Goal: Leave review/rating: Share an evaluation or opinion about a product, service, or content

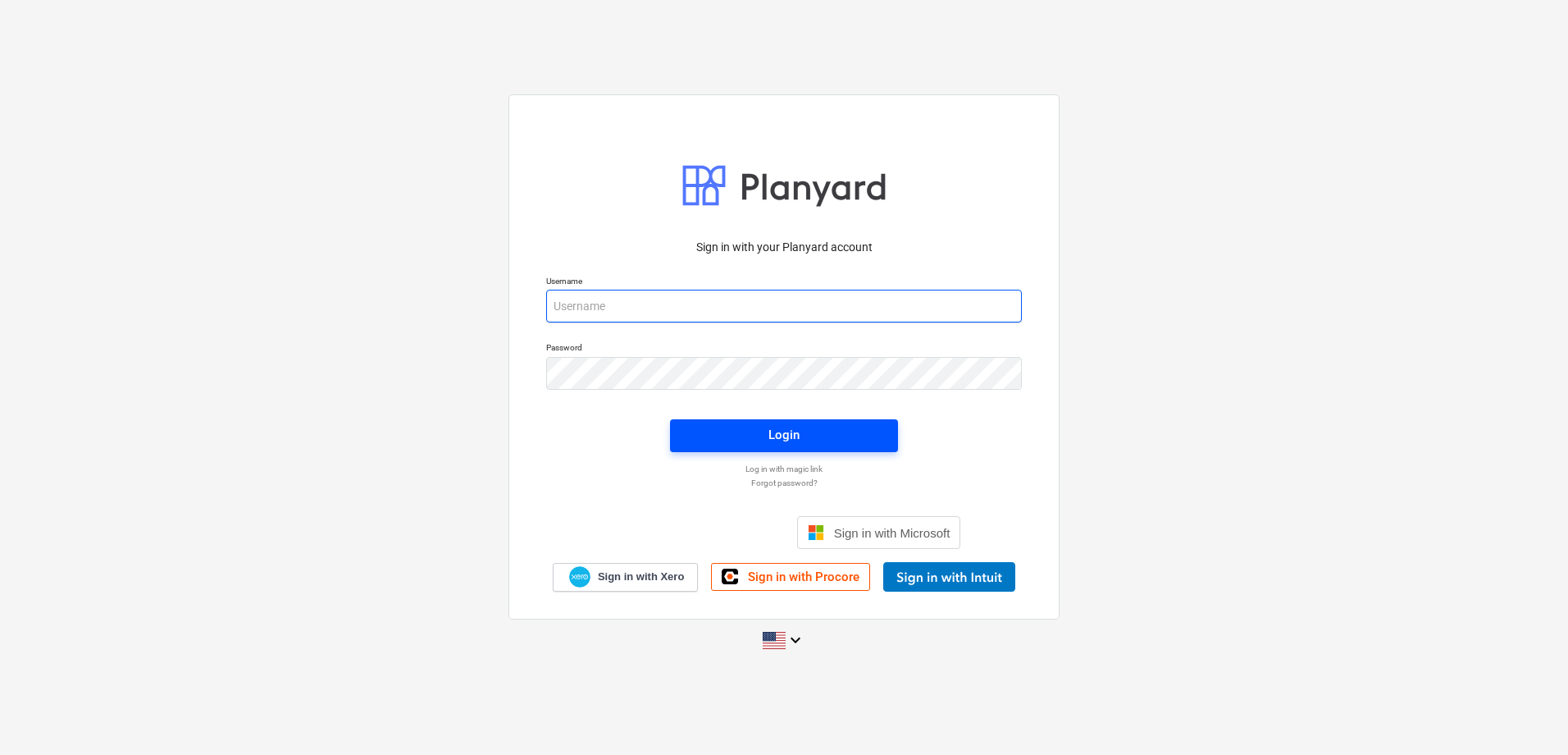
type input "[EMAIL_ADDRESS][DOMAIN_NAME]"
click at [779, 450] on button "Login" at bounding box center [783, 436] width 228 height 33
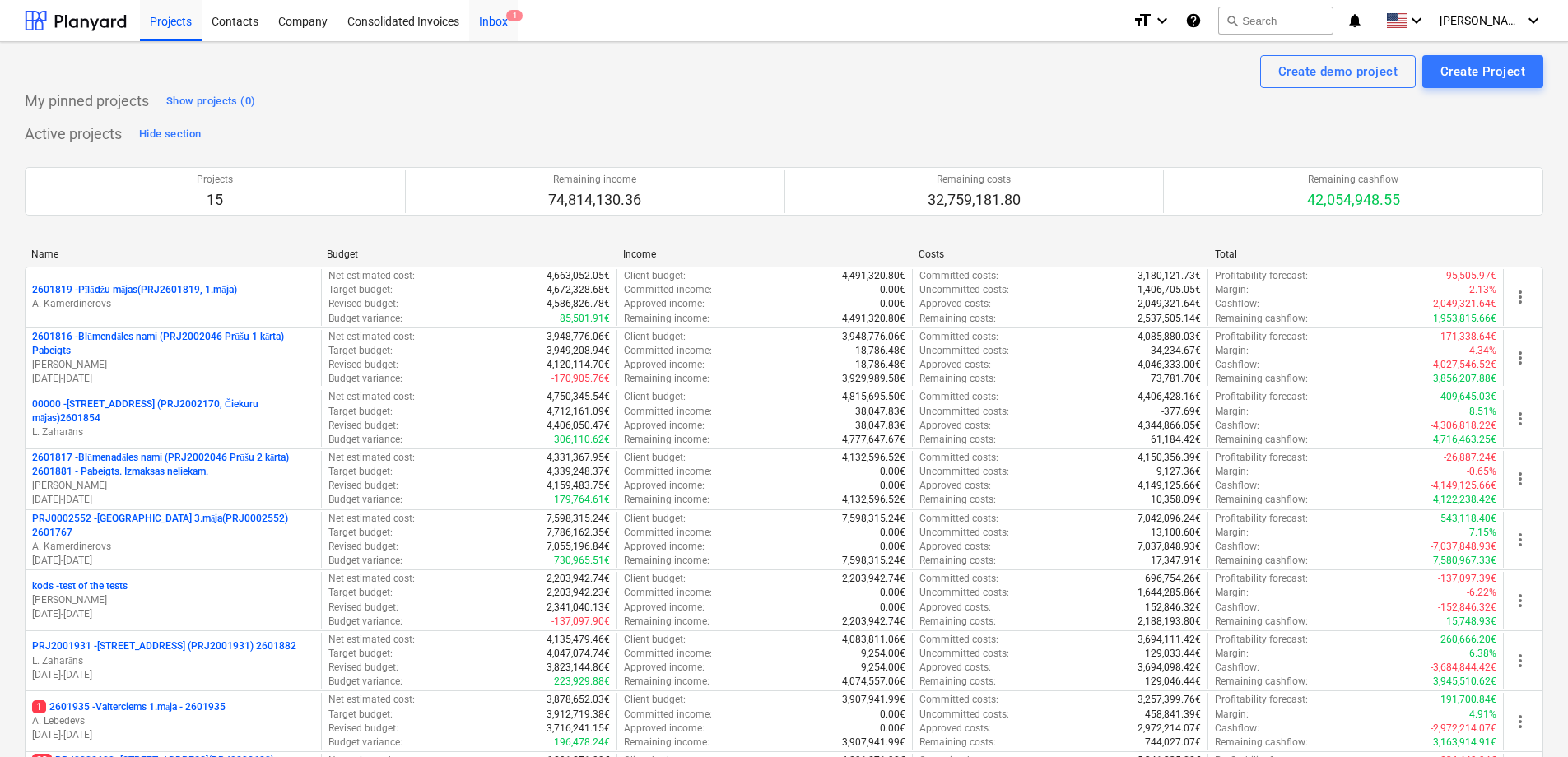
click at [484, 14] on div "Inbox 1" at bounding box center [493, 20] width 49 height 42
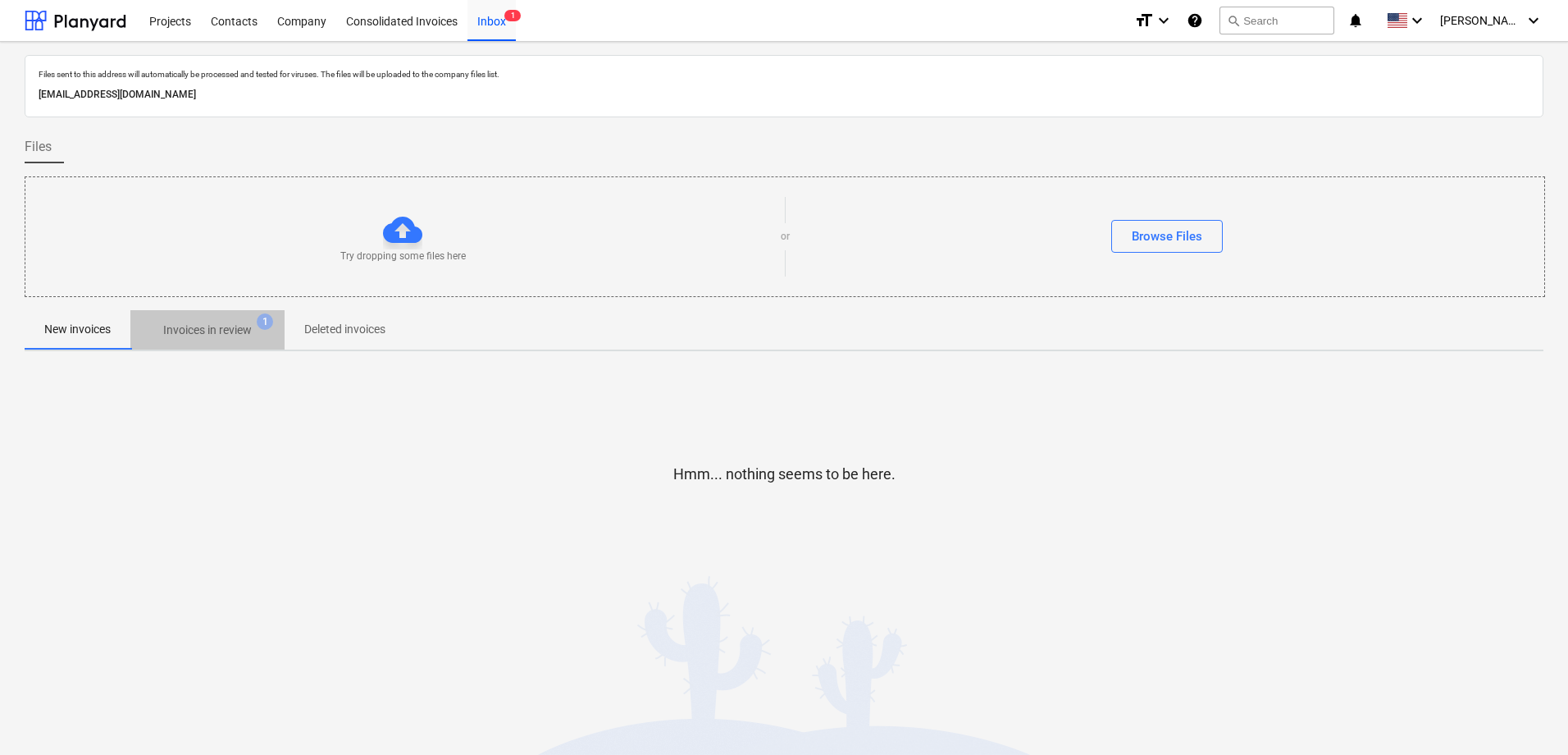
click at [231, 321] on span "Invoices in review 1" at bounding box center [207, 330] width 154 height 29
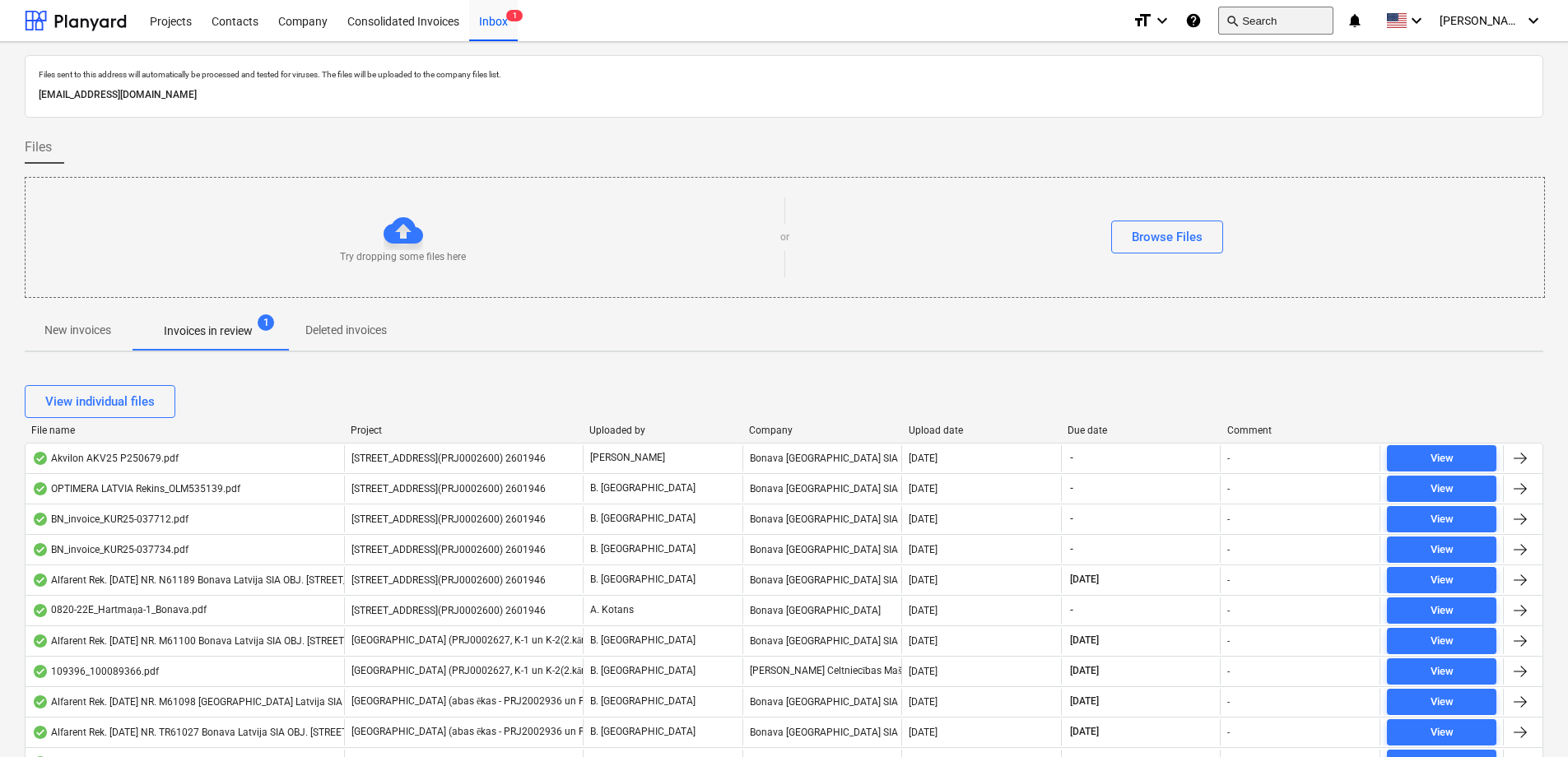
click at [1309, 10] on button "search Search" at bounding box center [1275, 20] width 116 height 28
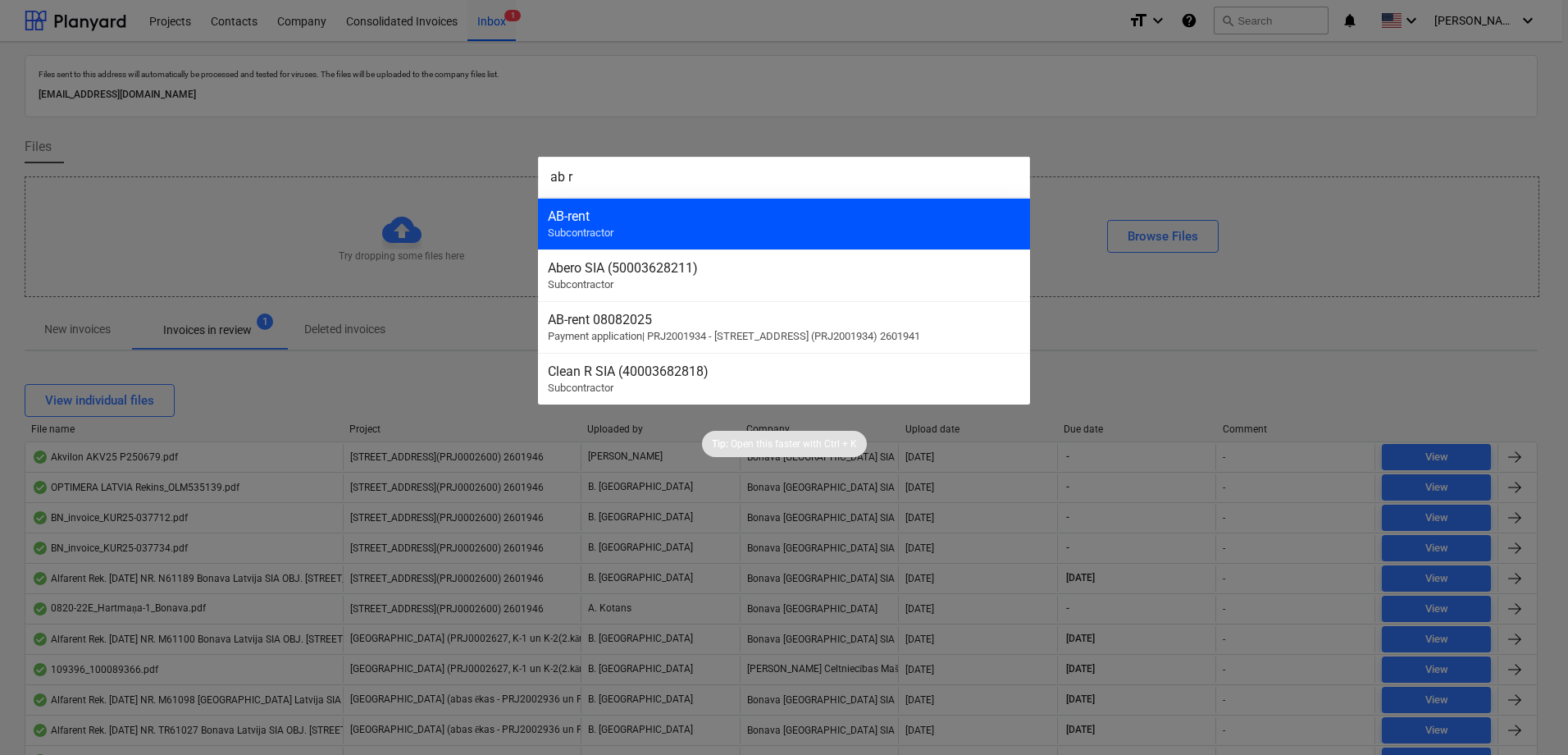
type input "ab r"
click at [658, 231] on div "AB-rent Subcontractor" at bounding box center [784, 223] width 492 height 52
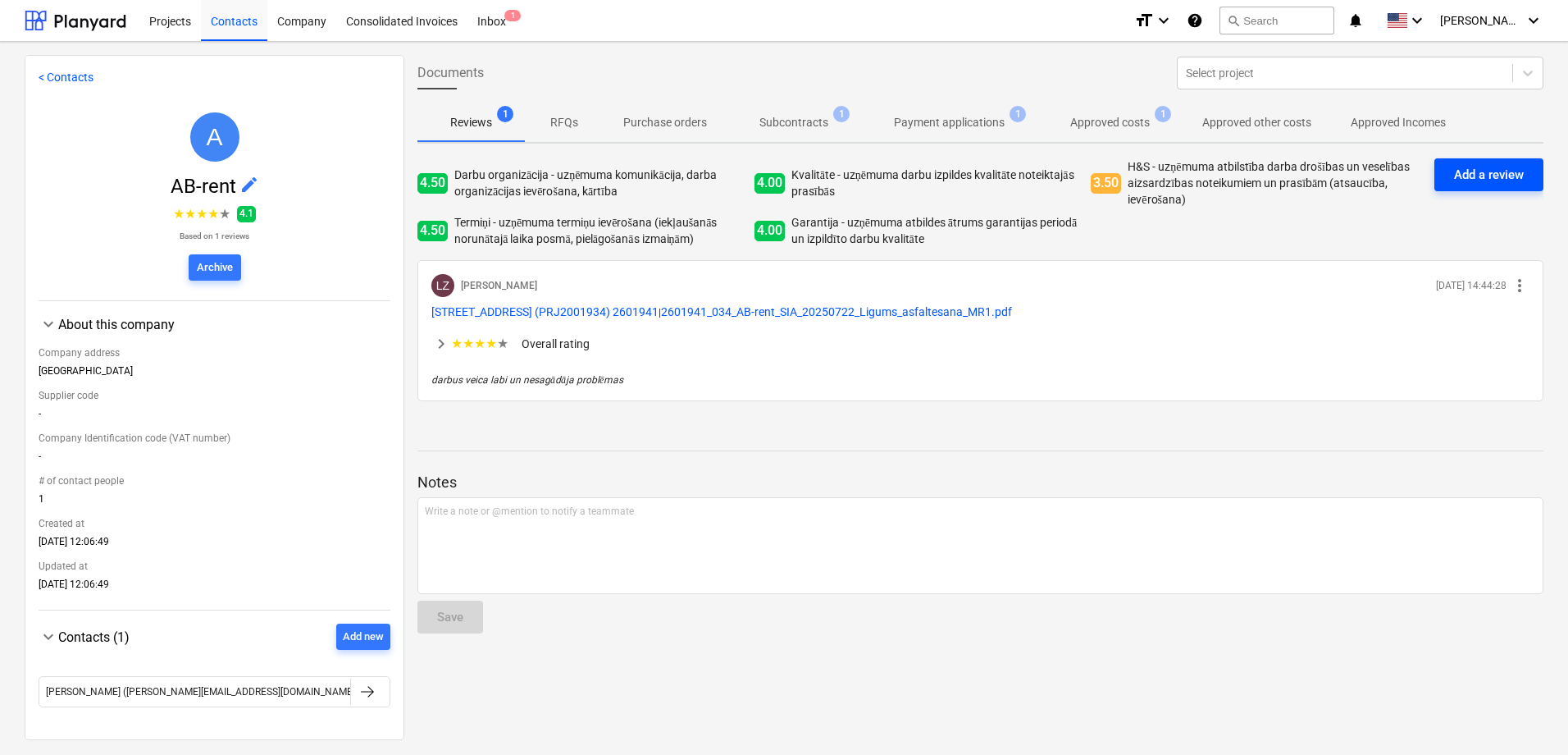
click at [1454, 175] on div "Add a review" at bounding box center [1489, 174] width 69 height 21
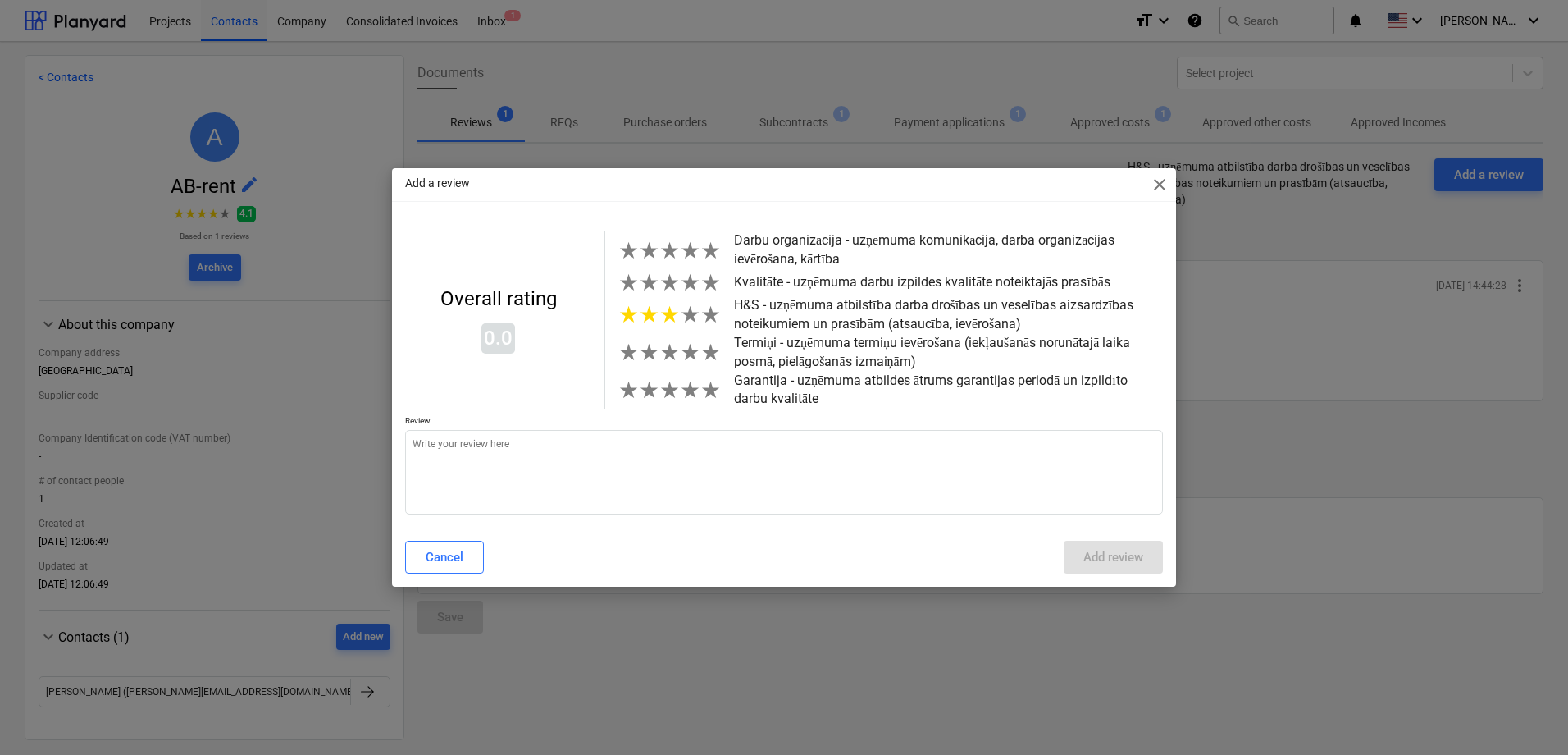
click at [670, 319] on span "★" at bounding box center [670, 314] width 20 height 27
type textarea "x"
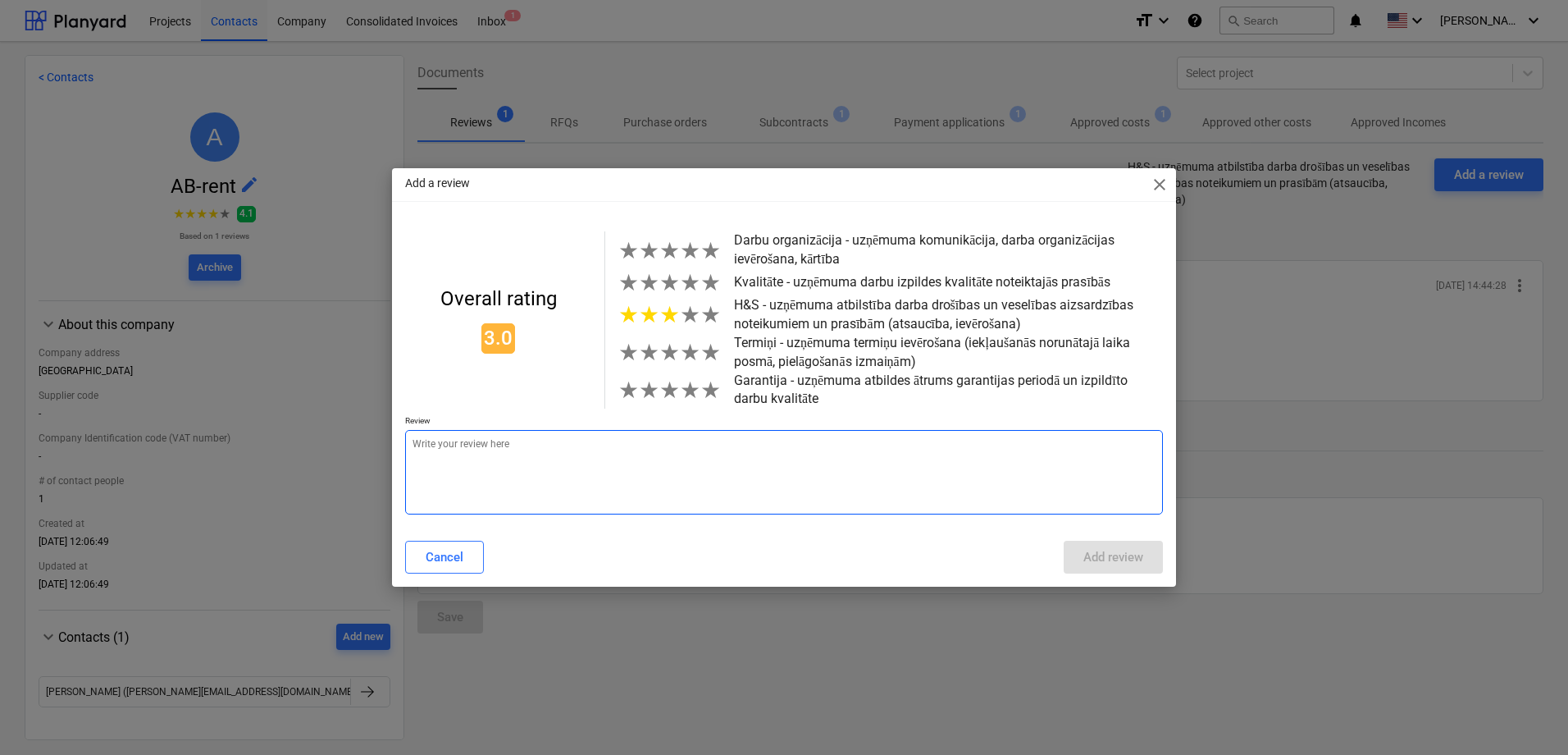
click at [467, 458] on textarea at bounding box center [783, 472] width 758 height 84
type textarea "P"
type textarea "x"
type textarea "Pi"
type textarea "x"
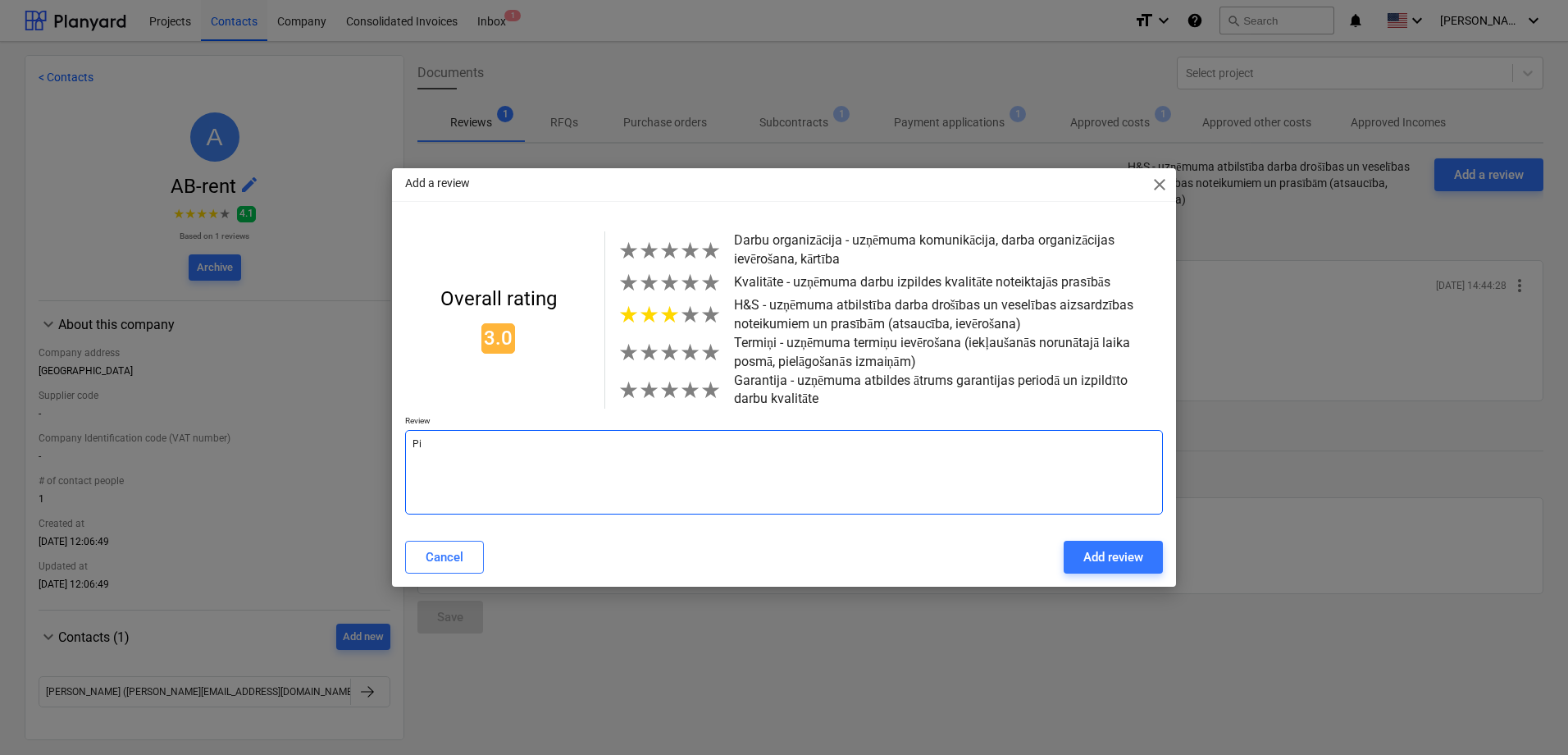
type textarea "Pie"
type textarea "x"
type textarea "Piek"
type textarea "x"
type textarea "Piekl"
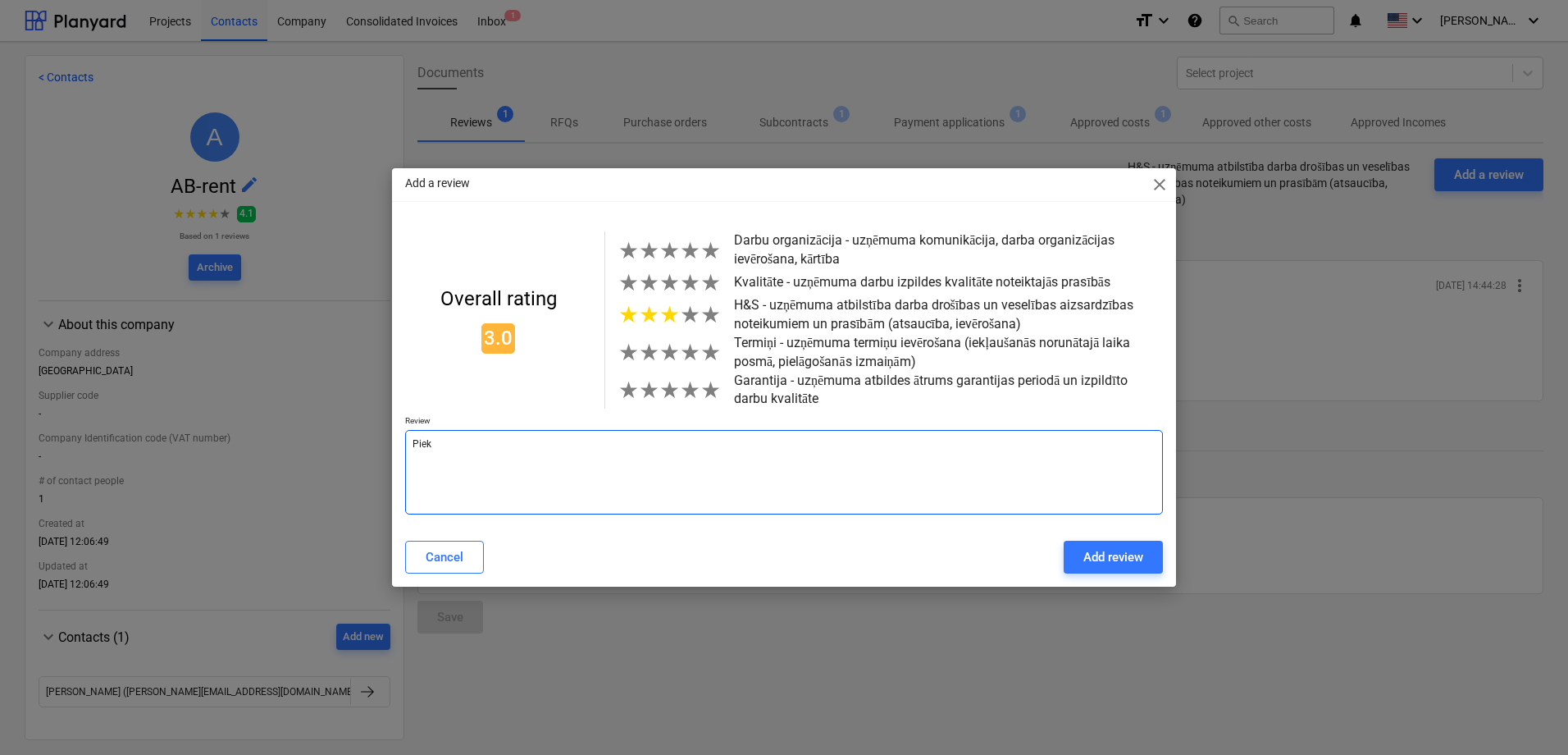
type textarea "x"
type textarea "Piekli"
type textarea "x"
type textarea "Pieklib"
type textarea "x"
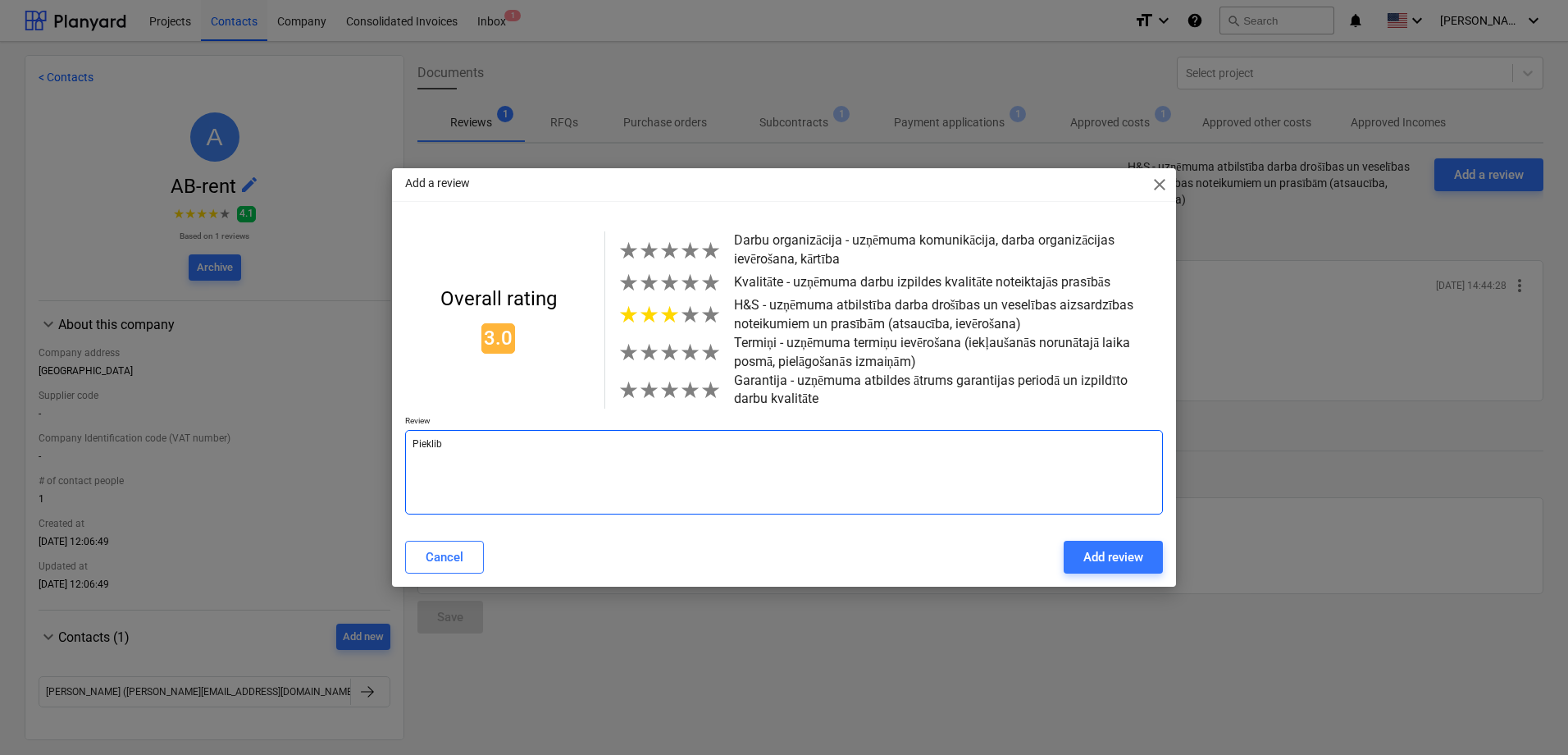
type textarea "Pieklibo"
type textarea "x"
type textarea "Pieklibo"
type textarea "x"
type textarea "Pieklibo d"
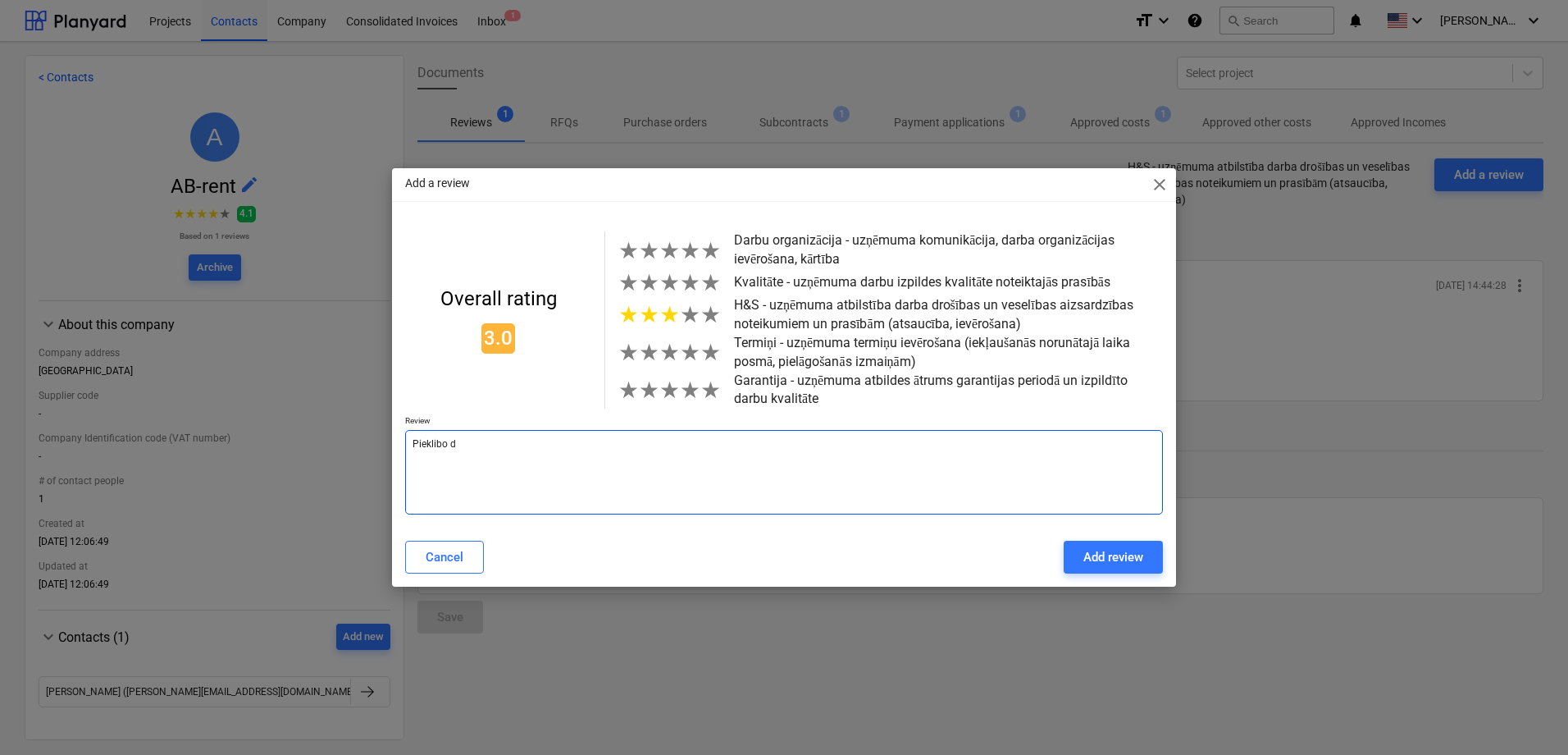
type textarea "x"
type textarea "Pieklibo do"
type textarea "x"
type textarea "Pieklibo dok"
type textarea "x"
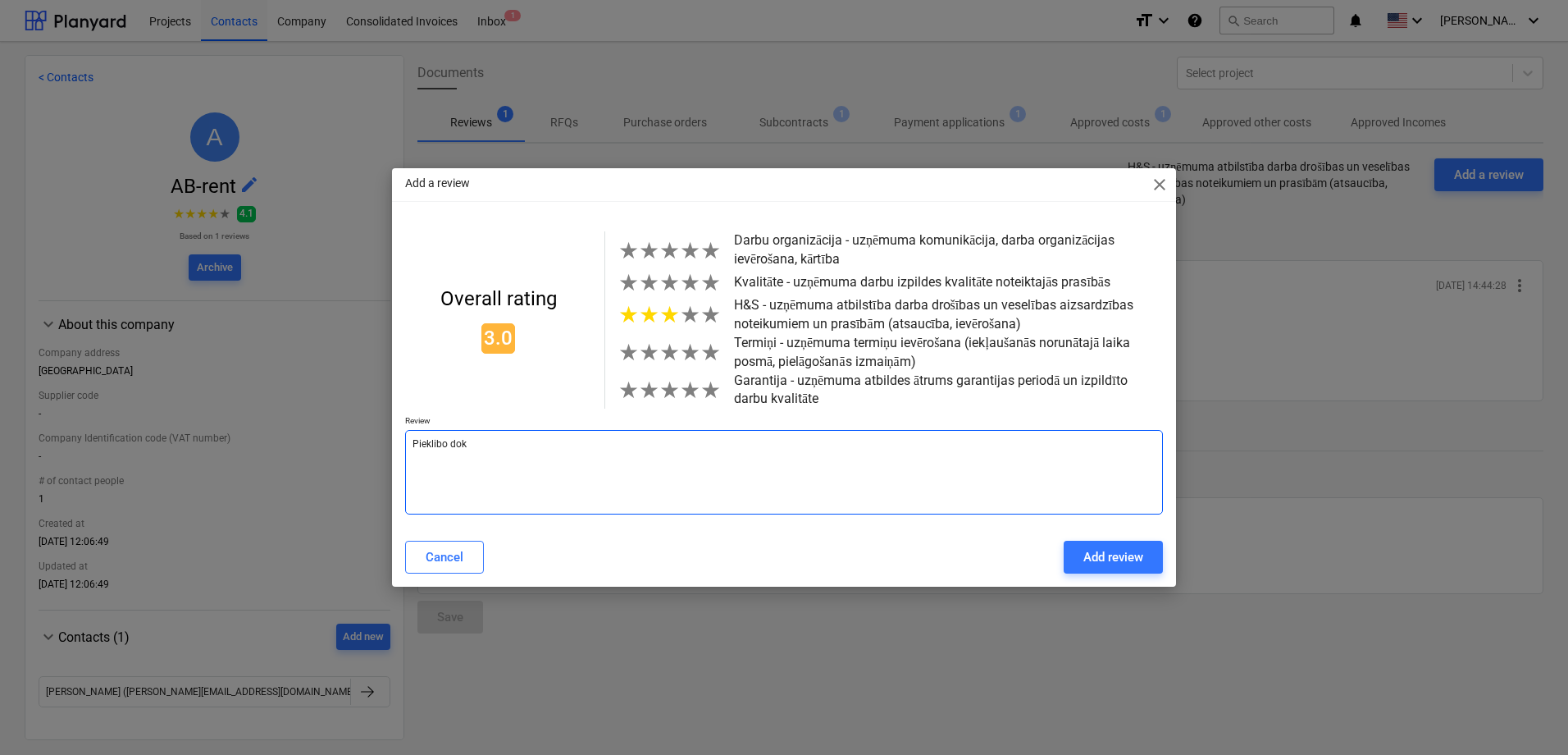
type textarea "Pieklibo doku"
type textarea "x"
type textarea "Pieklibo dokum"
type textarea "x"
type textarea "Pieklibo dokume"
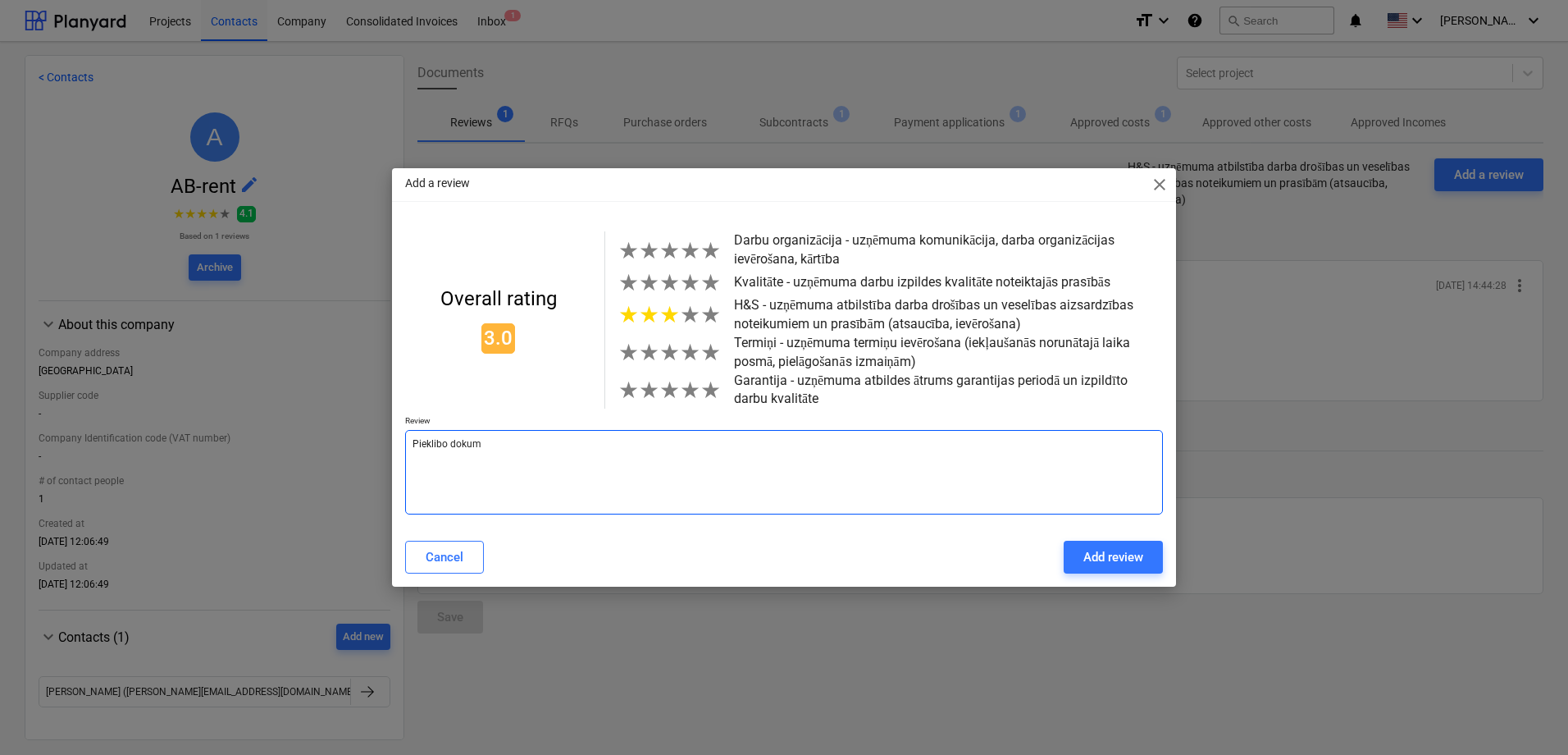
type textarea "x"
type textarea "Pieklibo dokumen"
type textarea "x"
type textarea "Pieklibo dokument"
type textarea "x"
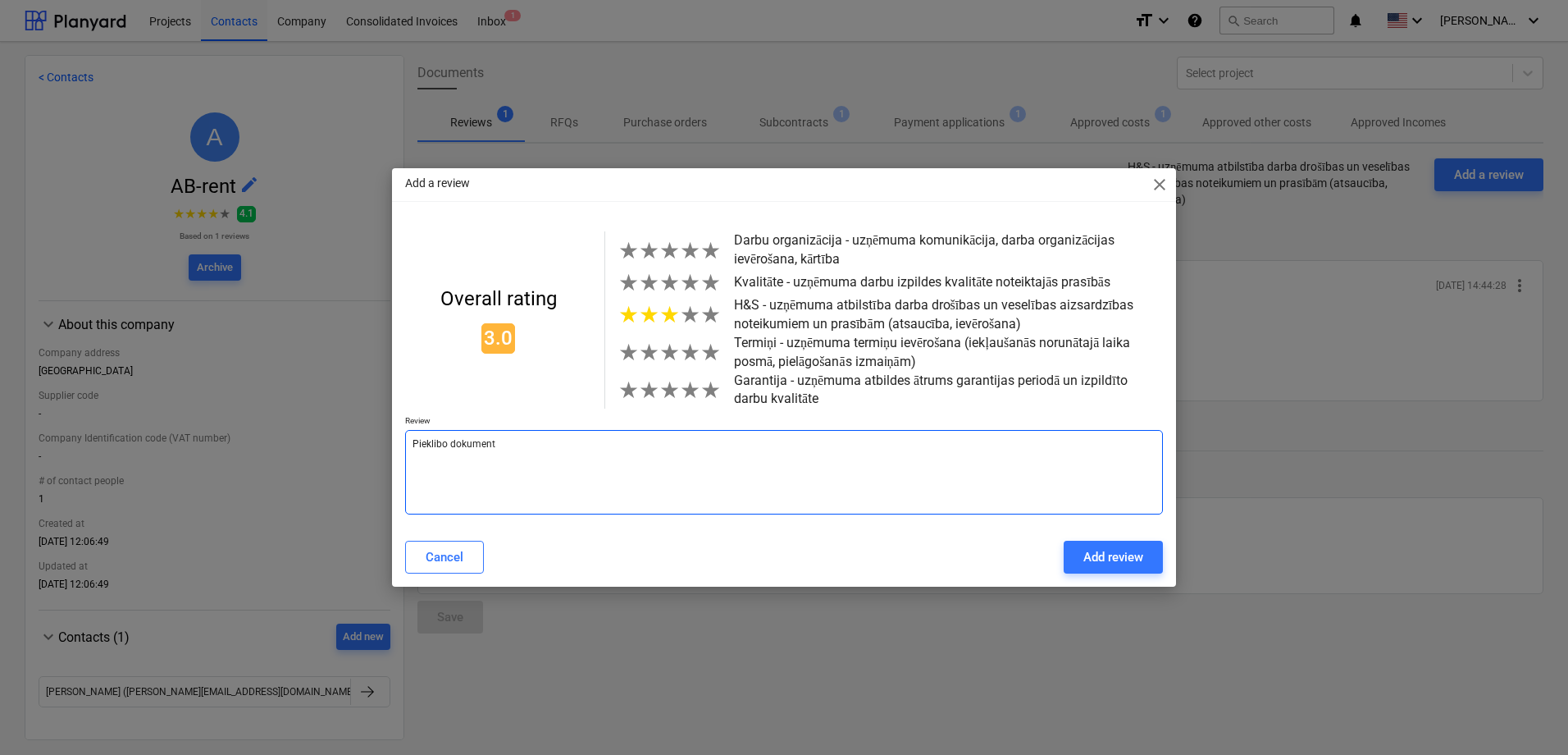
type textarea "Pieklibo dokumentu"
type textarea "x"
type textarea "Pieklibo dokumentu"
type textarea "x"
type textarea "Pieklibo dokumentu i"
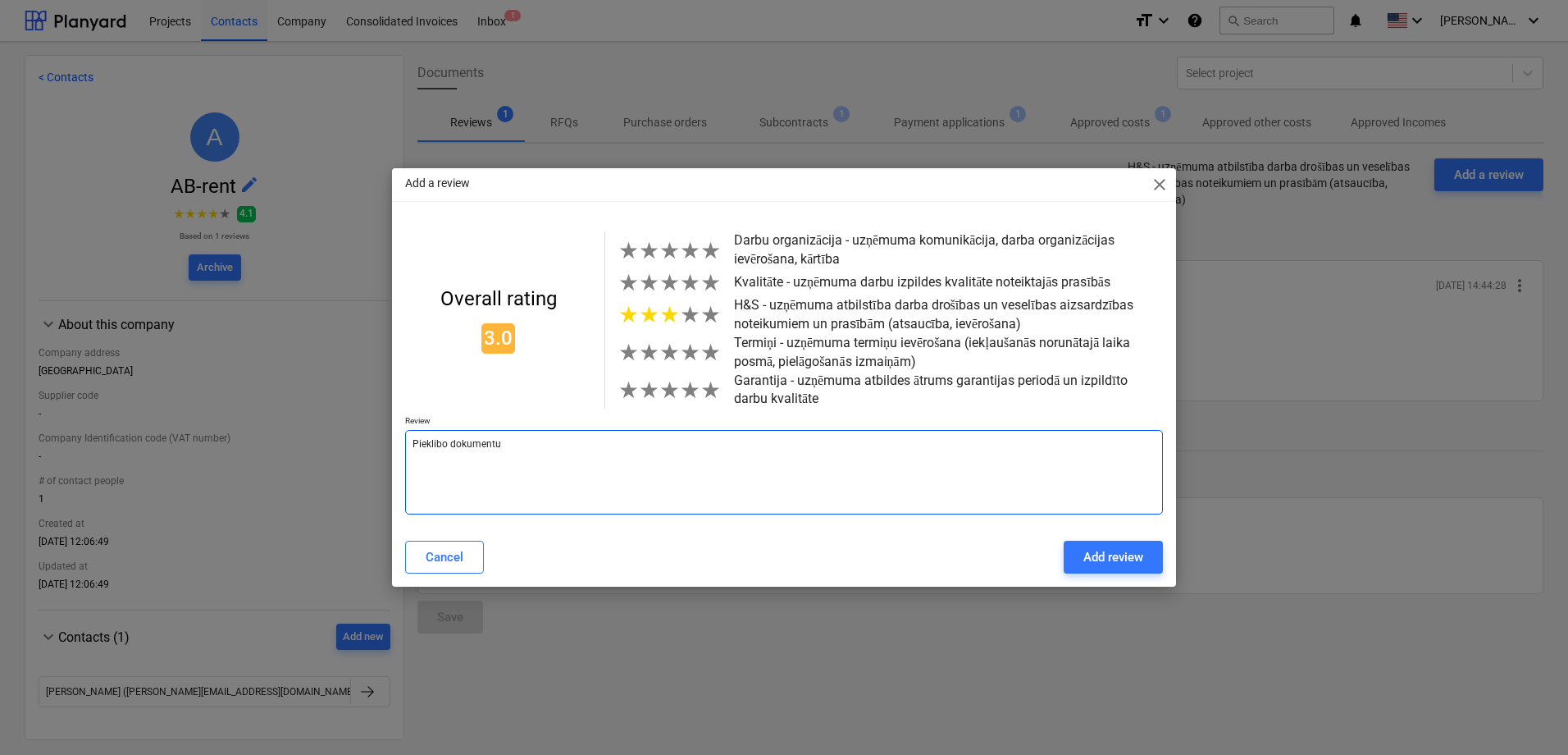
type textarea "x"
type textarea "Pieklibo dokumentu ie"
type textarea "x"
type textarea "Pieklibo dokumentu ies"
type textarea "x"
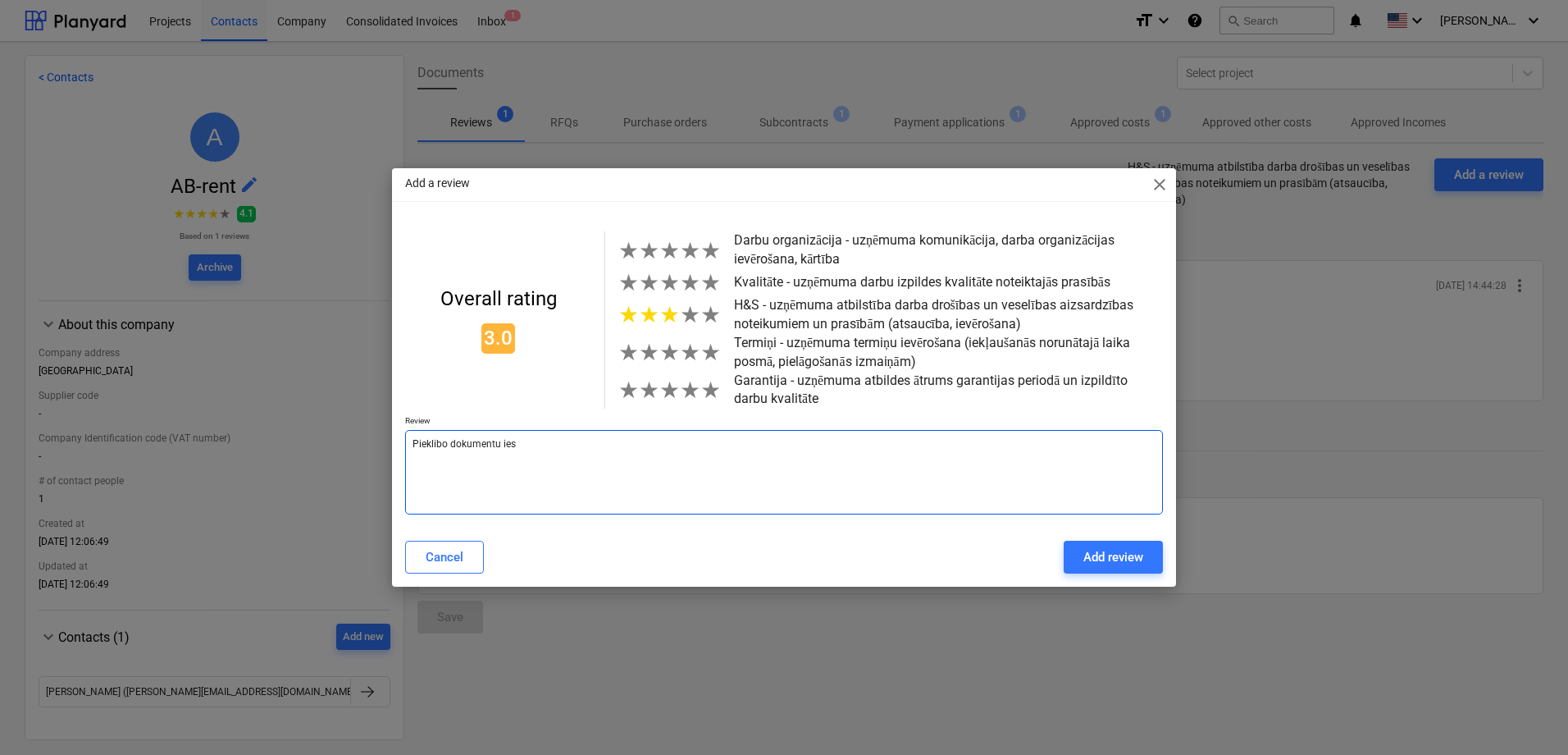
type textarea "Pieklibo dokumentu iesn"
type textarea "x"
type textarea "Pieklibo dokumentu iesni"
type textarea "x"
type textarea "Pieklibo dokumentu iesnie"
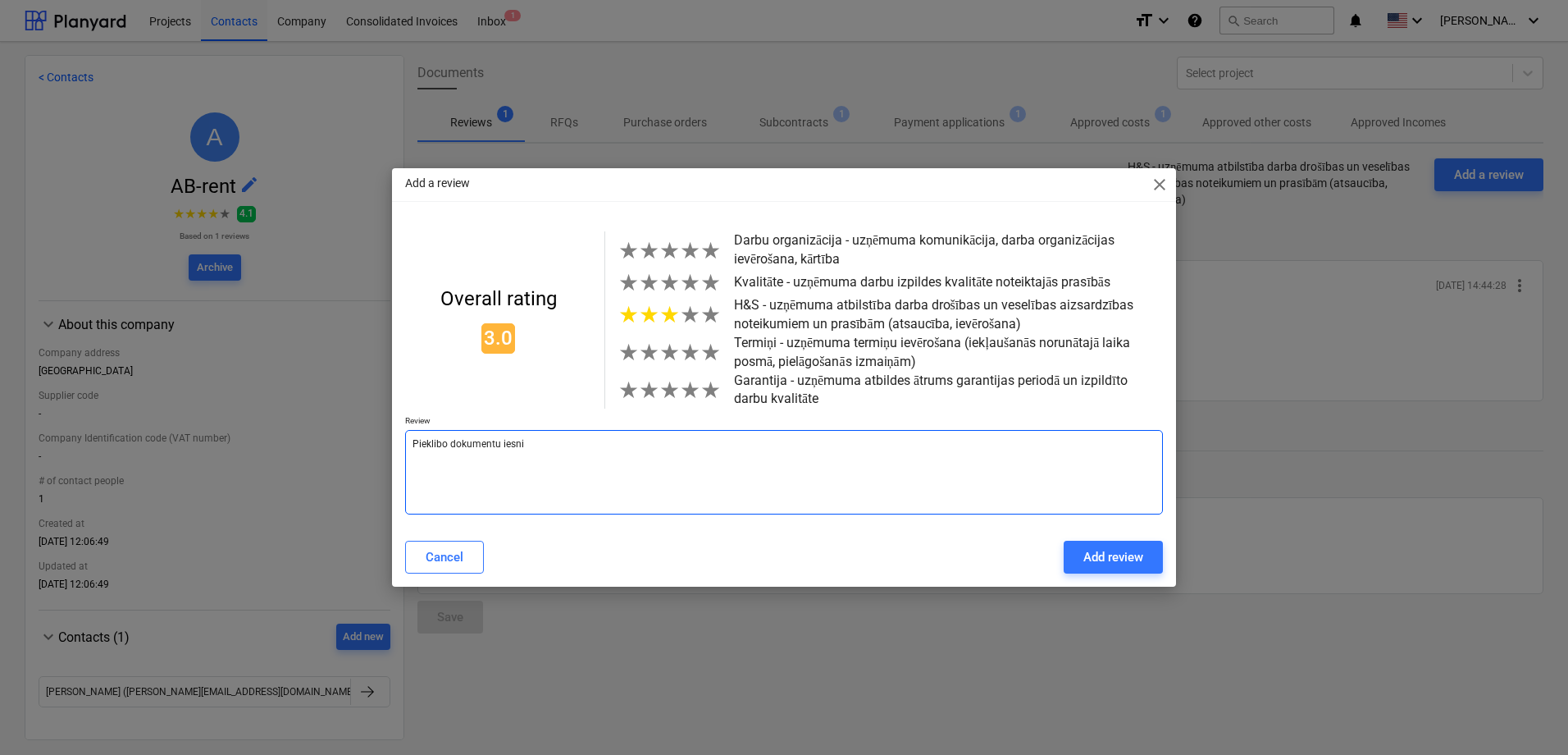
type textarea "x"
type textarea "Pieklibo dokumentu iesnieg"
type textarea "x"
type textarea "Pieklibo dokumentu iesniegš"
type textarea "x"
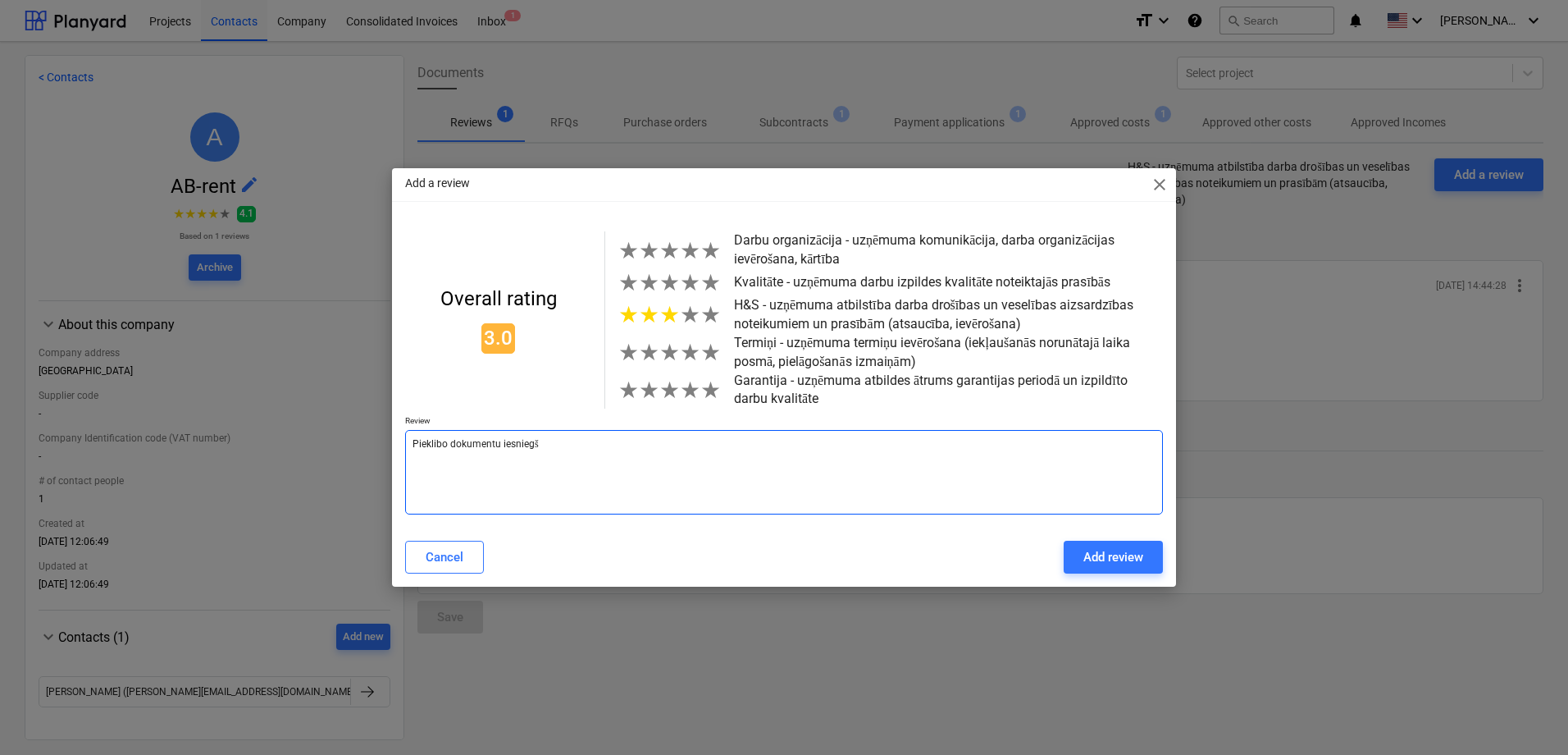
type textarea "Pieklibo dokumentu iesniegša"
type textarea "x"
type textarea "Pieklibo dokumentu iesniegšan"
type textarea "x"
type textarea "Pieklibo dokumentu iesniegšana"
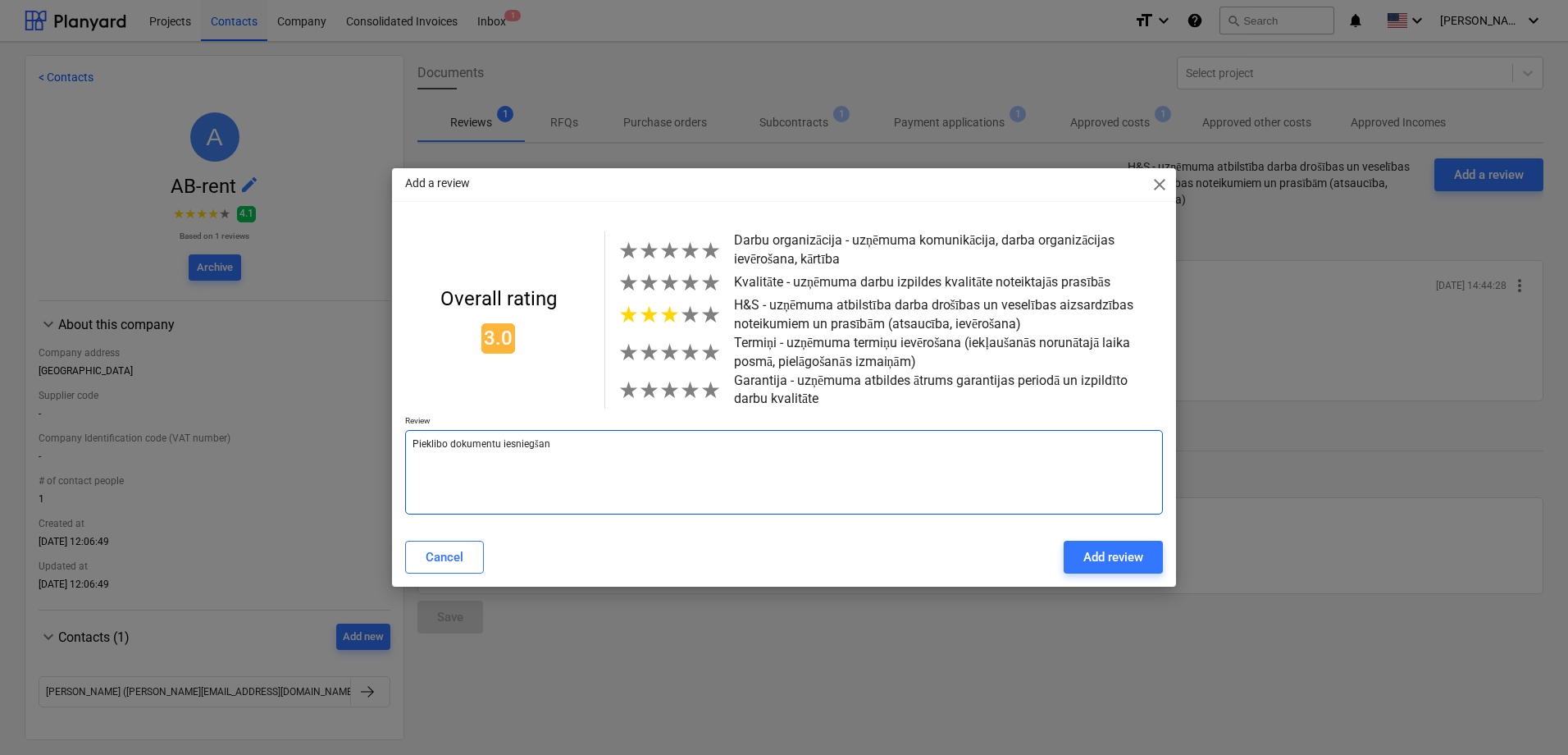
type textarea "x"
type textarea "Pieklibo dokumentu iesniegšana"
type textarea "x"
type textarea "Pieklibo dokumentu iesniegšana"
type textarea "x"
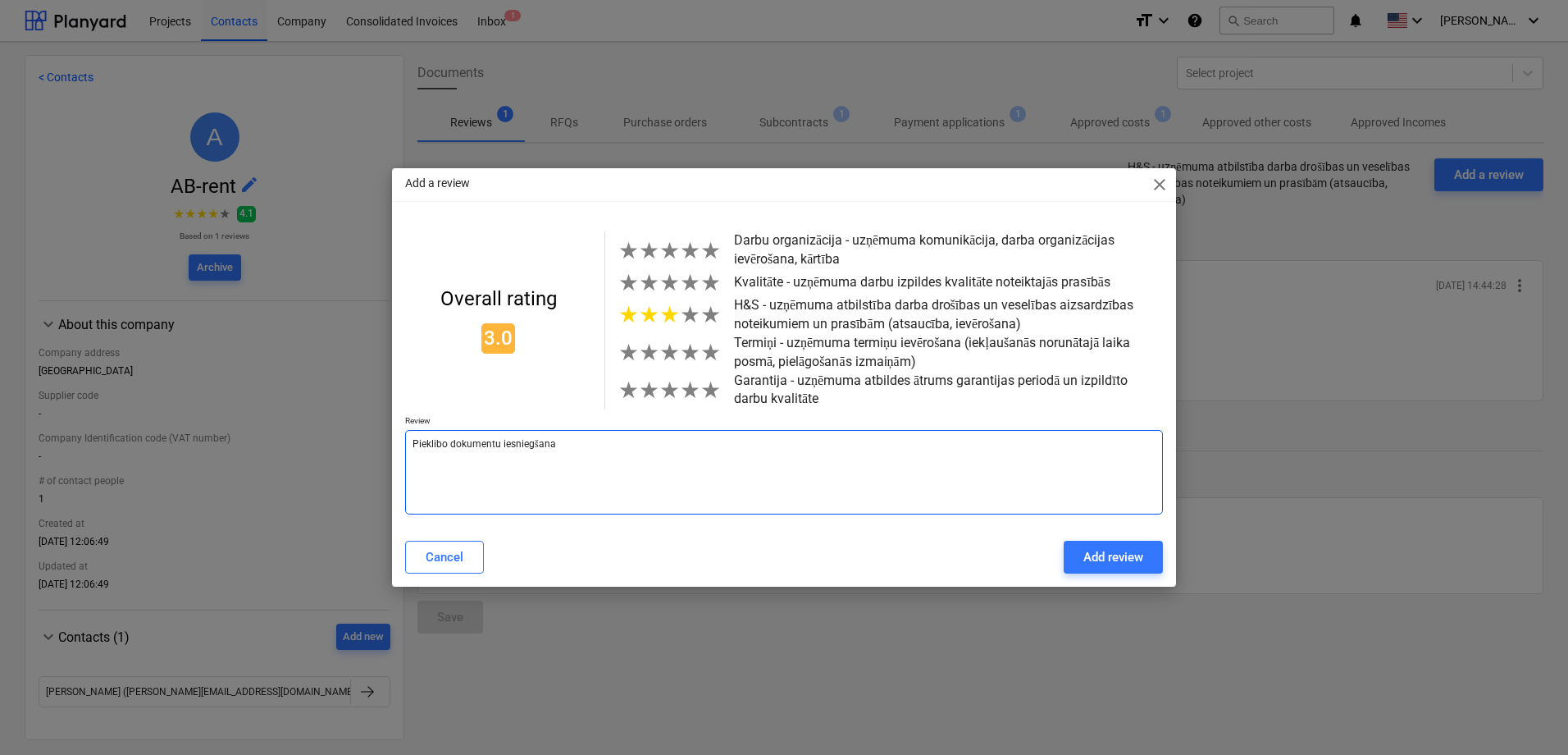
type textarea "Pieklibo dokumentu iesniegšana,"
type textarea "x"
type textarea "Pieklibo dokumentu iesniegšana,"
type textarea "x"
type textarea "Pieklibo dokumentu iesniegšana, d"
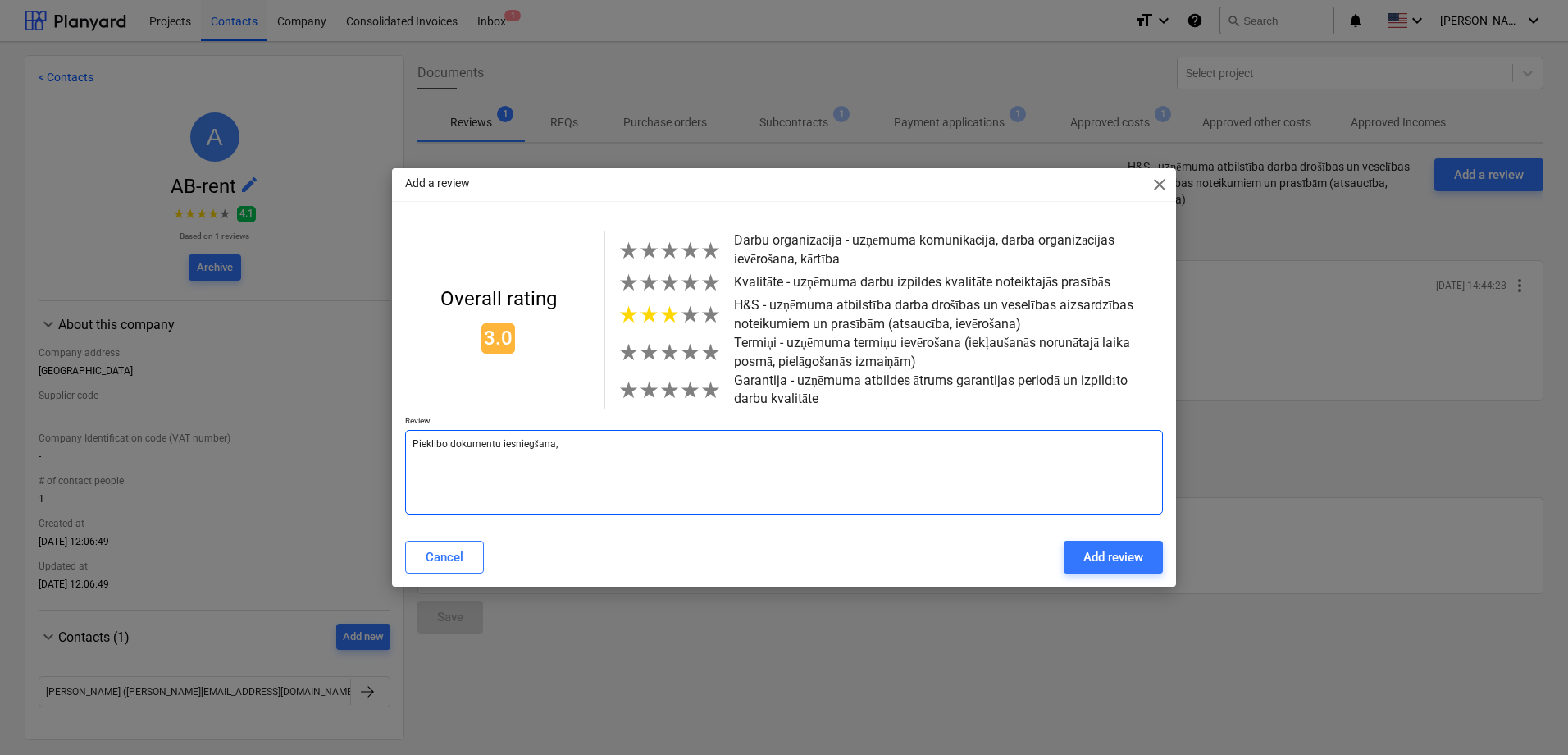
type textarea "x"
type textarea "Pieklibo dokumentu iesniegšana, da"
type textarea "x"
type textarea "Pieklibo dokumentu iesniegšana, dar"
type textarea "x"
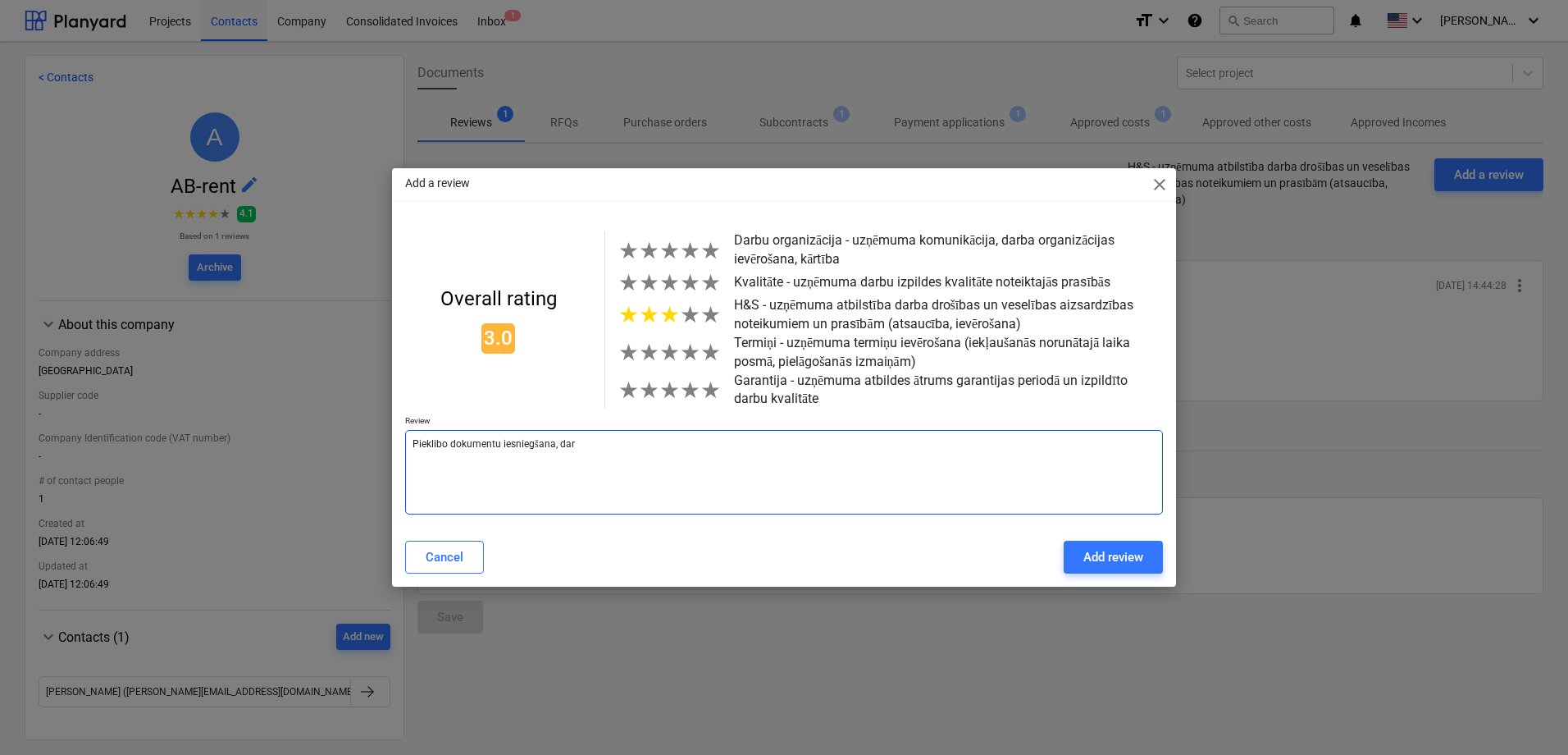
type textarea "Pieklibo dokumentu iesniegšana, darb"
type textarea "x"
type textarea "Pieklibo dokumentu iesniegšana, darba"
type textarea "x"
type textarea "Pieklibo dokumentu iesniegšana, darba"
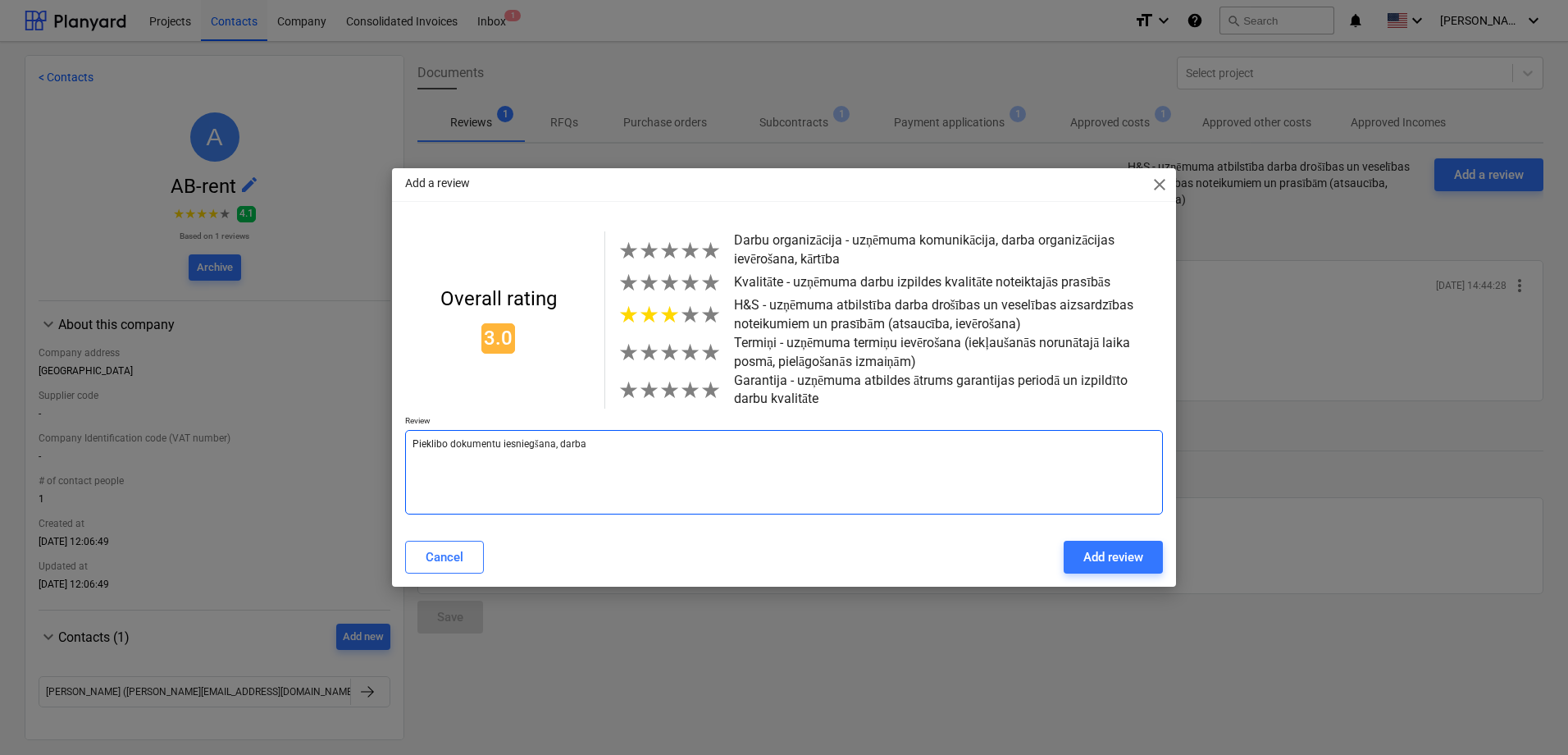
type textarea "x"
type textarea "Pieklibo dokumentu iesniegšana, darba p"
type textarea "x"
type textarea "Pieklibo dokumentu iesniegšana, darba pr"
type textarea "x"
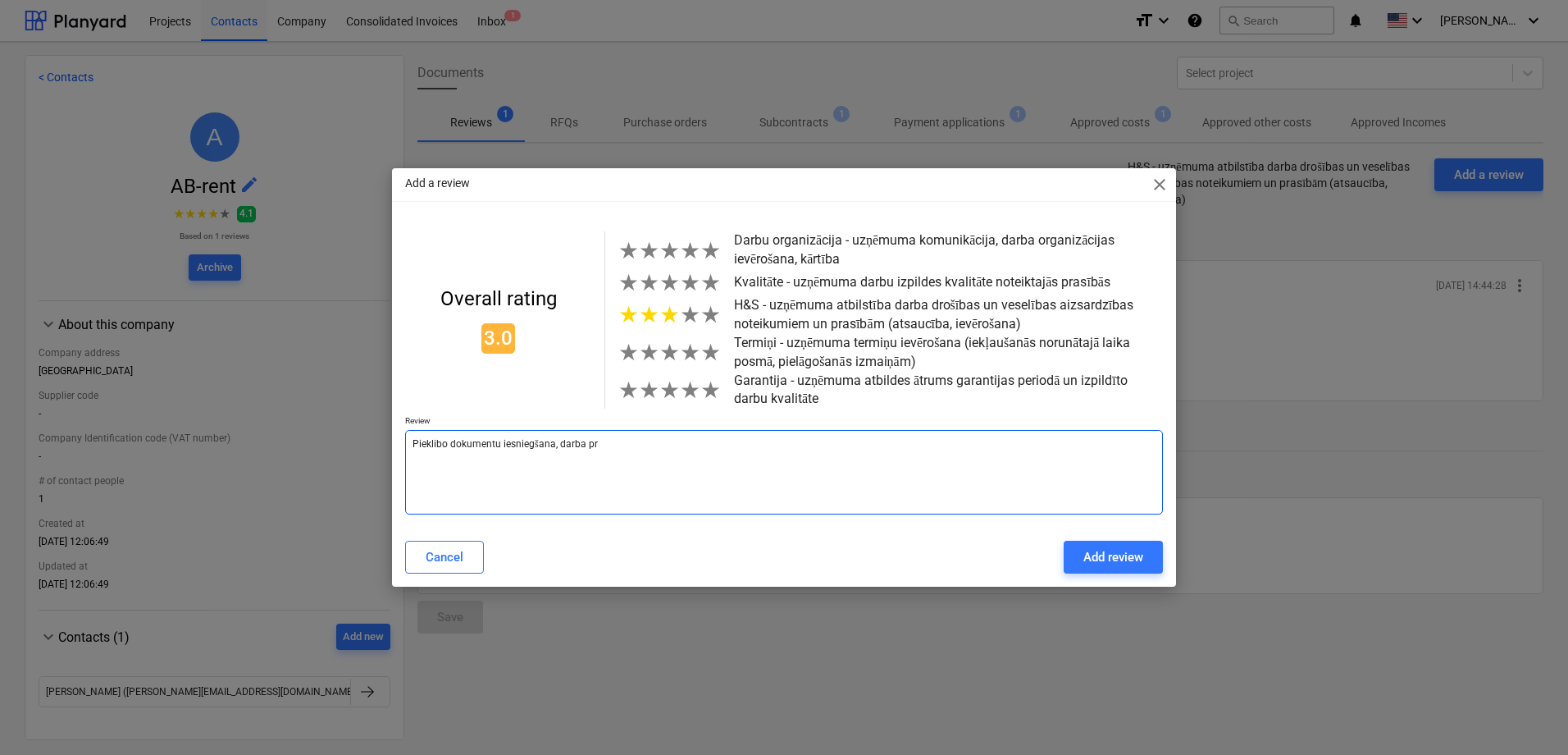
type textarea "Pieklibo dokumentu iesniegšana, darba pro"
type textarea "x"
type textarea "Pieklibo dokumentu iesniegšana, darba proc"
type textarea "x"
type textarea "Pieklibo dokumentu iesniegšana, darba proce"
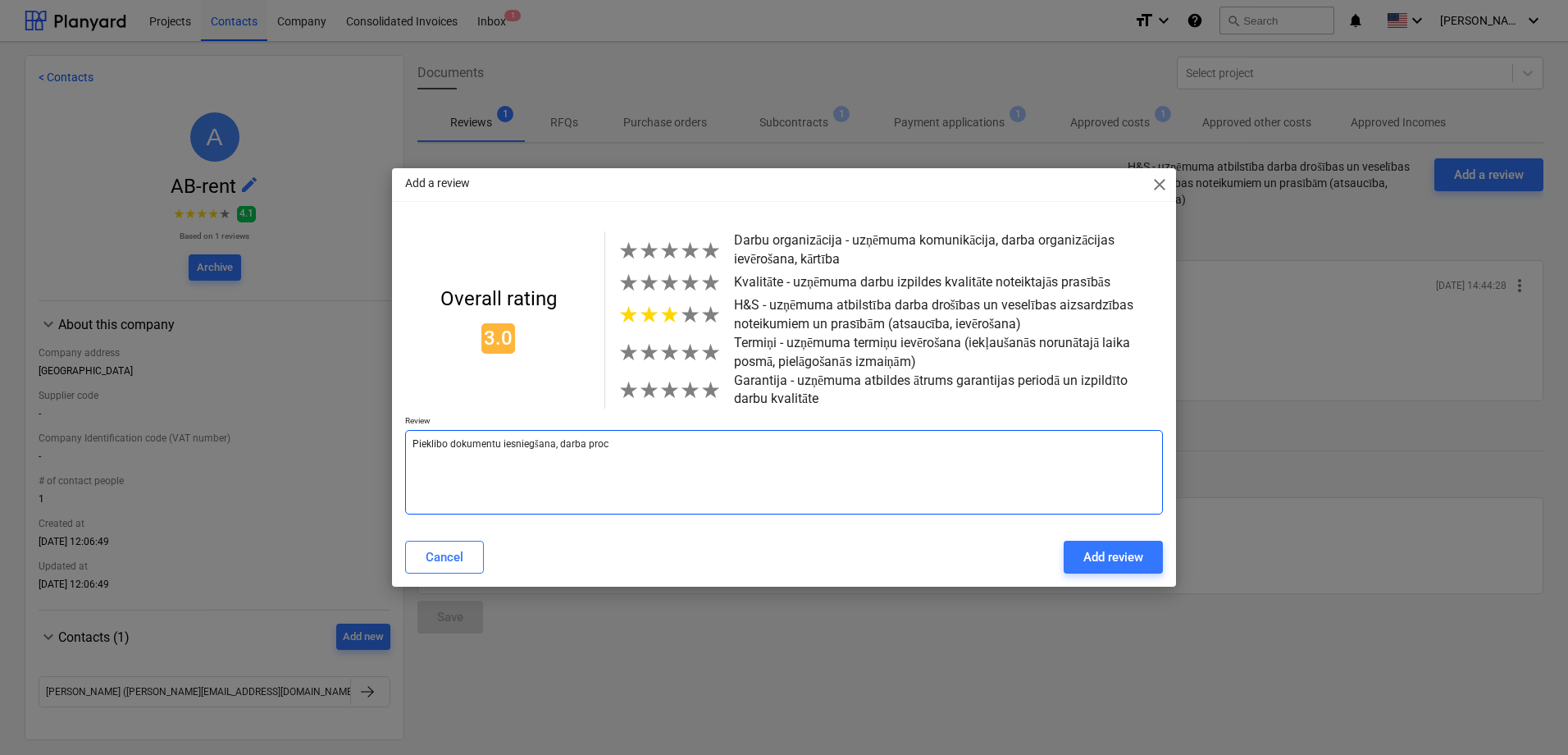
type textarea "x"
type textarea "Pieklibo dokumentu iesniegšana, darba proces"
type textarea "x"
type textarea "Pieklibo dokumentu iesniegšana, darba procesu"
type textarea "x"
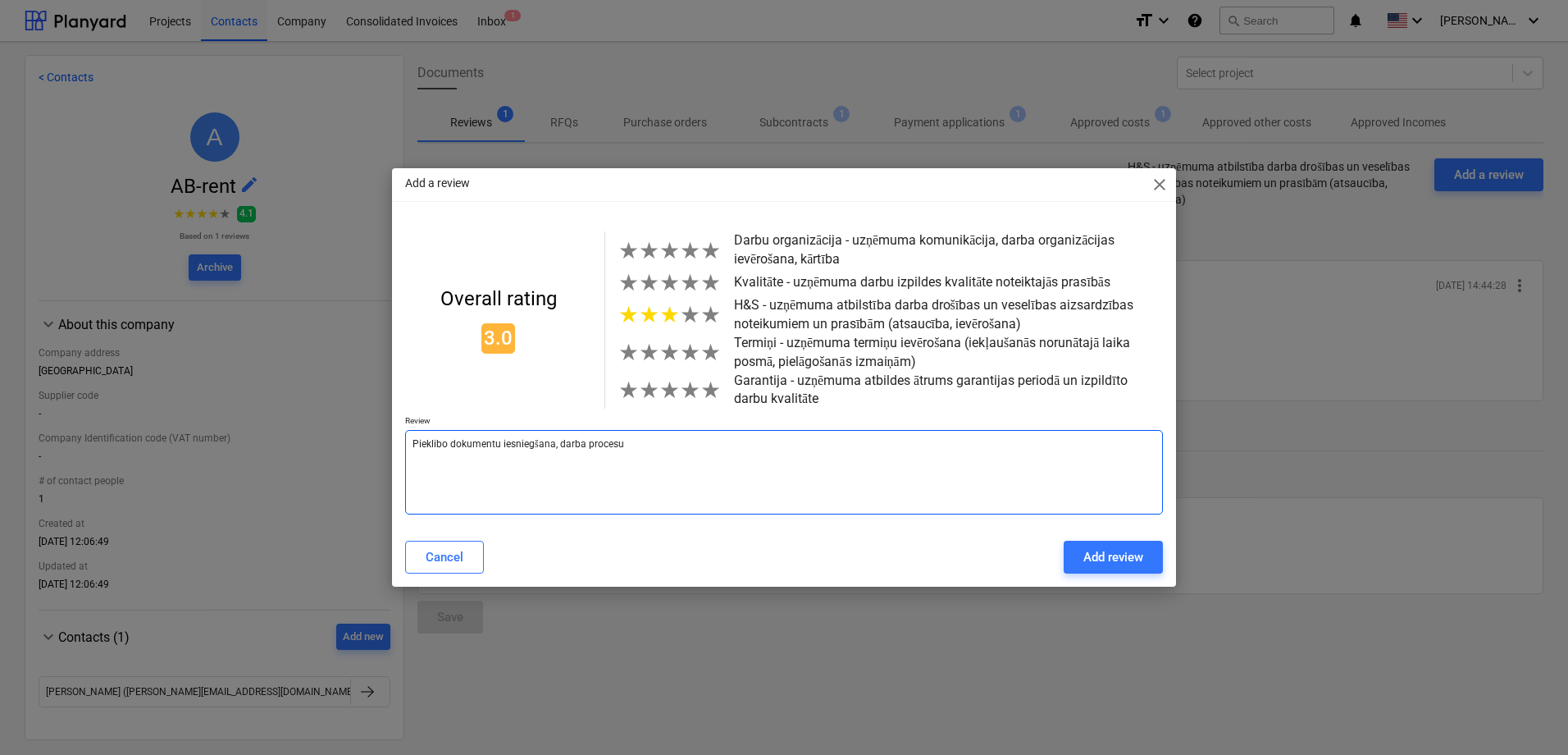
type textarea "Pieklibo dokumentu iesniegšana, darba procesu"
type textarea "x"
type textarea "Pieklibo dokumentu iesniegšana, darba procesu n"
type textarea "x"
type textarea "Pieklibo dokumentu iesniegšana, darba procesu ne"
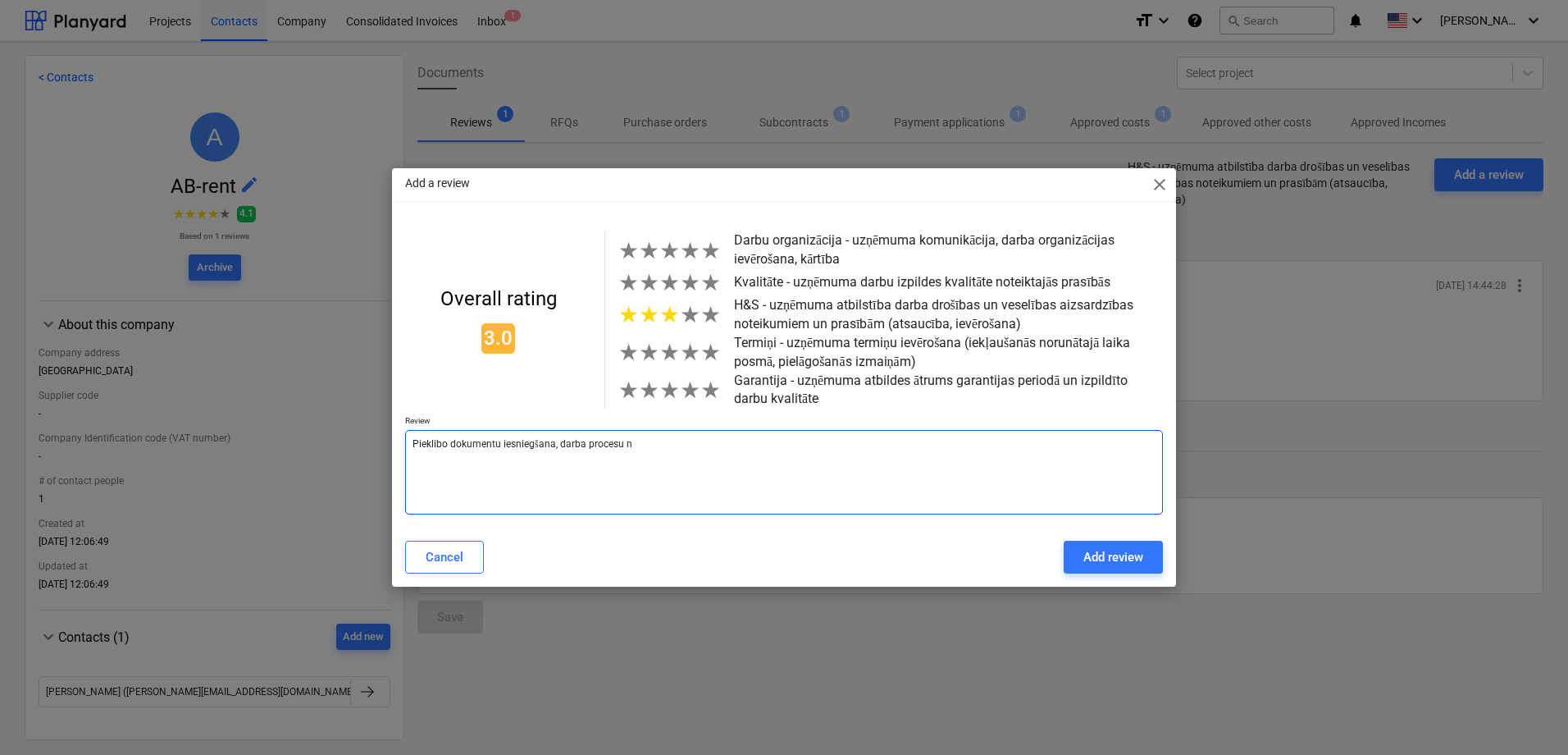
type textarea "x"
type textarea "Pieklibo dokumentu iesniegšana, darba procesu ner"
type textarea "x"
type textarea "Pieklibo dokumentu iesniegšana, darba procesu nere"
type textarea "x"
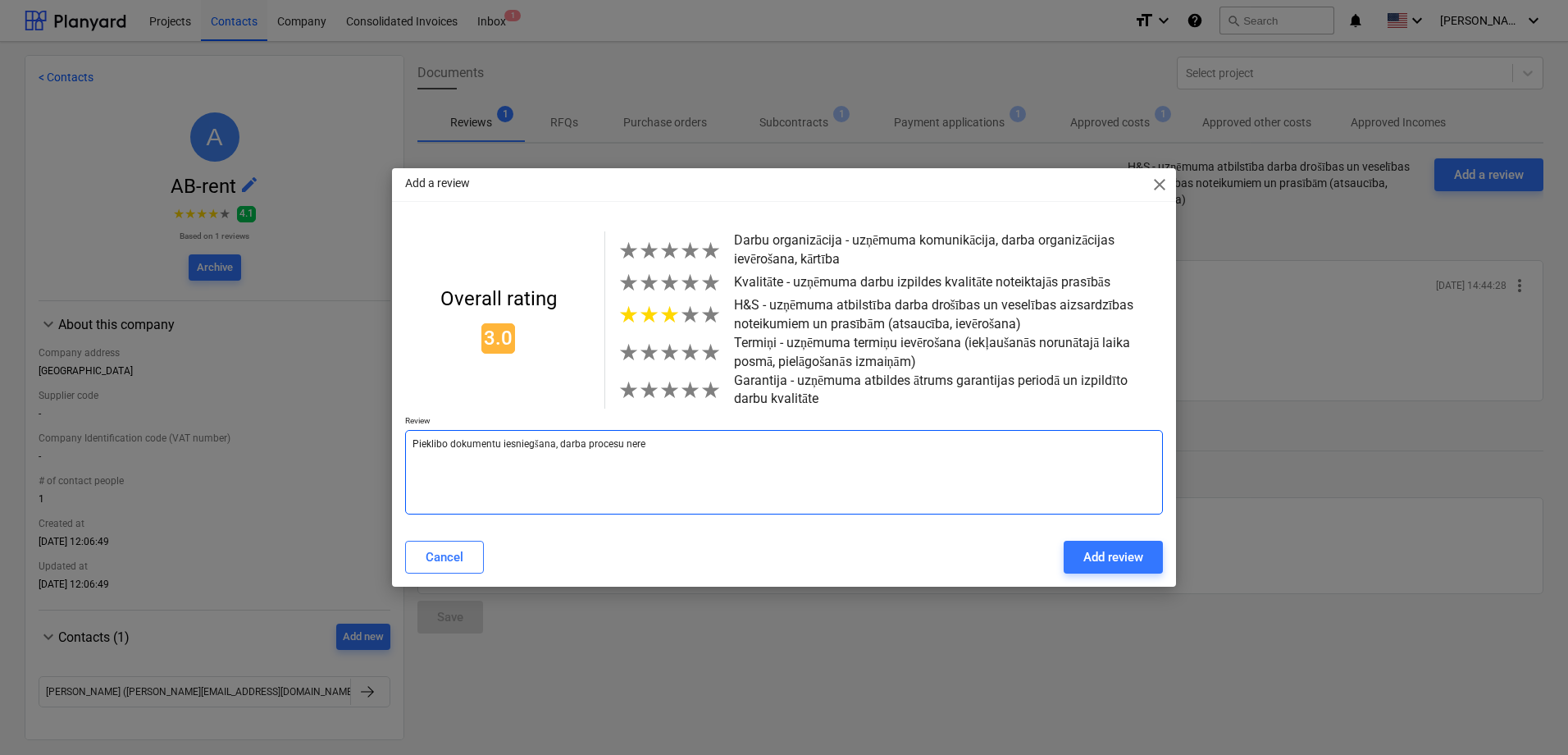
type textarea "Pieklibo dokumentu iesniegšana, darba procesu nered"
type textarea "x"
type textarea "Pieklibo dokumentu iesniegšana, darba procesu neredz"
type textarea "x"
type textarea "Pieklibo dokumentu iesniegšana, darba procesu neredzē"
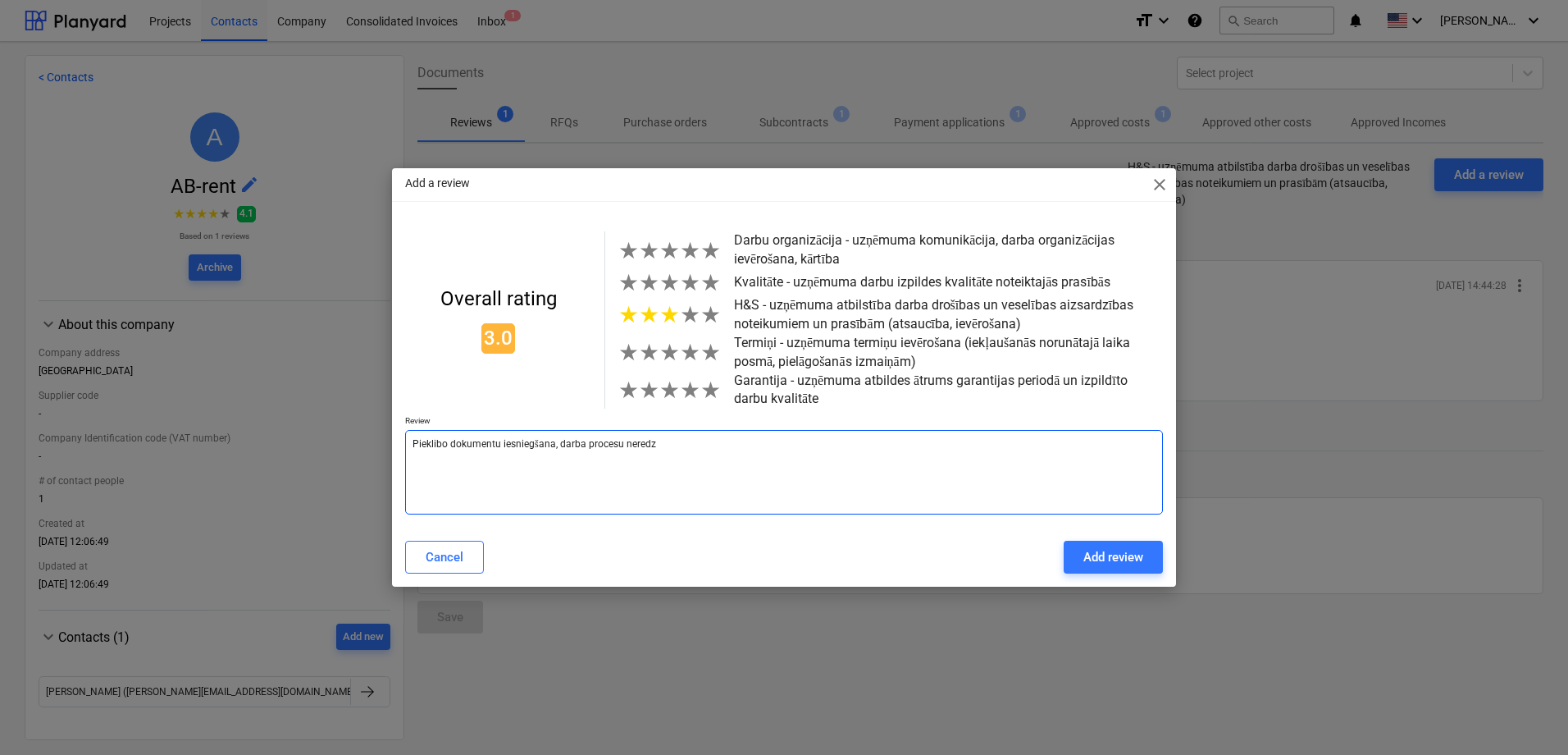
type textarea "x"
type textarea "Pieklibo dokumentu iesniegšana, darba procesu neredzēj"
type textarea "x"
type textarea "Pieklibo dokumentu iesniegšana, darba procesu neredzēju"
type textarea "x"
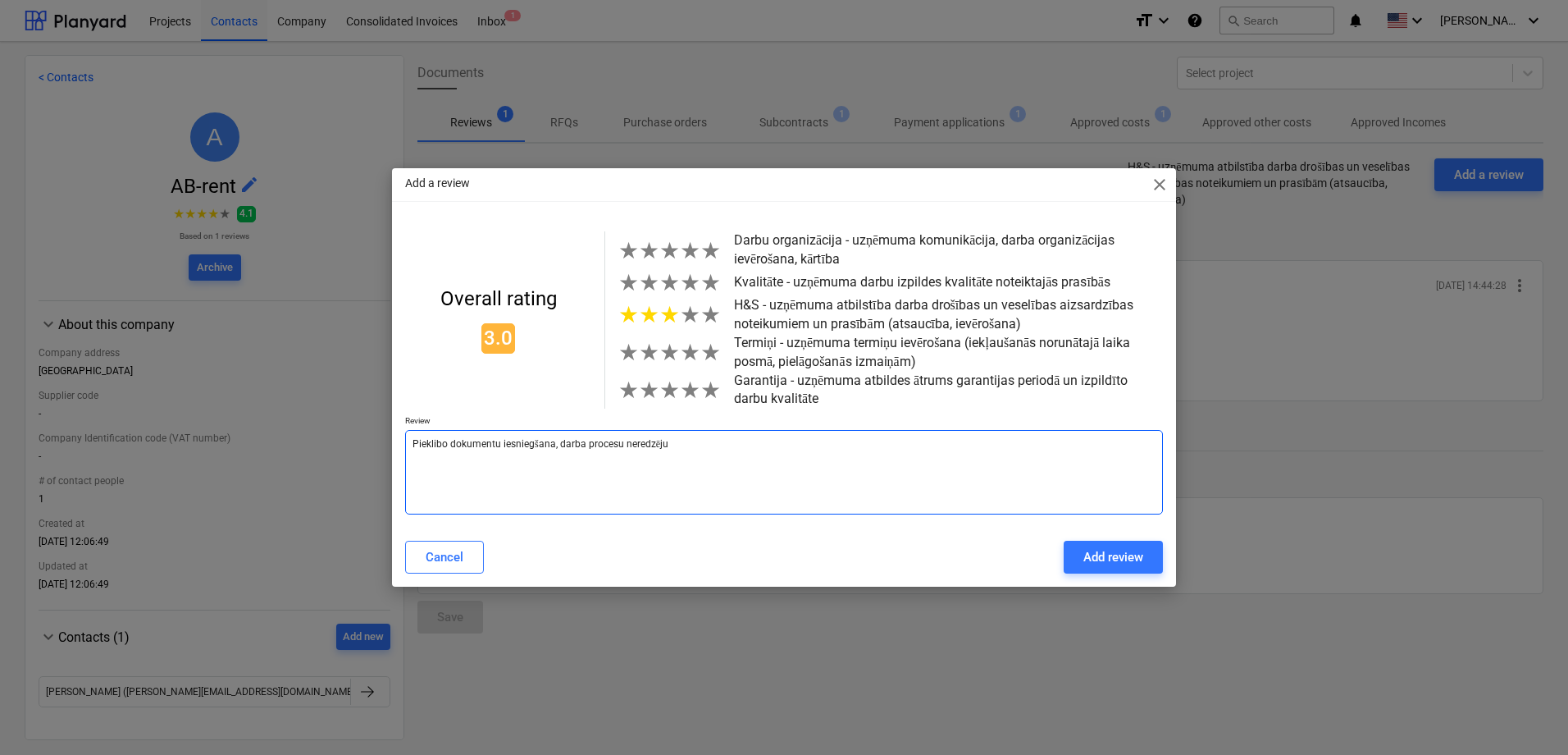
type textarea "Pieklibo dokumentu iesniegšana, darba procesu neredzēju."
type textarea "x"
type textarea "Pieklibo dokumentu iesniegšana, darba procesu neredzēju."
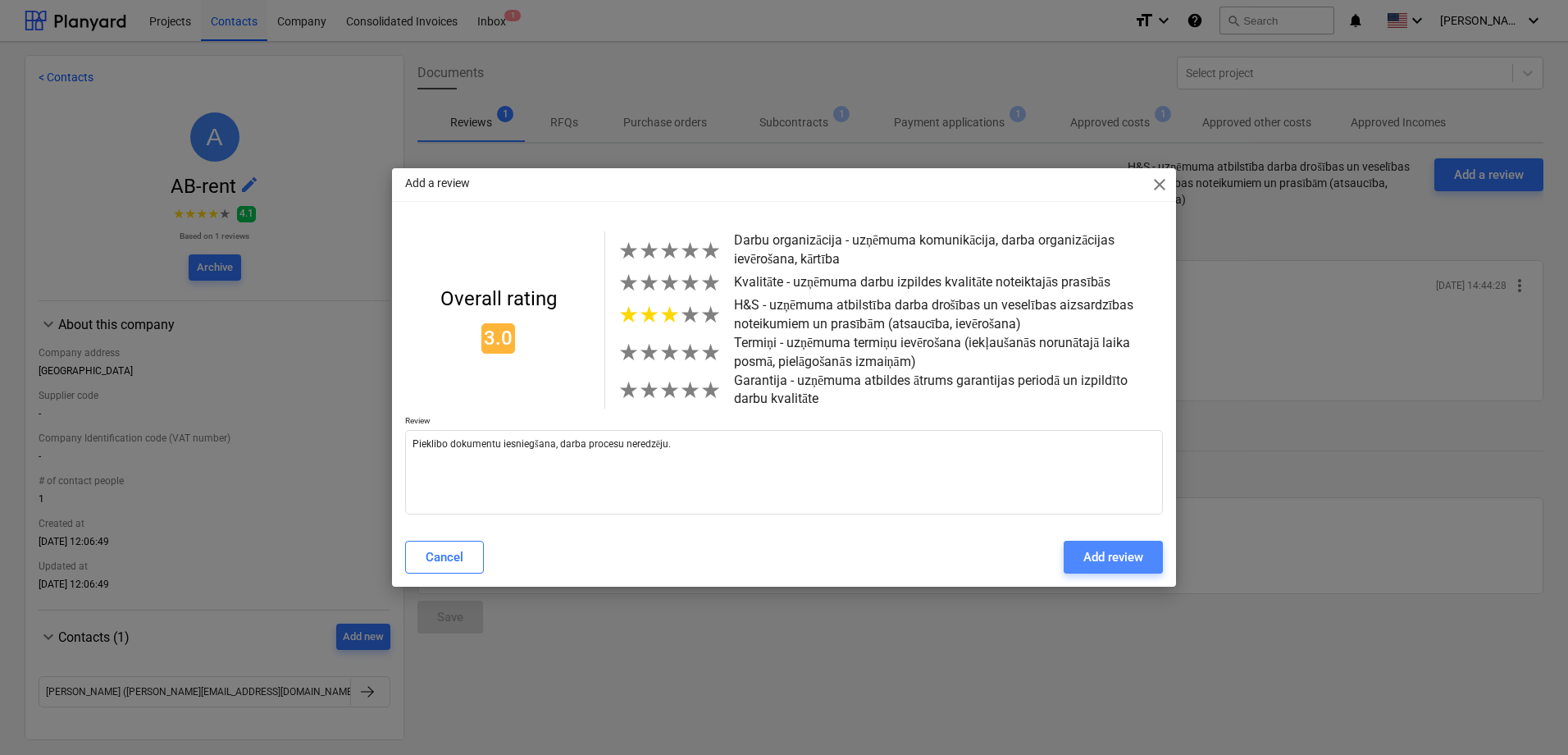
click at [1104, 562] on div "Add review" at bounding box center [1114, 557] width 60 height 21
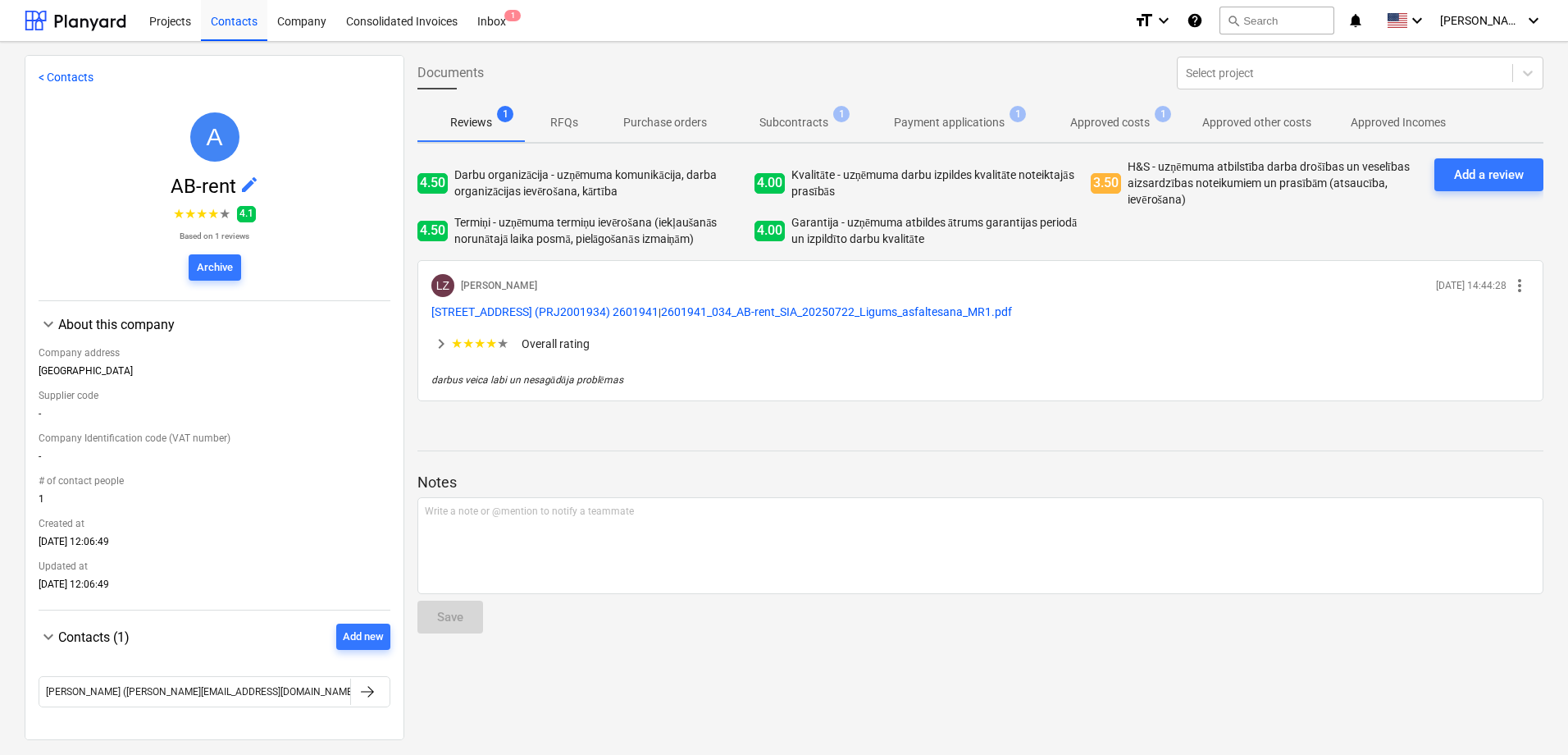
type textarea "x"
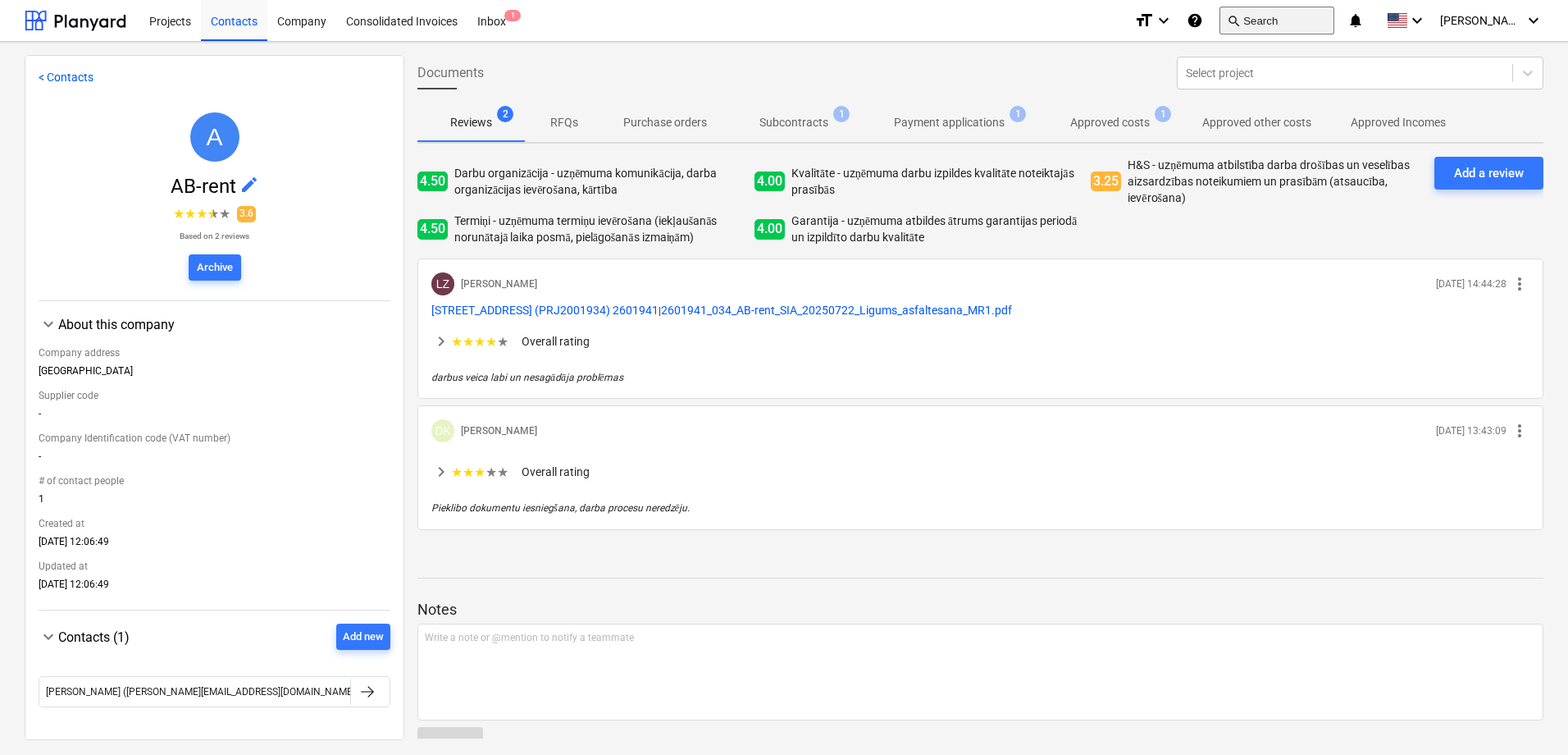
click at [1309, 25] on button "search Search" at bounding box center [1277, 20] width 115 height 28
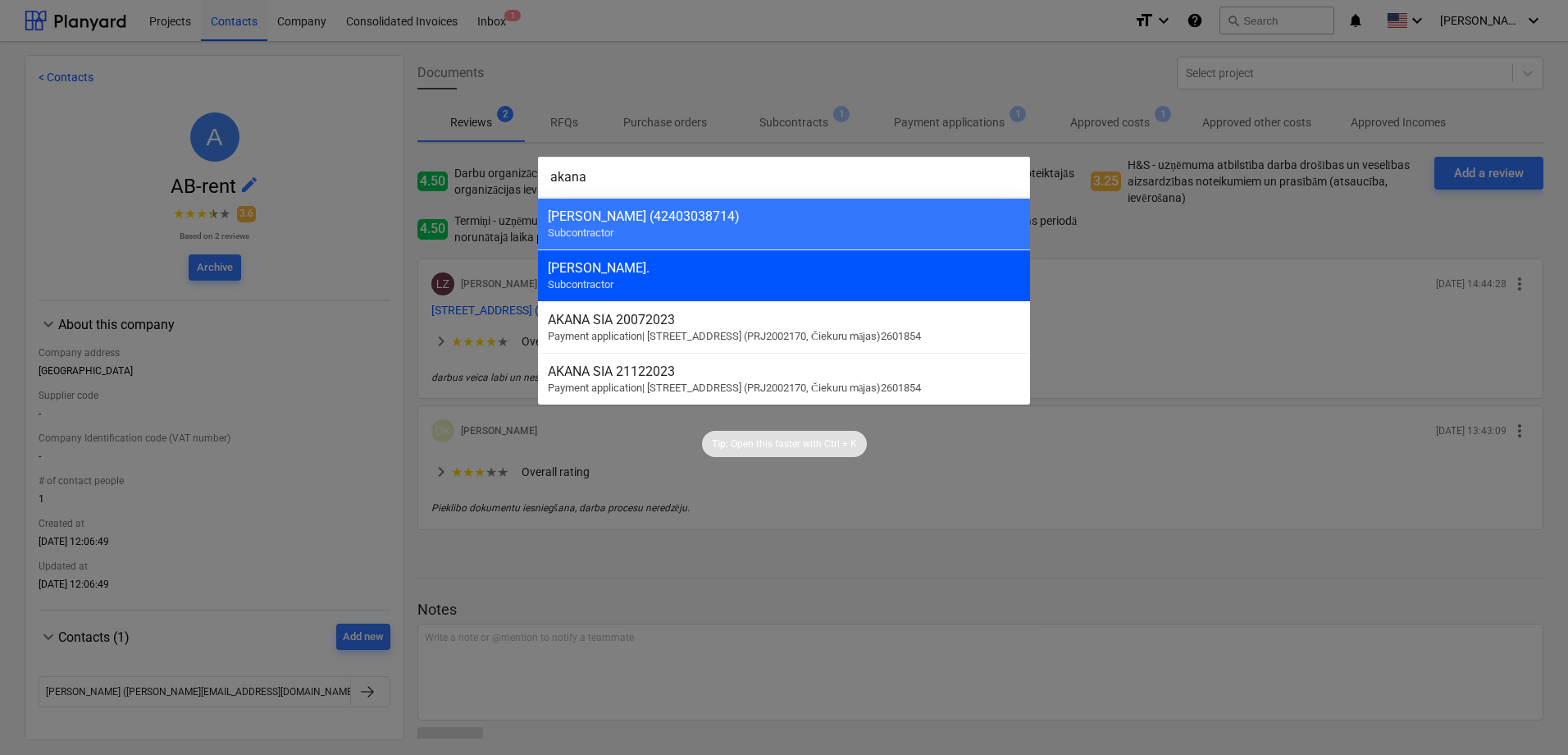
type input "akana"
click at [649, 284] on div "[PERSON_NAME]. Subcontractor" at bounding box center [784, 275] width 492 height 52
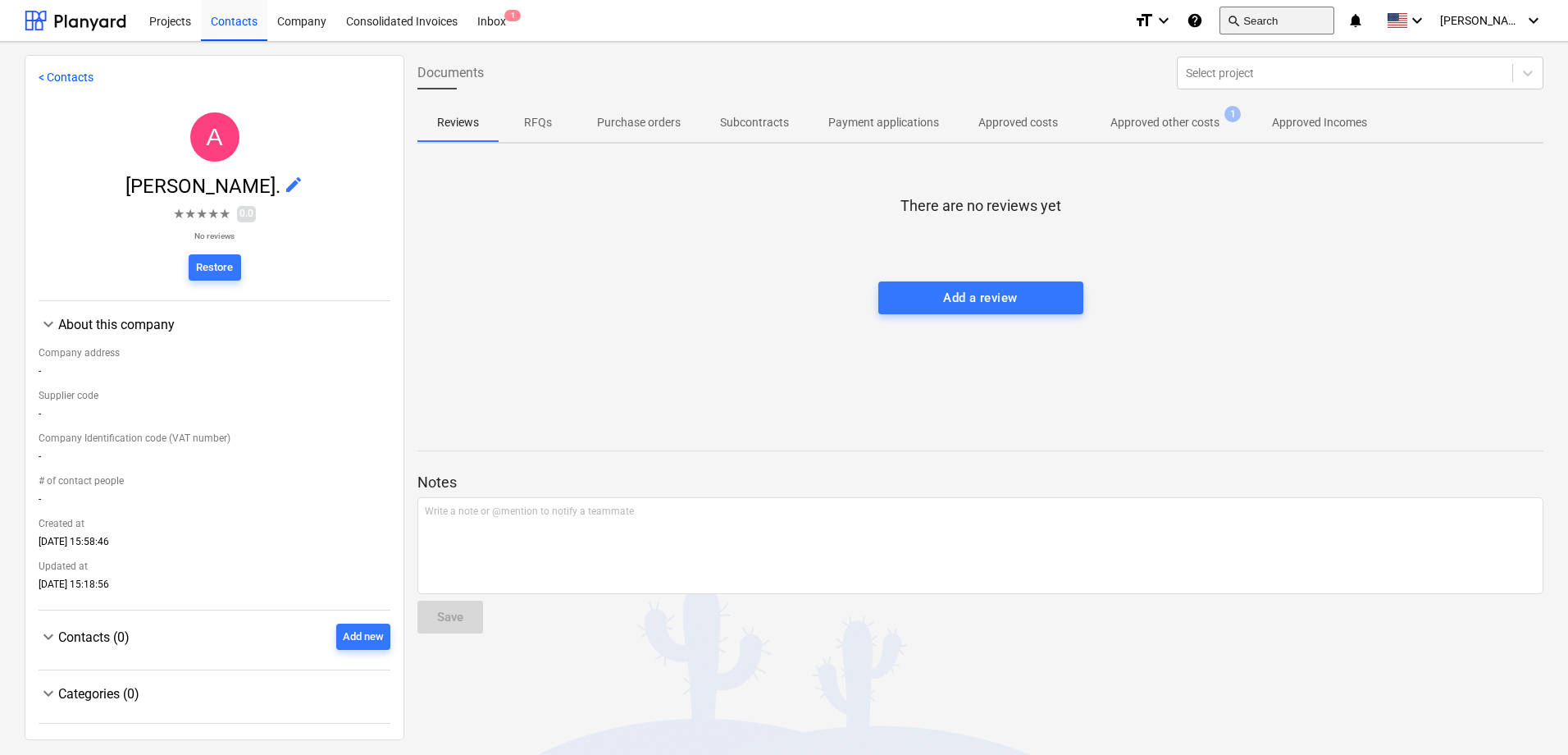
click at [1293, 16] on button "search Search" at bounding box center [1277, 20] width 115 height 28
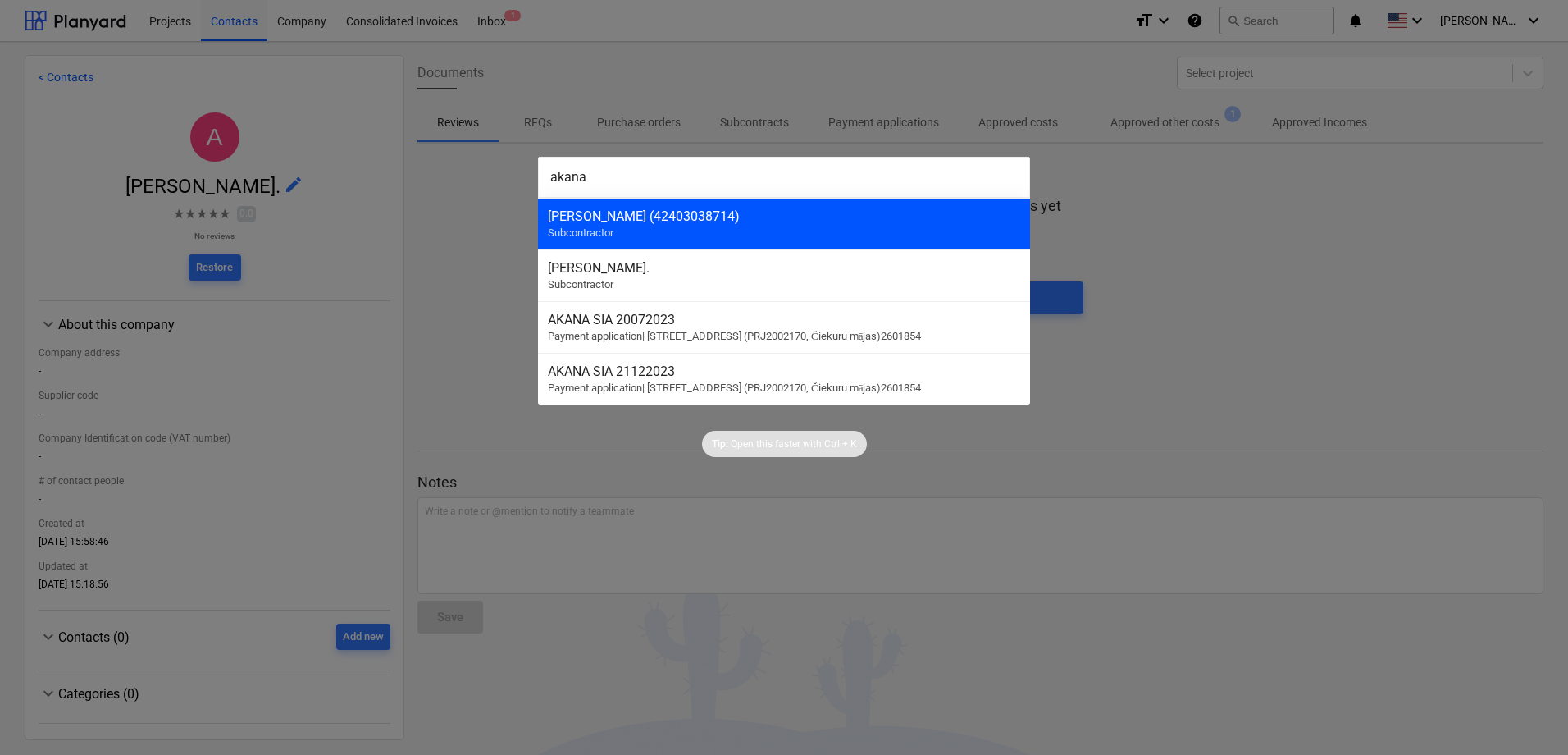
type input "akana"
click at [661, 229] on div "[PERSON_NAME] (42403038714) Subcontractor" at bounding box center [784, 223] width 492 height 52
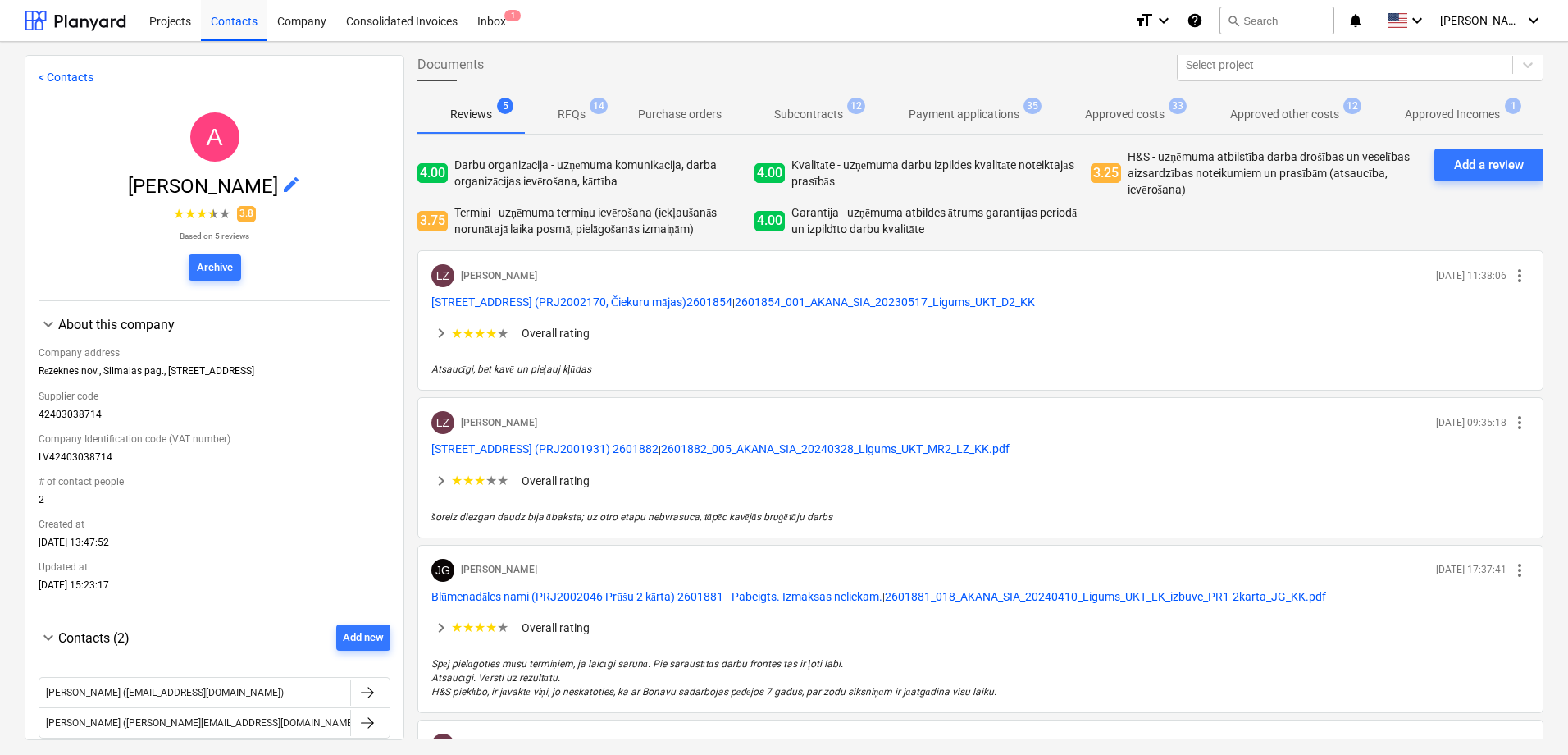
scroll to position [7, 0]
click at [1459, 173] on div "Add a review" at bounding box center [1489, 165] width 69 height 21
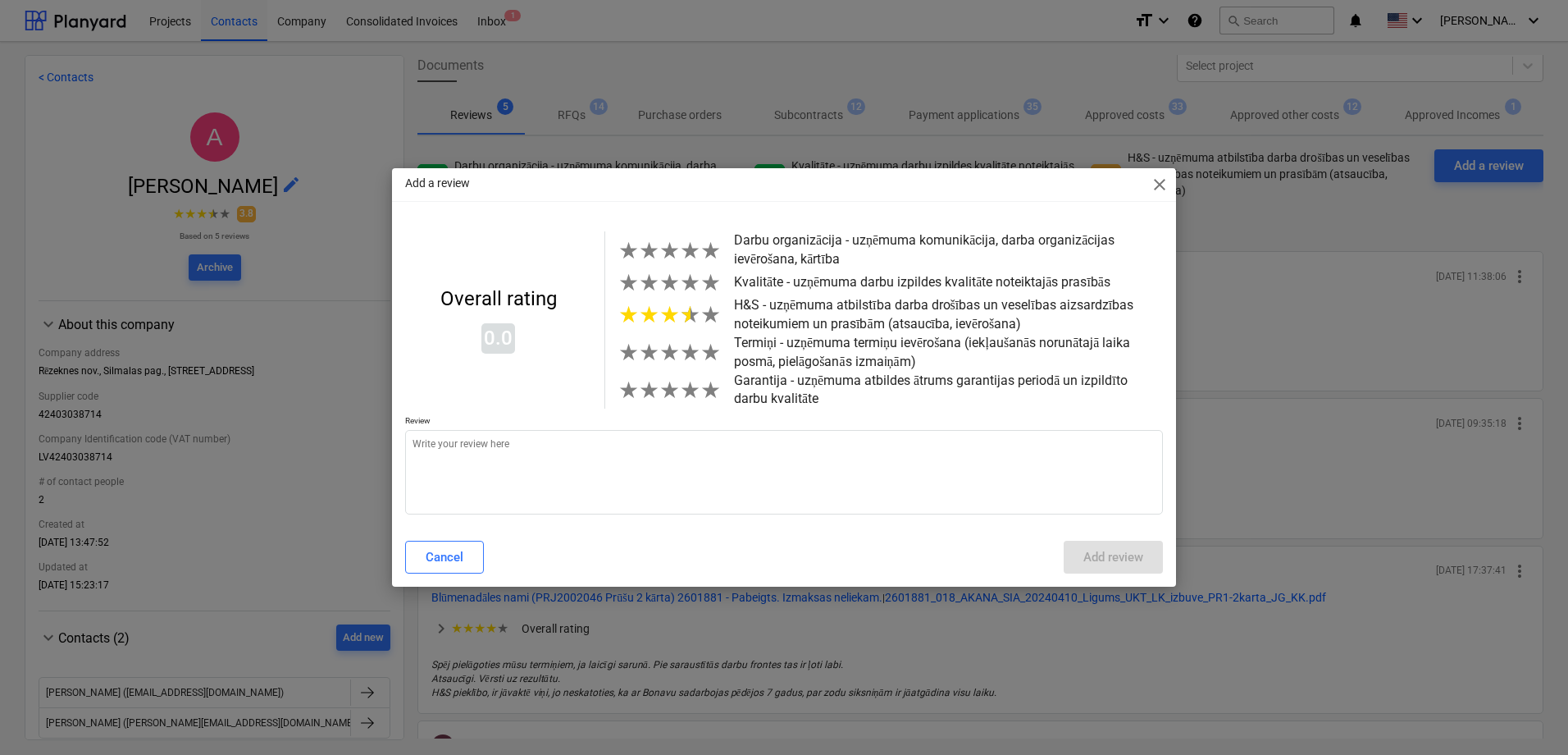
click at [680, 324] on span "★" at bounding box center [690, 314] width 20 height 27
click at [672, 324] on span "★" at bounding box center [670, 314] width 20 height 27
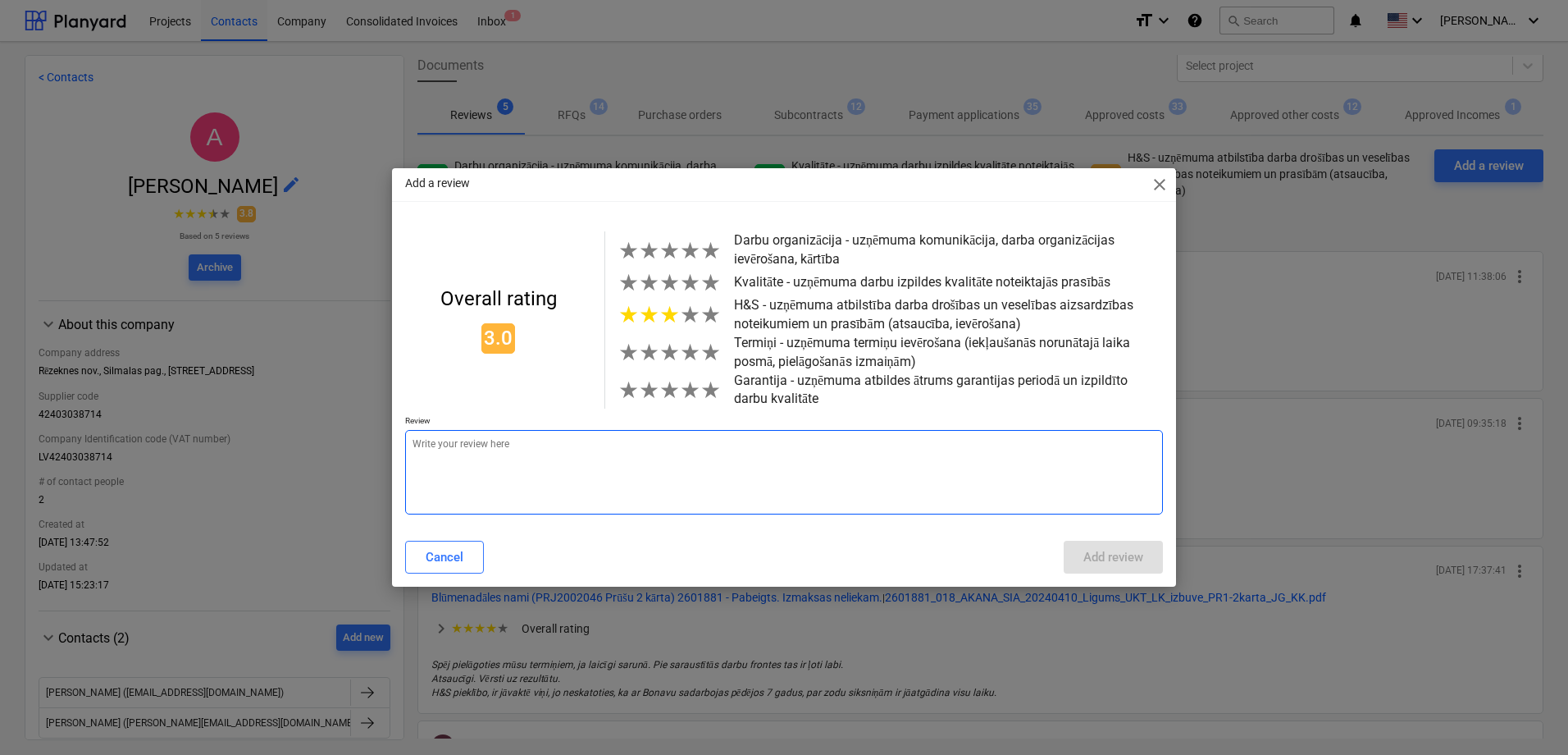
click at [552, 485] on textarea at bounding box center [783, 472] width 758 height 84
type textarea "x"
type textarea "K"
type textarea "x"
type textarea "Ko"
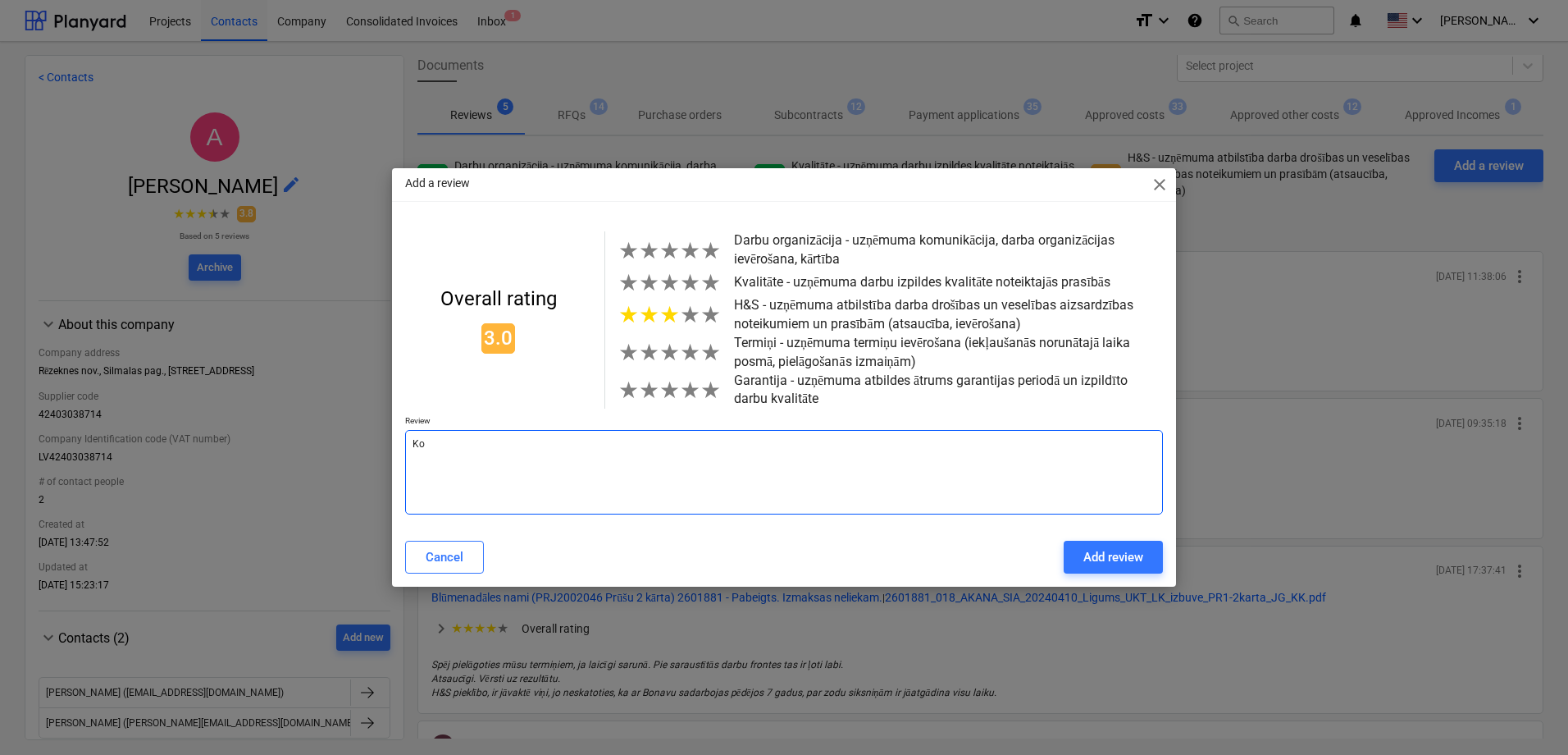
type textarea "x"
type textarea "Kop"
type textarea "x"
type textarea "Kopē"
type textarea "x"
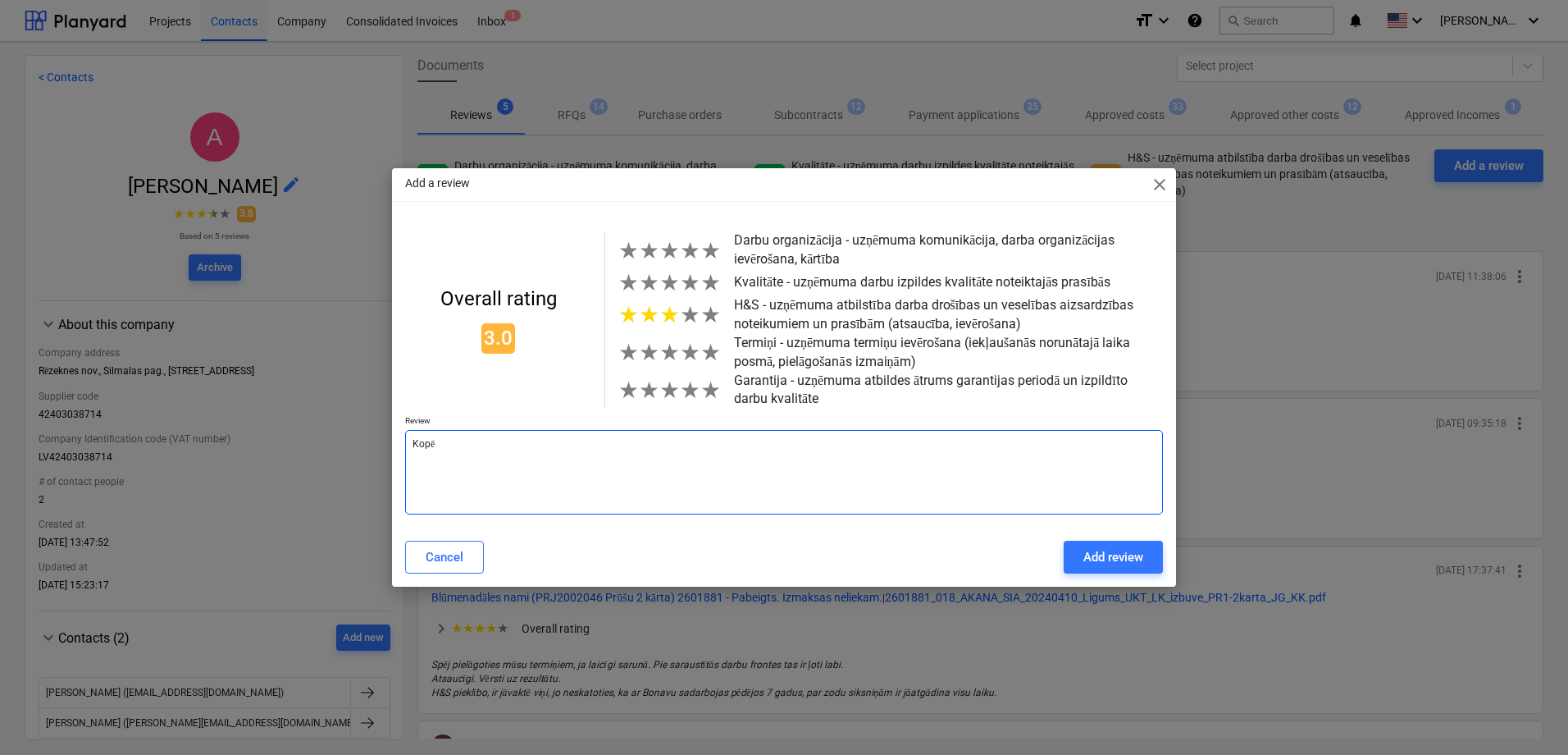
type textarea "Kopēj"
type textarea "x"
type textarea "Kopēja"
type textarea "x"
type textarea "Kopējai"
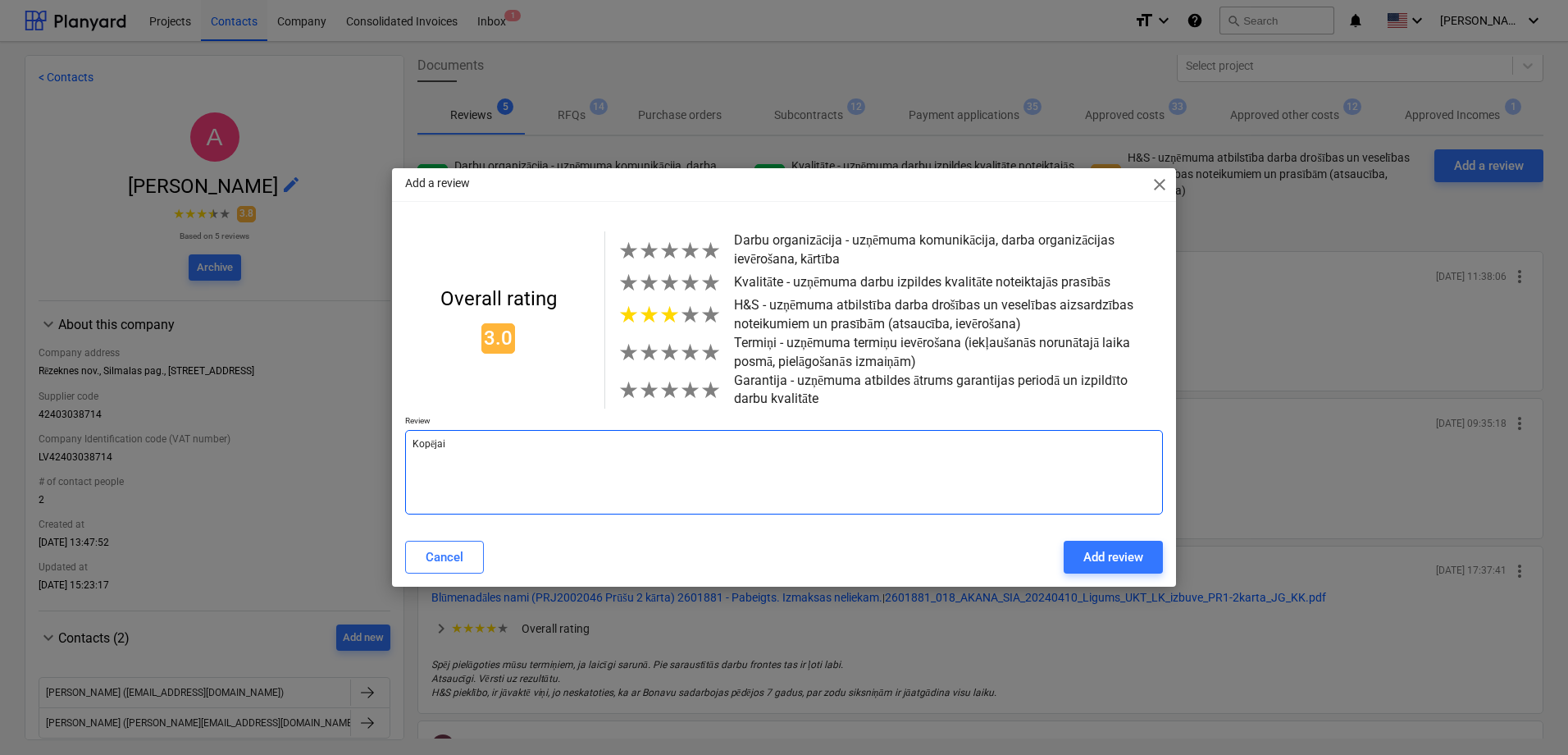
type textarea "x"
type textarea "Kopējais"
type textarea "x"
type textarea "Kopējais"
type textarea "x"
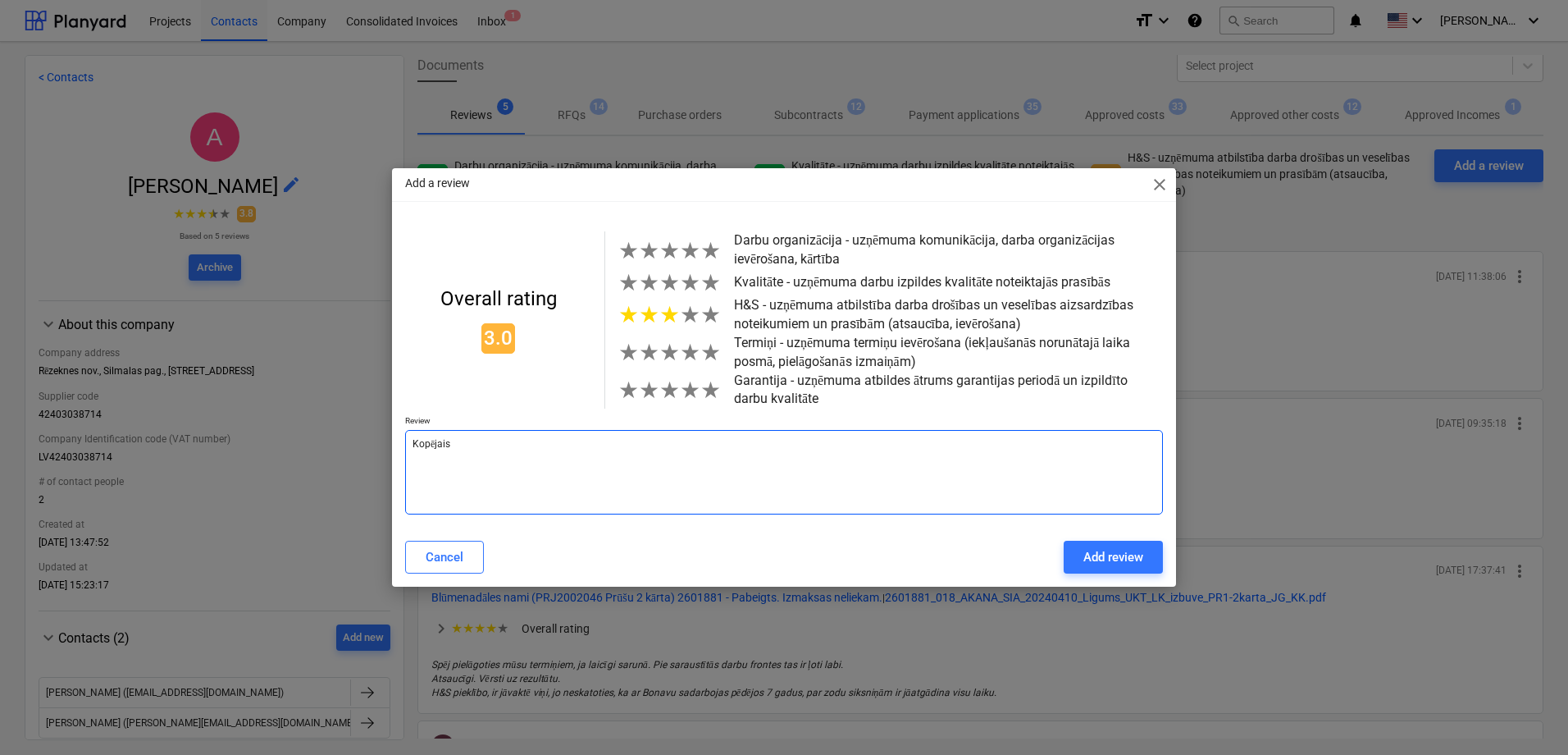
type textarea "Kopējais v"
type textarea "x"
type textarea "Kopējais vē"
type textarea "x"
type textarea "Kopējais vēr"
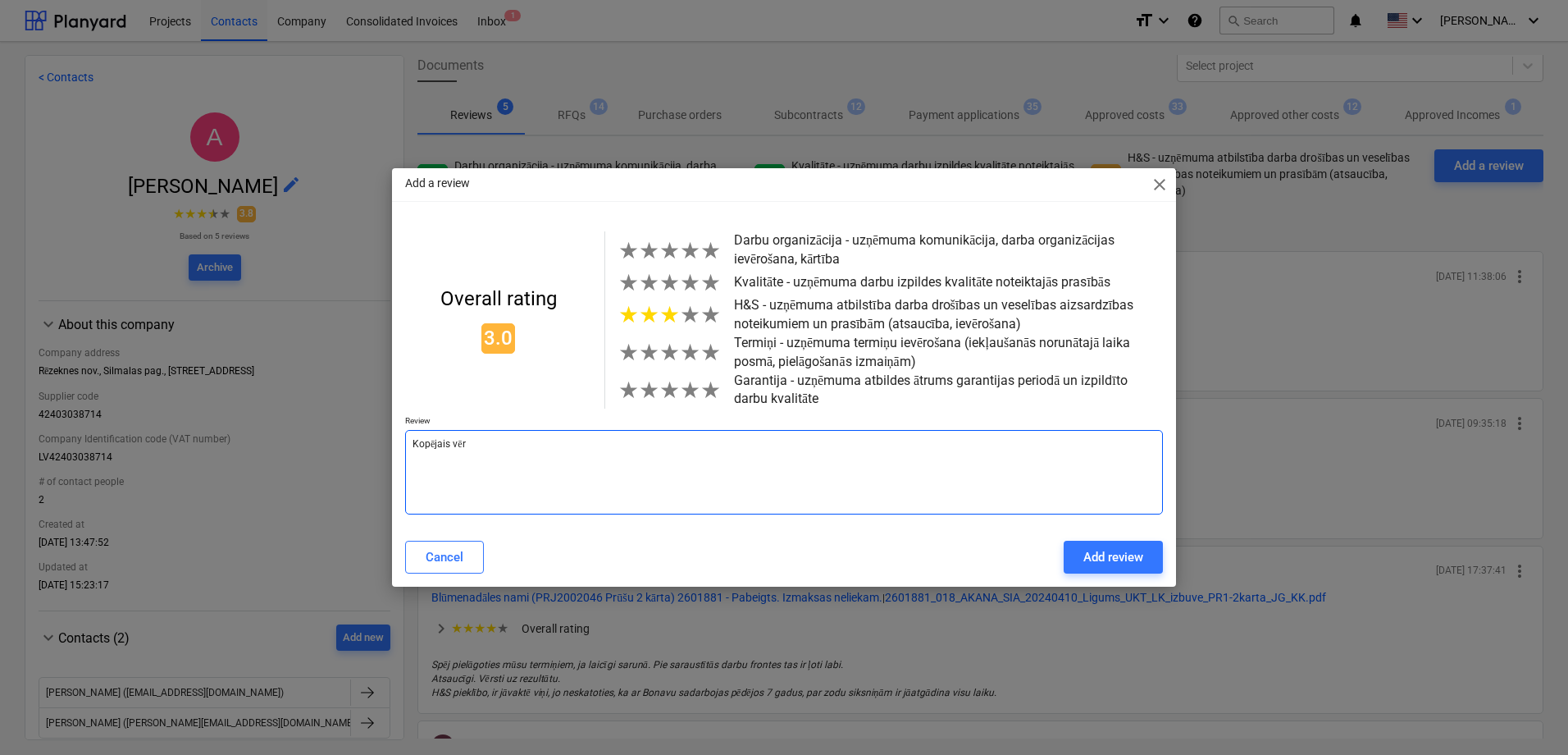
type textarea "x"
type textarea "Kopējais vērt"
type textarea "x"
type textarea "Kopējais vērtē"
type textarea "x"
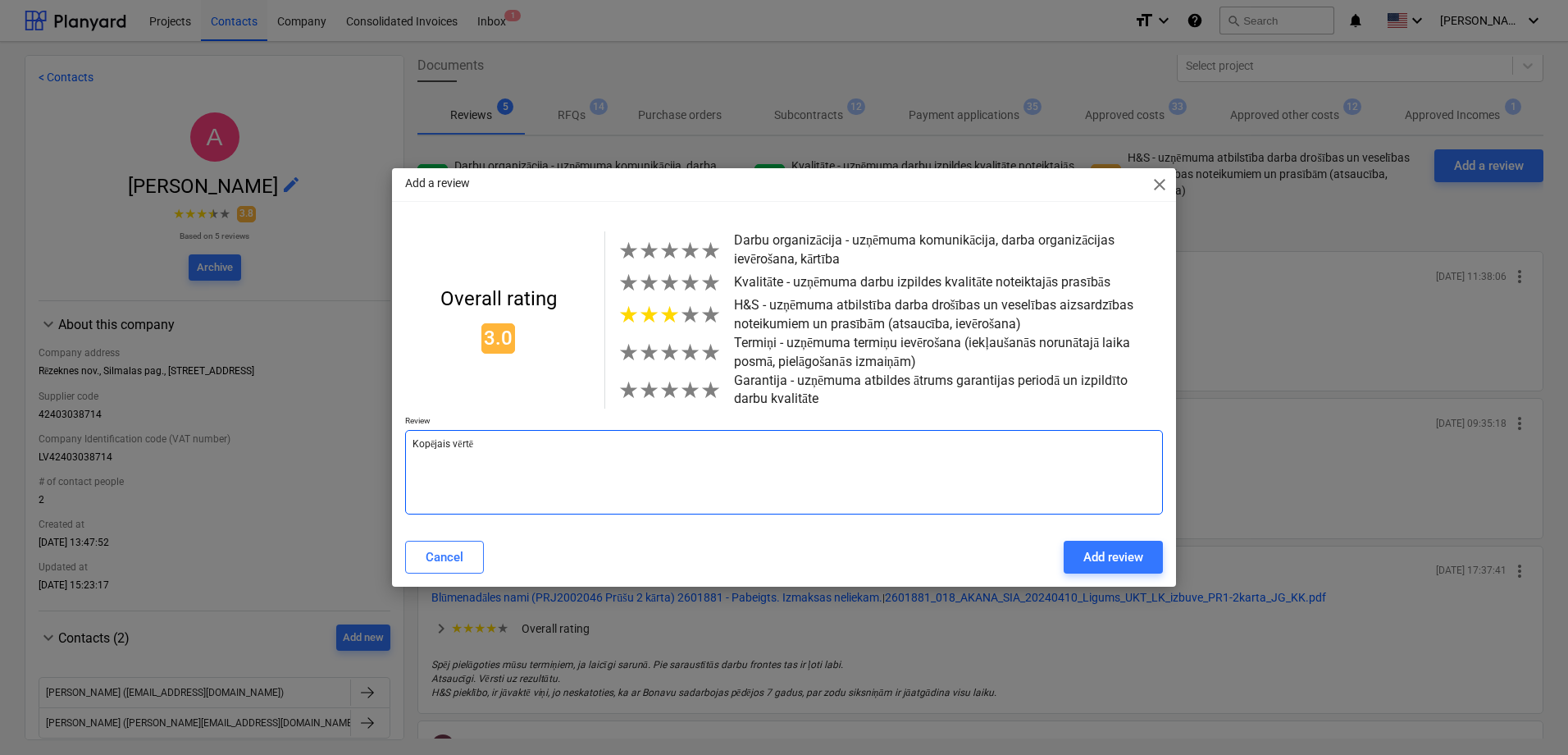
type textarea "Kopējais vērtēj"
type textarea "x"
type textarea "Kopējais vērtēju"
type textarea "x"
type textarea "Kopējais vērtējum"
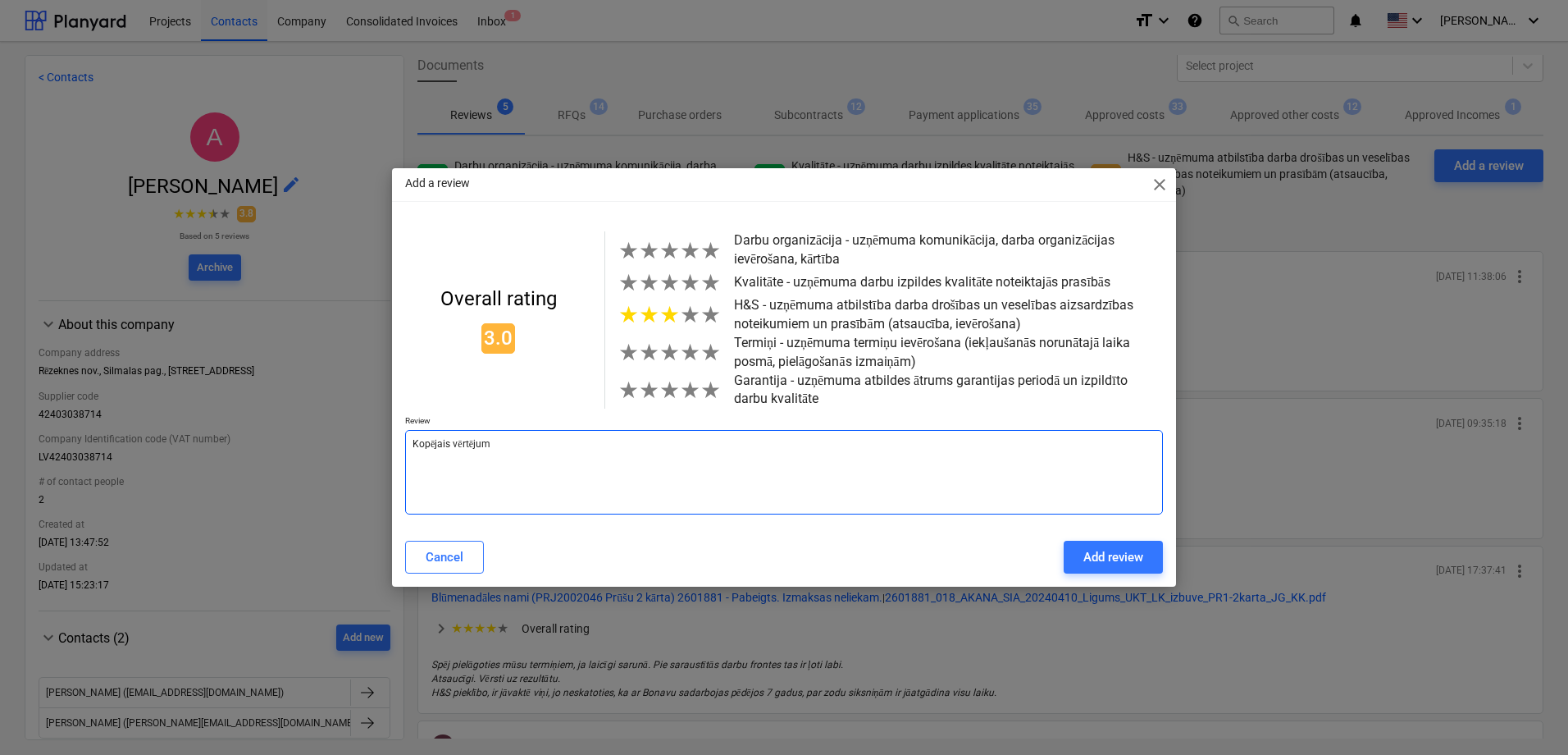
type textarea "x"
type textarea "Kopējais vērtējums"
type textarea "x"
type textarea "Kopējais vērtējums"
type textarea "x"
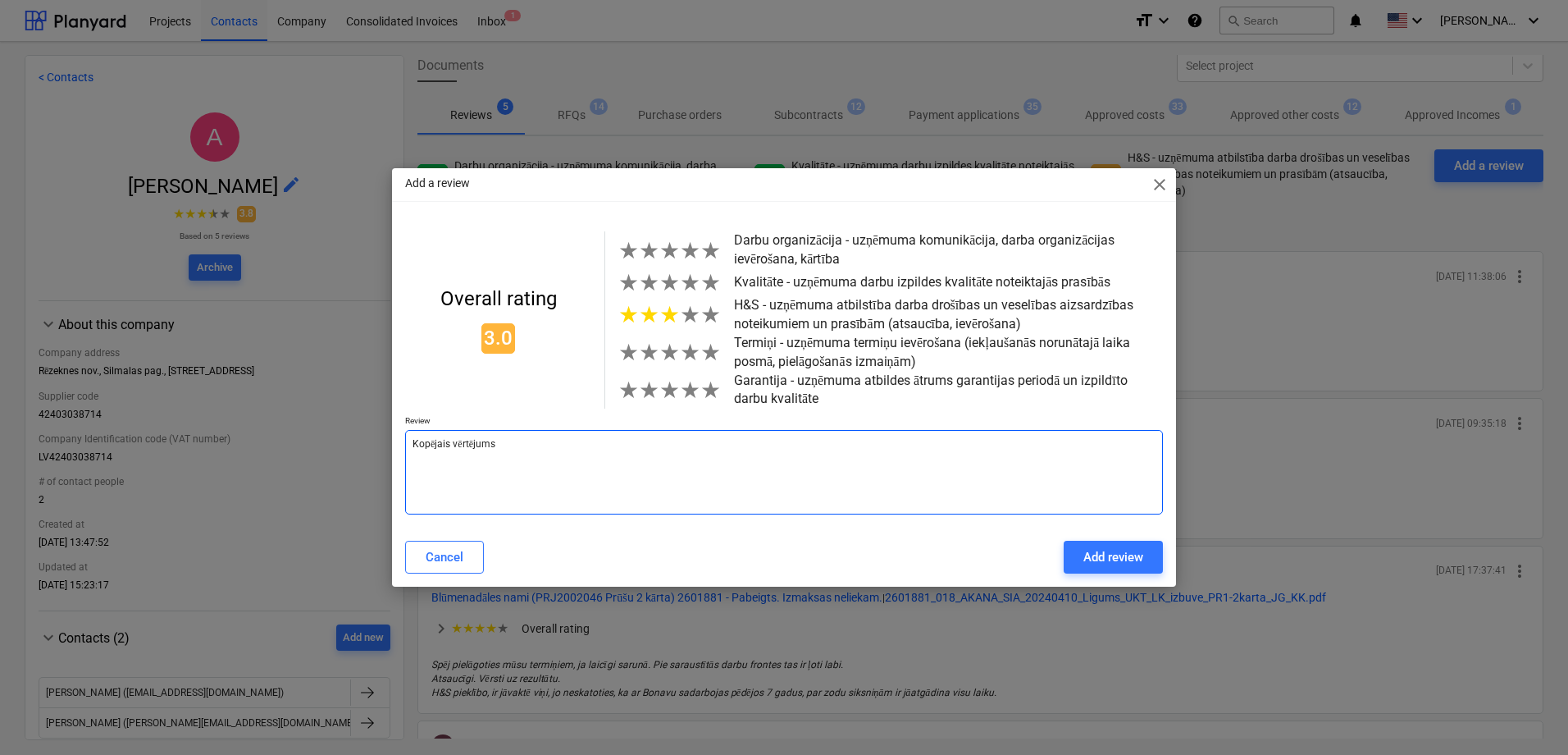
type textarea "Kopējais vērtējums i"
type textarea "x"
type textarea "Kopējais vērtējums ir"
type textarea "x"
type textarea "Kopējais vērtējums ir"
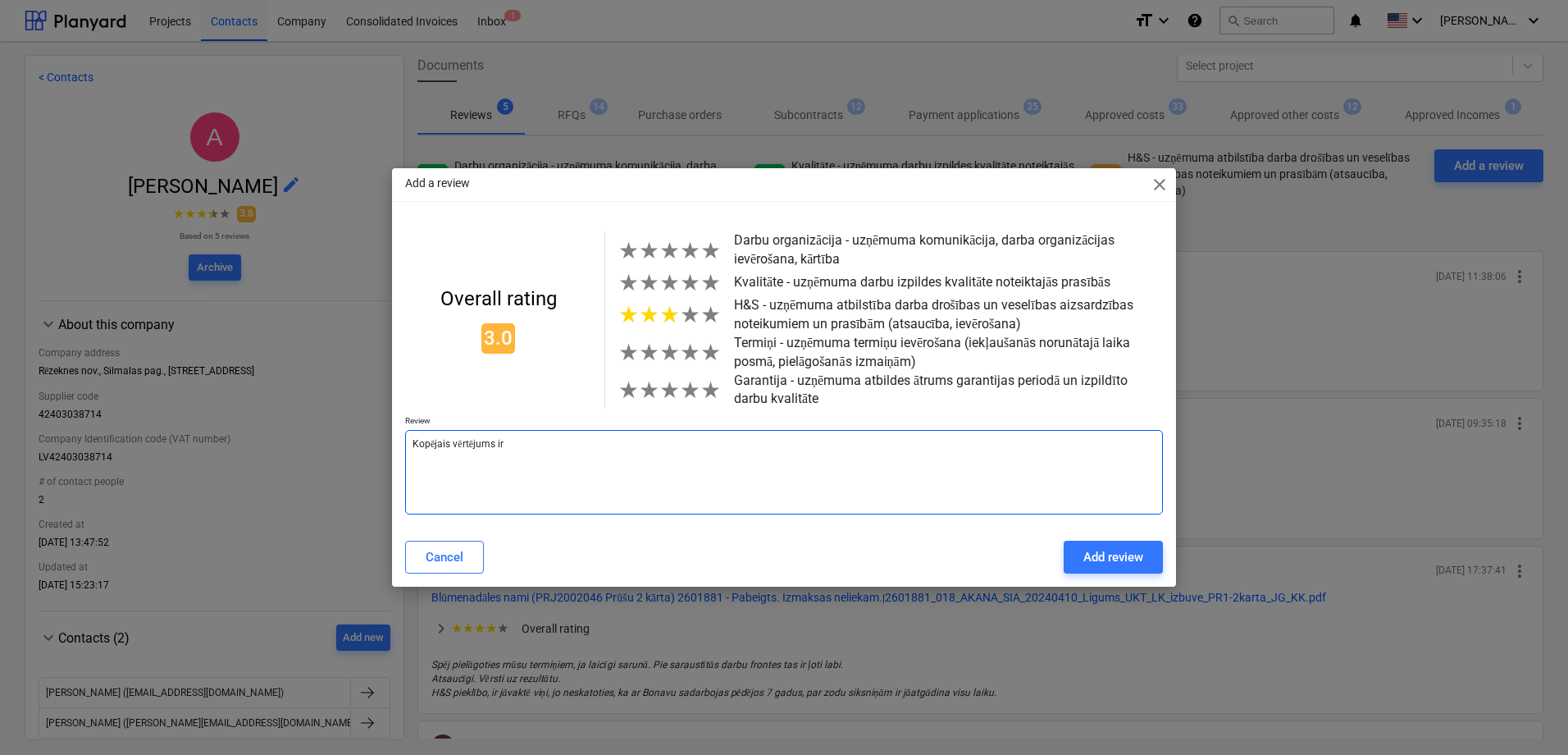
type textarea "x"
type textarea "Kopējais vērtējums ir v"
type textarea "x"
type textarea "Kopējais vērtējums ir vi"
type textarea "x"
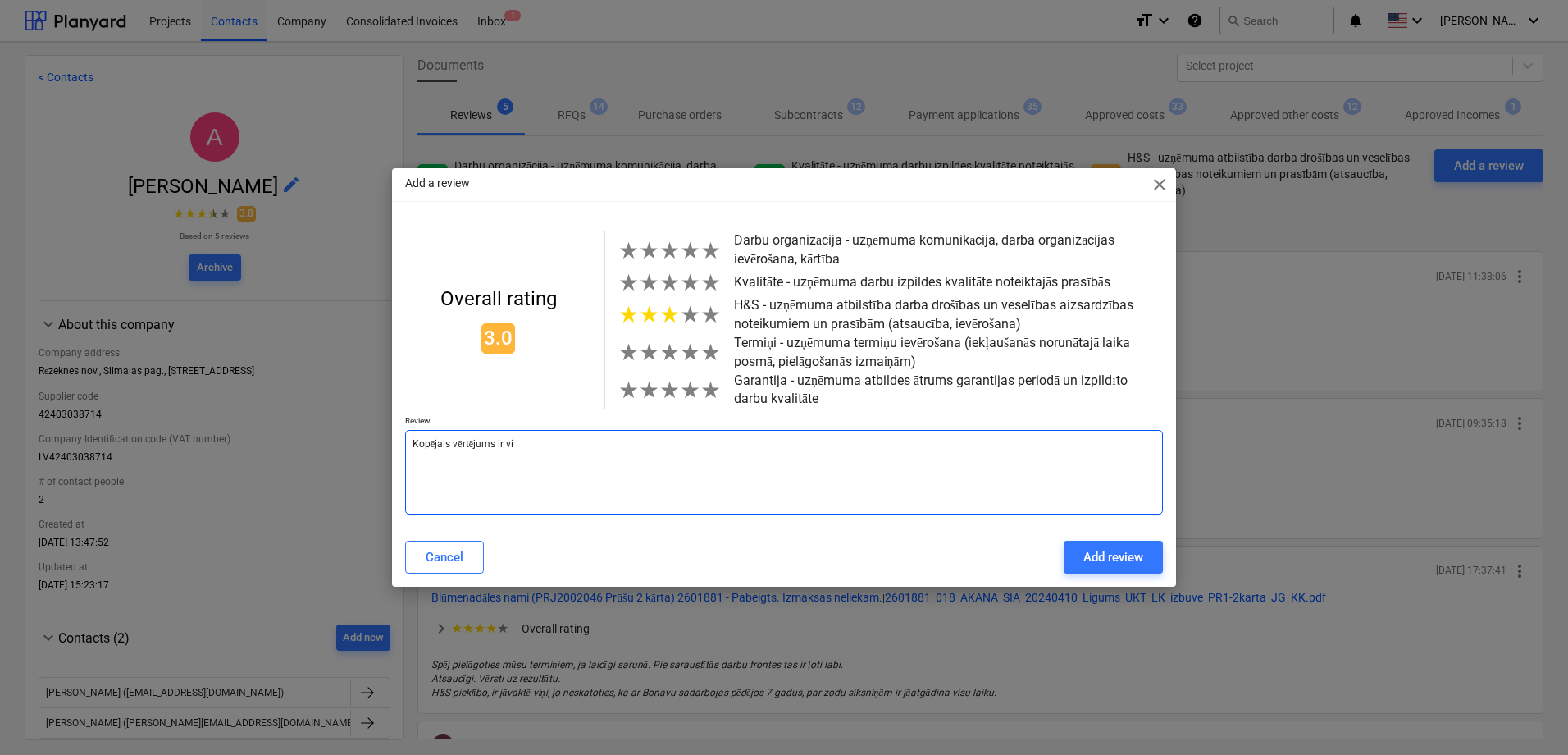
type textarea "Kopējais vērtējums ir vid"
type textarea "x"
type textarea "Kopējais vērtējums ir vidē"
type textarea "x"
type textarea "Kopējais vērtējums ir vidēj"
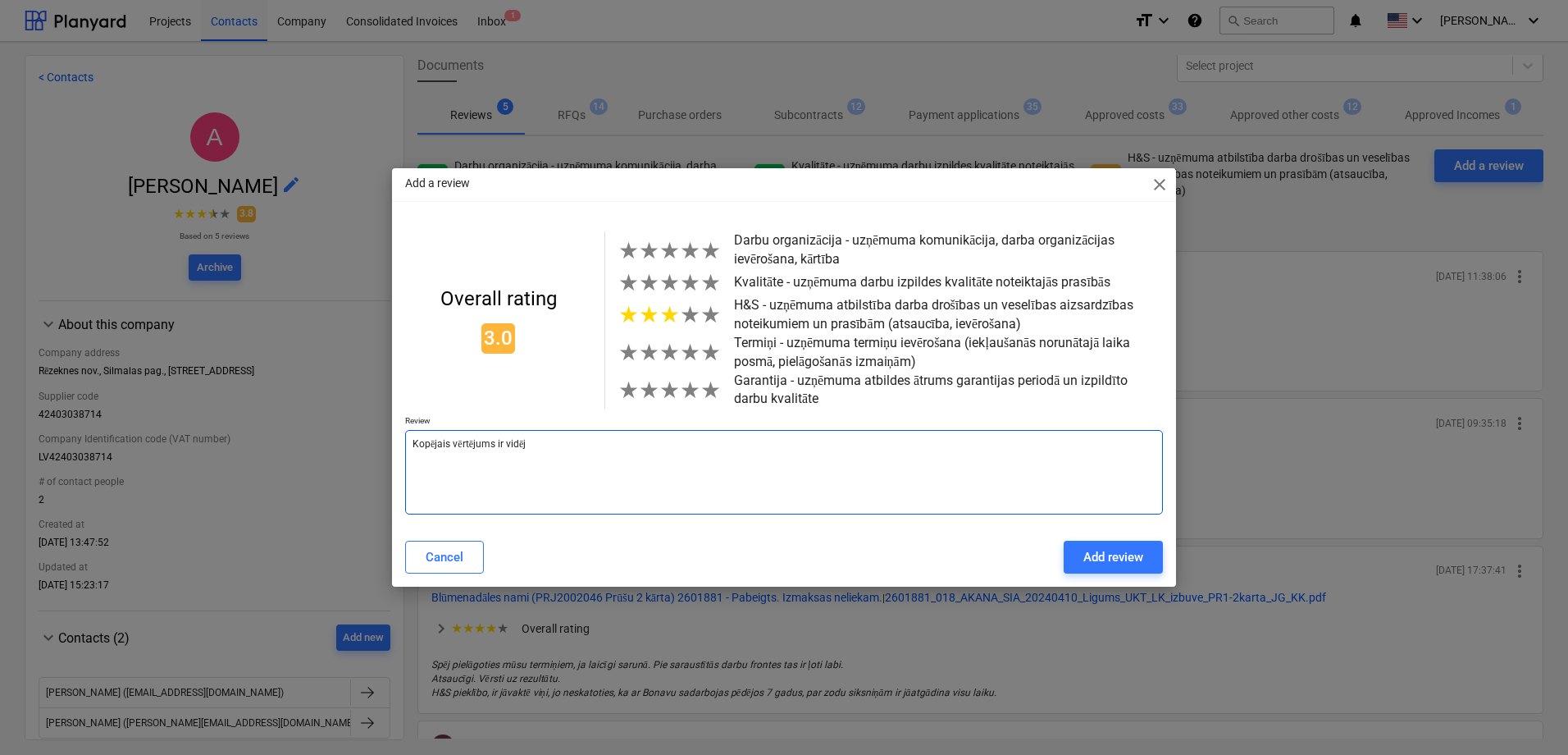
type textarea "x"
type textarea "Kopējais vērtējums ir vidējs"
type textarea "x"
type textarea "Kopējais vērtējums ir vidējs"
type textarea "x"
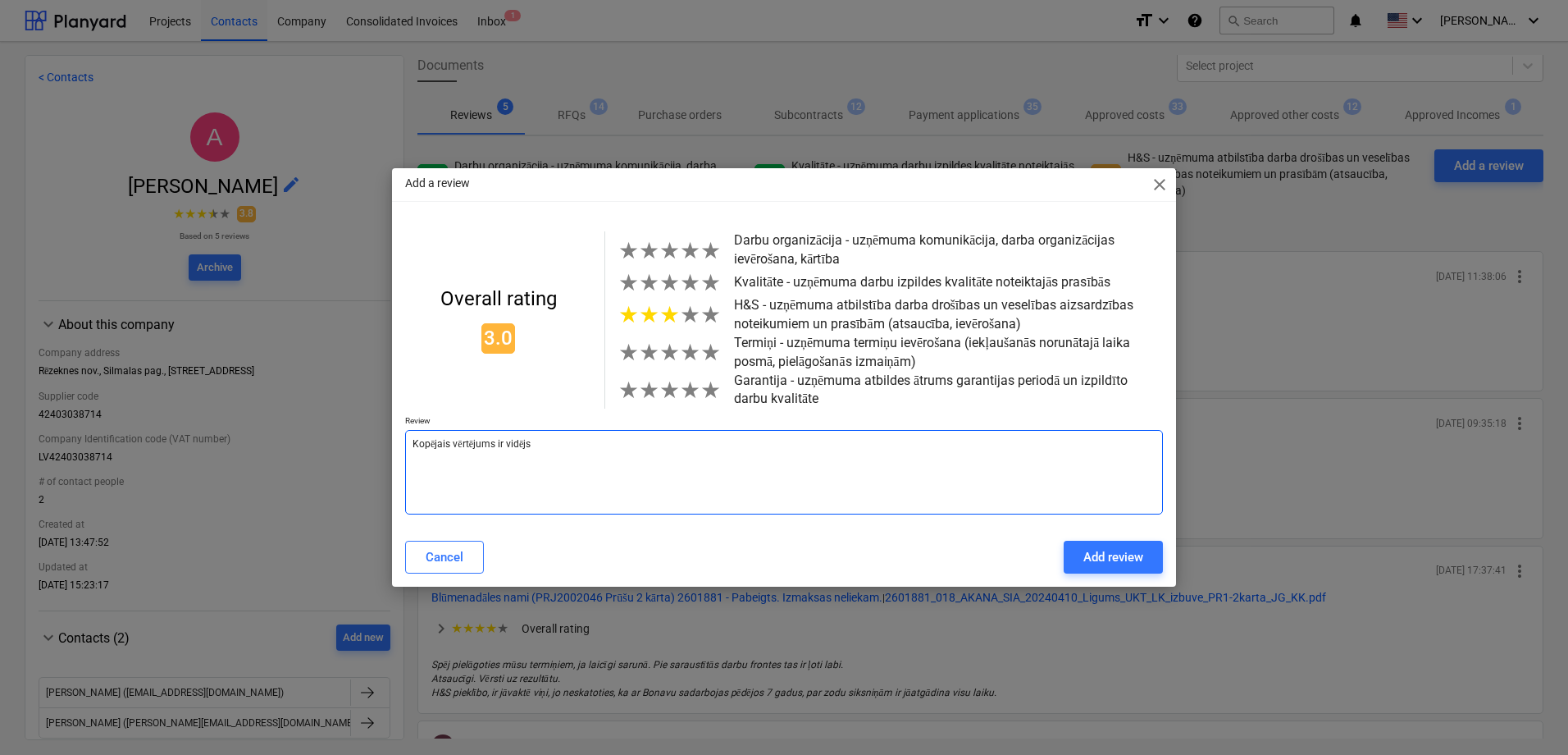
type textarea "Kopējais vērtējums ir vidējs"
type textarea "x"
type textarea "Kopējais vērtējums ir vidējs,"
type textarea "x"
type textarea "Kopējais vērtējums ir vidējs,"
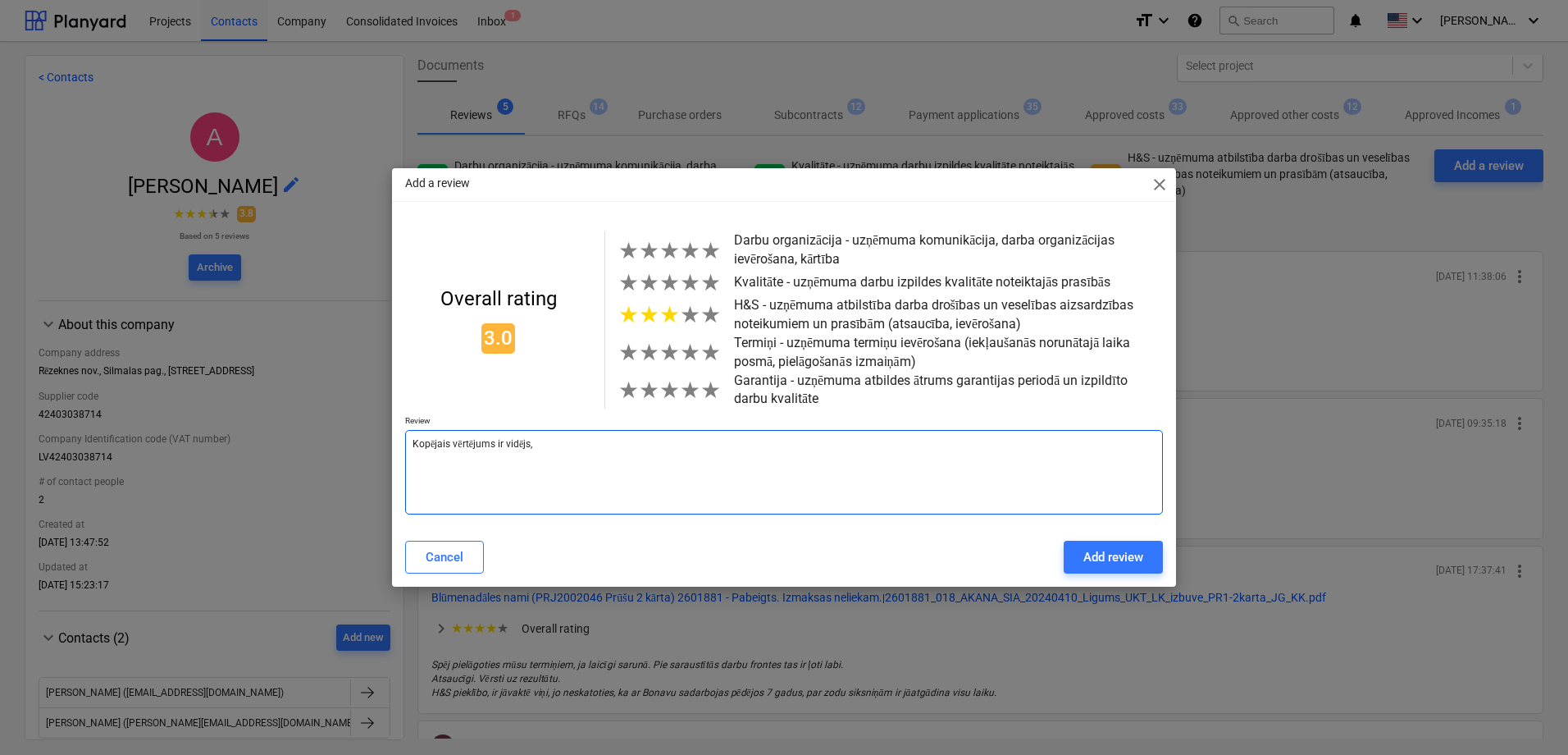
type textarea "x"
type textarea "Kopējais vērtējums ir vidējs, d"
type textarea "x"
type textarea "Kopējais vērtējums ir vidējs, do"
type textarea "x"
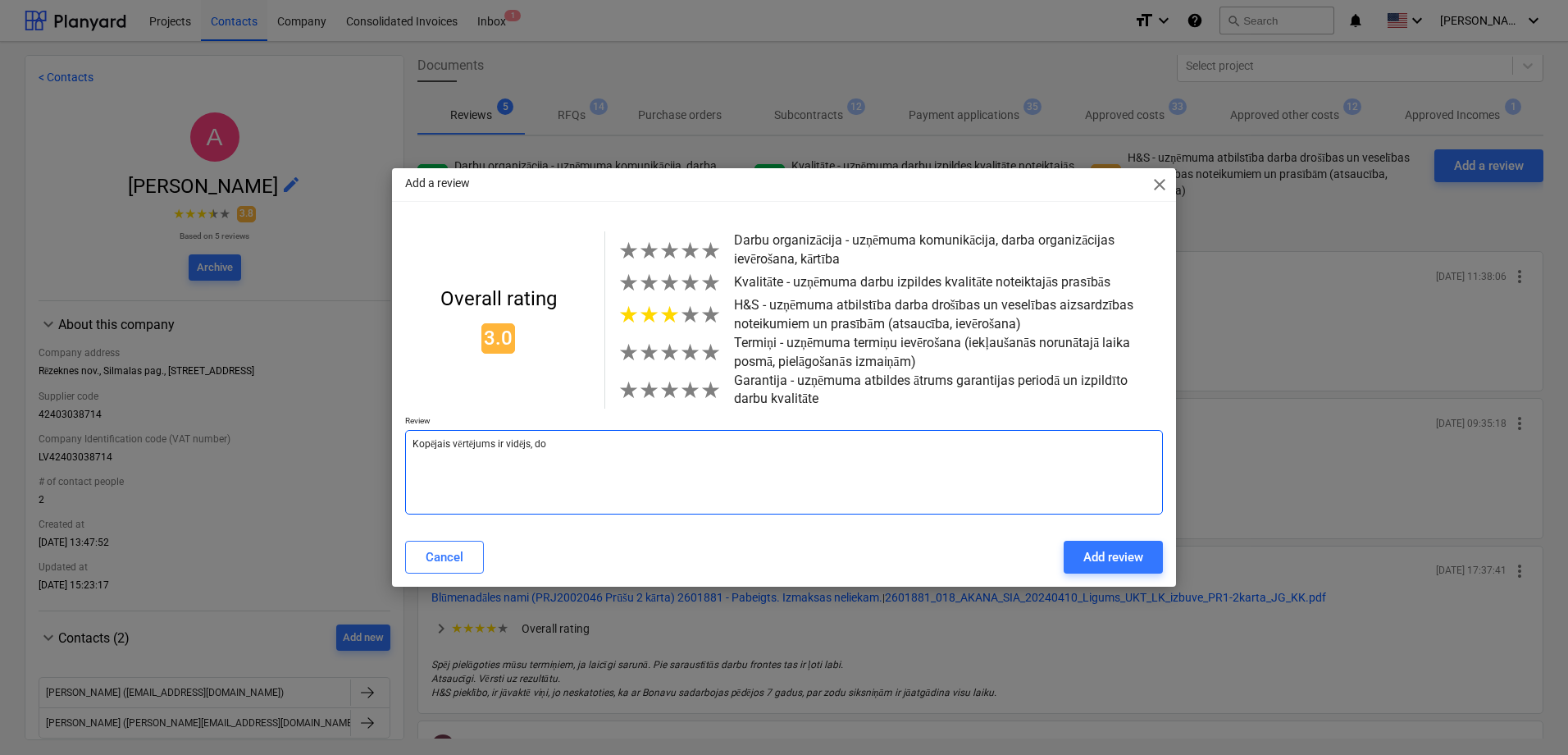
type textarea "Kopējais vērtējums ir vidējs, dok"
type textarea "x"
type textarea "Kopējais vērtējums ir vidējs, doku"
type textarea "x"
type textarea "Kopējais vērtējums ir vidējs, dokum"
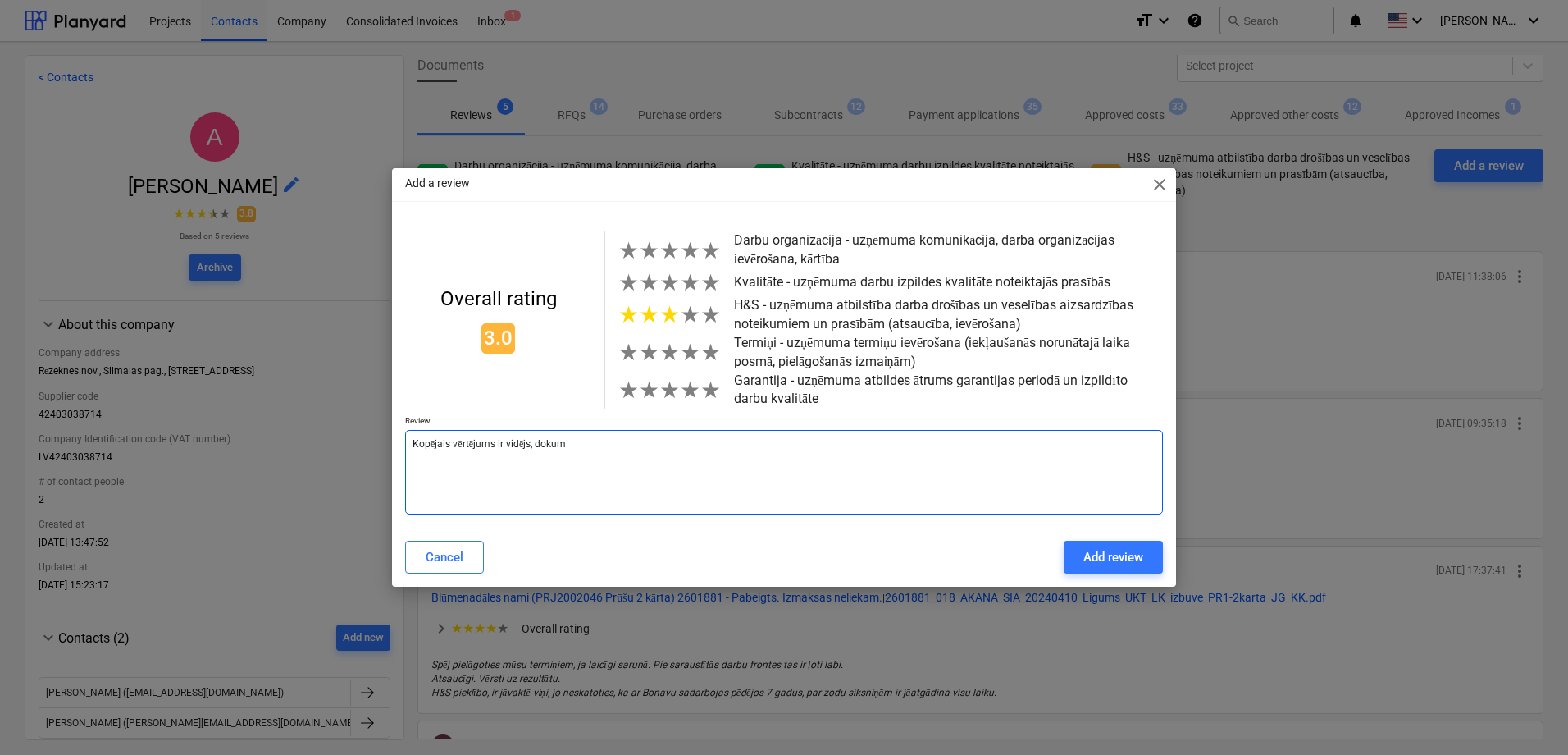
type textarea "x"
type textarea "Kopējais vērtējums ir vidējs, dokume"
type textarea "x"
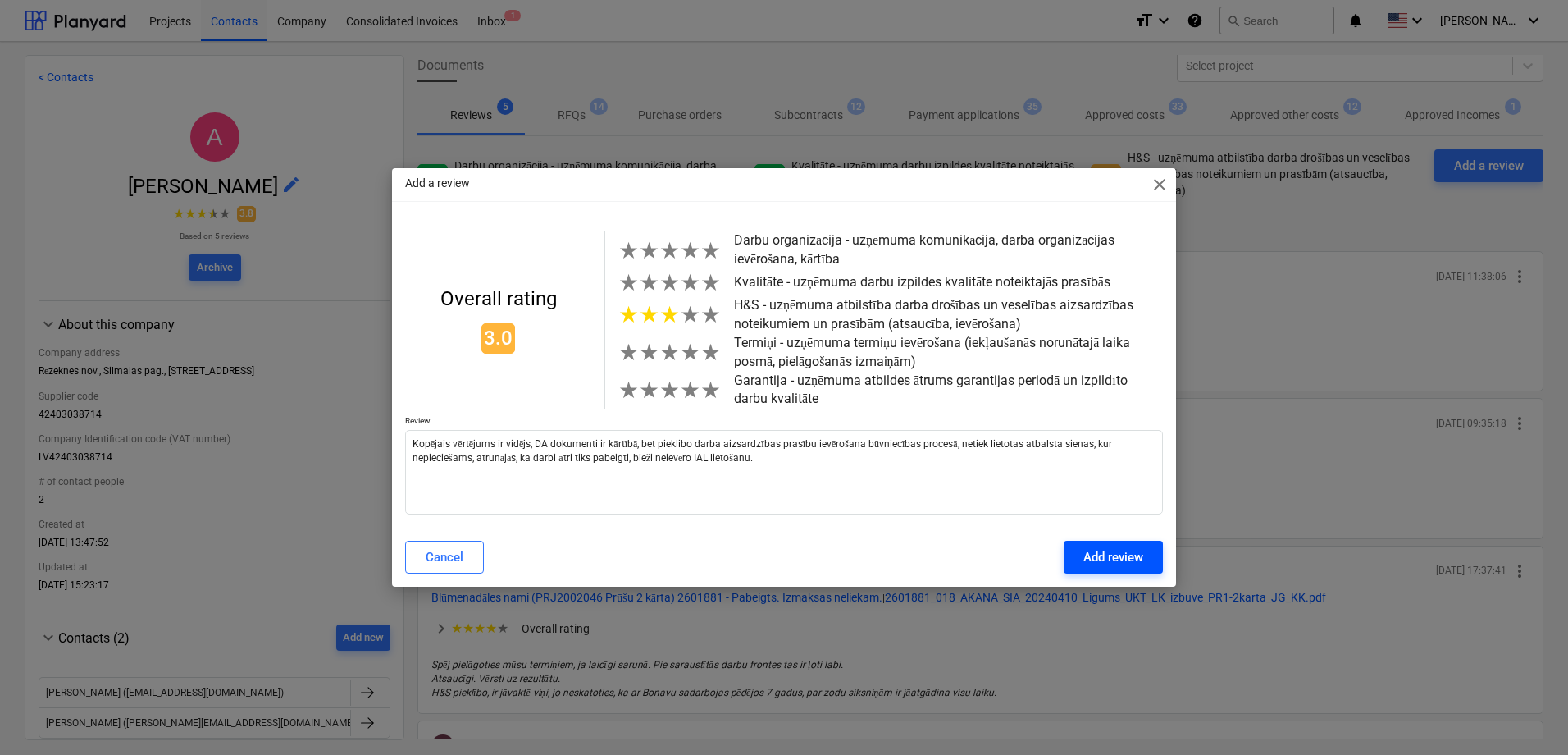
click at [1134, 559] on div "Add review" at bounding box center [1114, 557] width 60 height 21
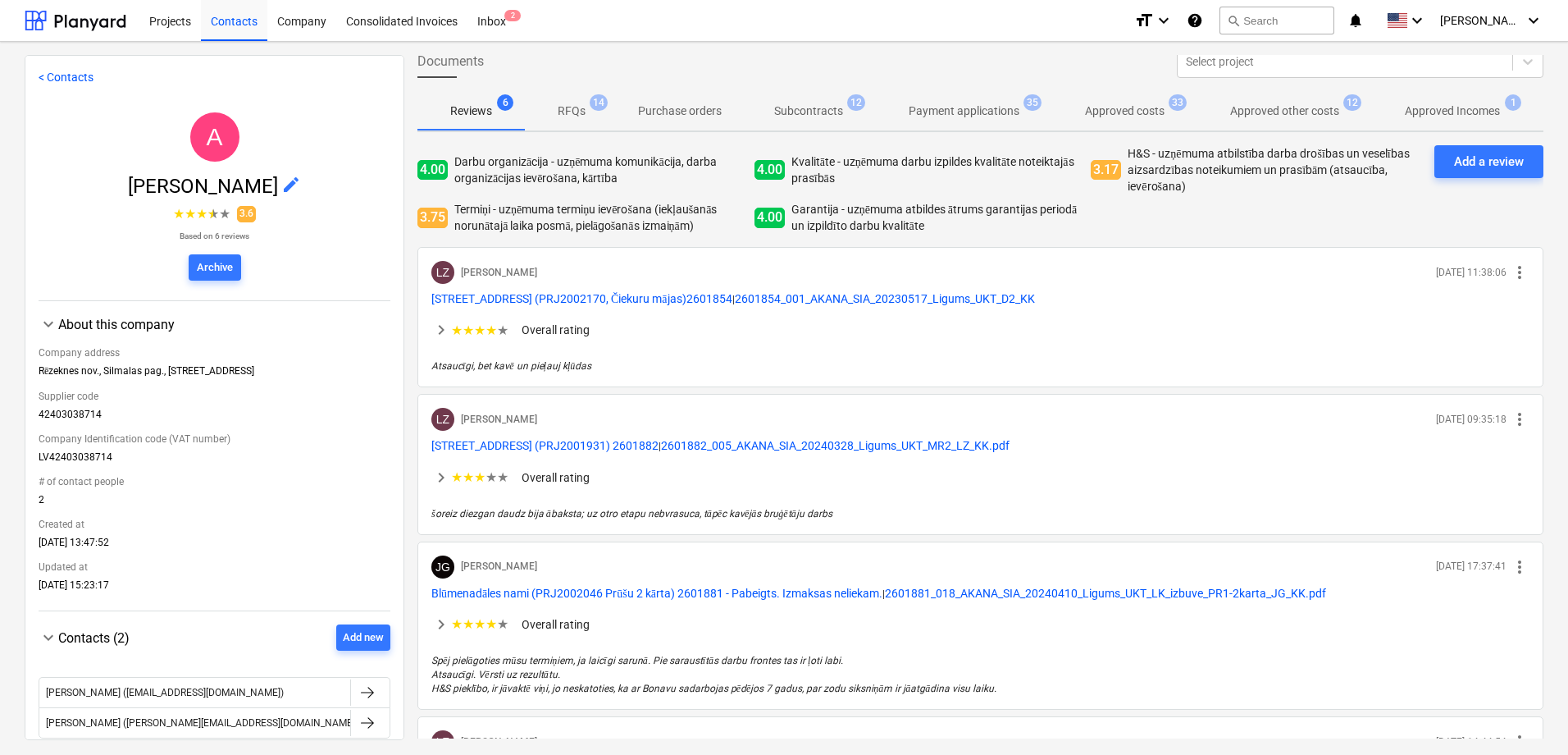
scroll to position [0, 0]
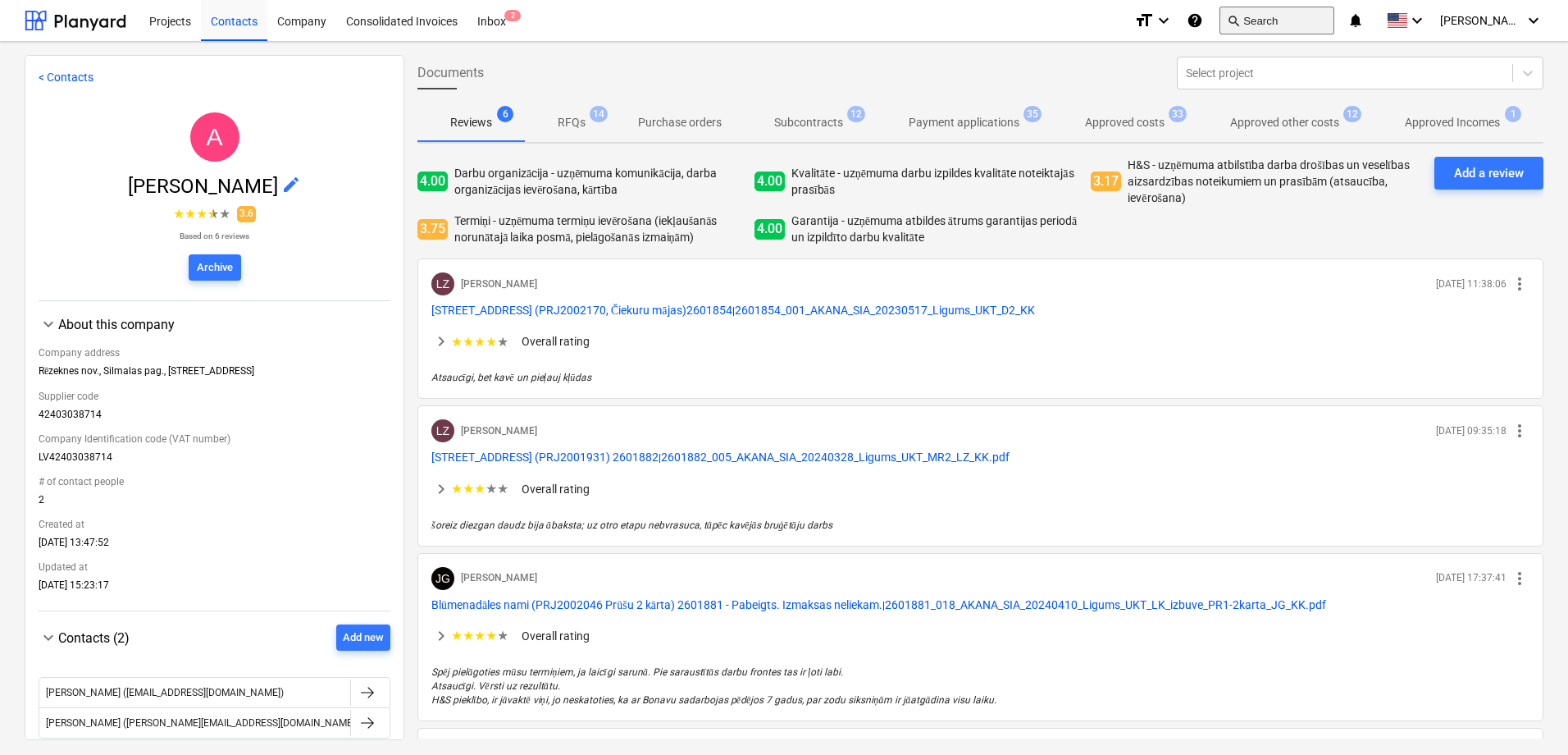
click at [1240, 14] on span "search" at bounding box center [1234, 20] width 13 height 13
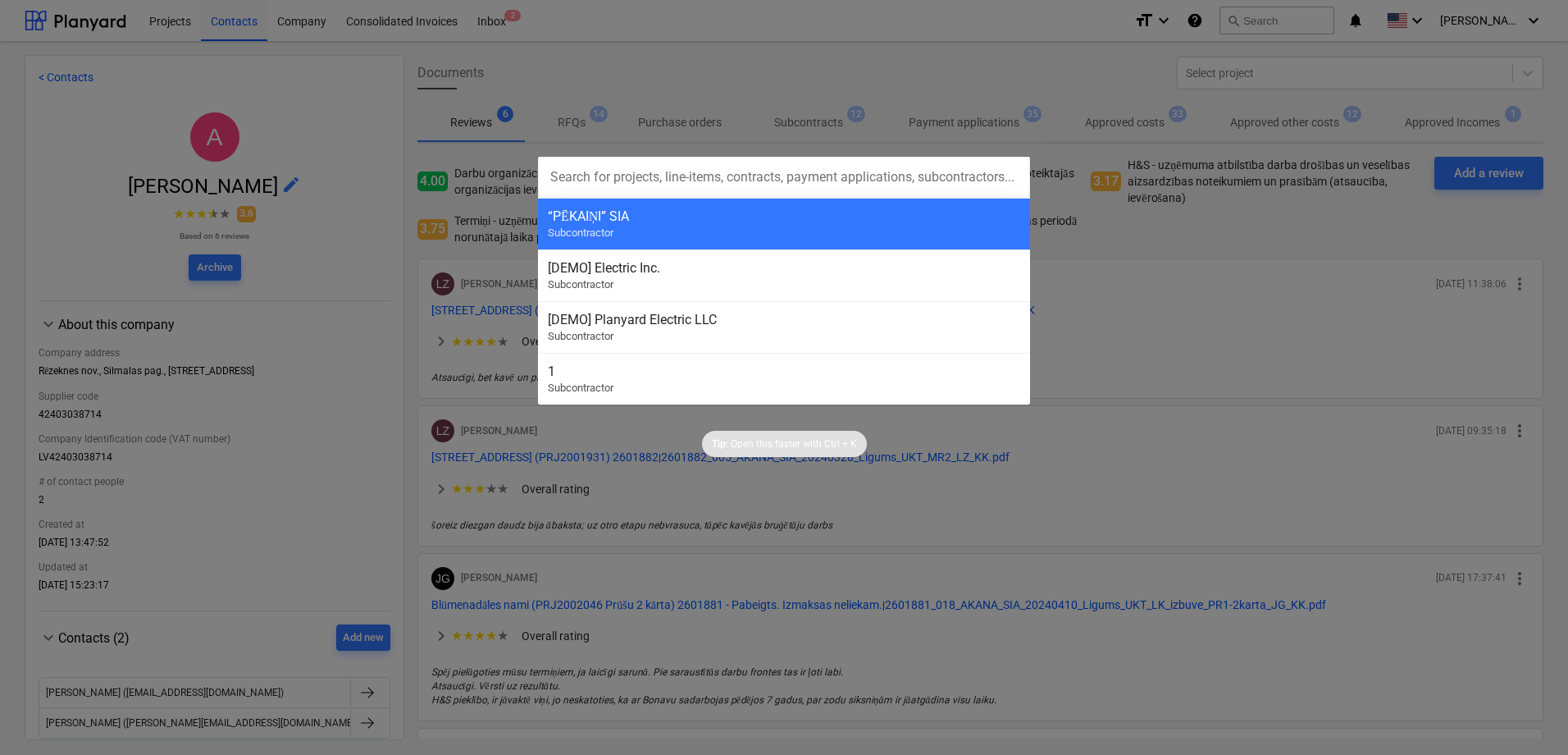
click at [959, 84] on div at bounding box center [784, 378] width 1568 height 755
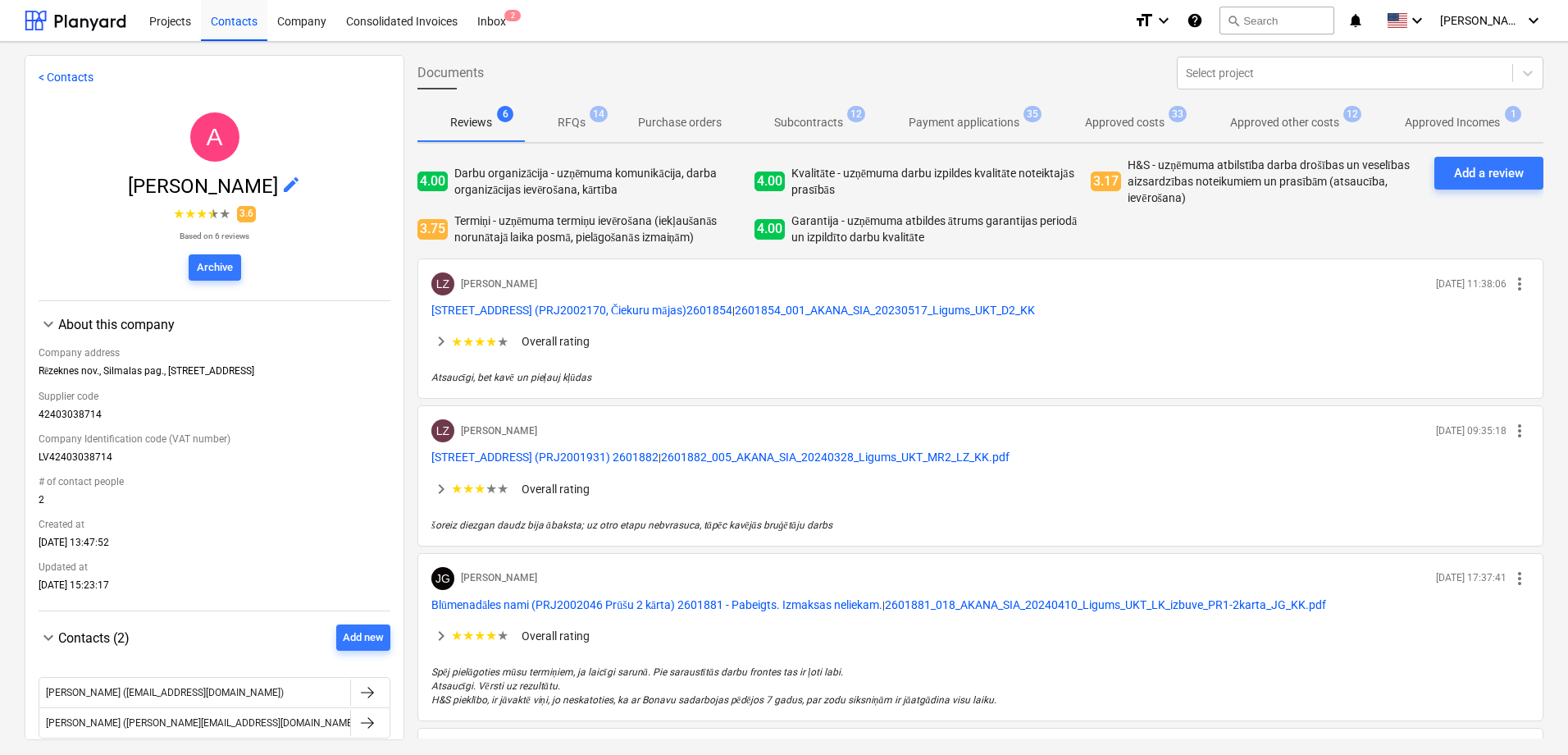
scroll to position [181, 0]
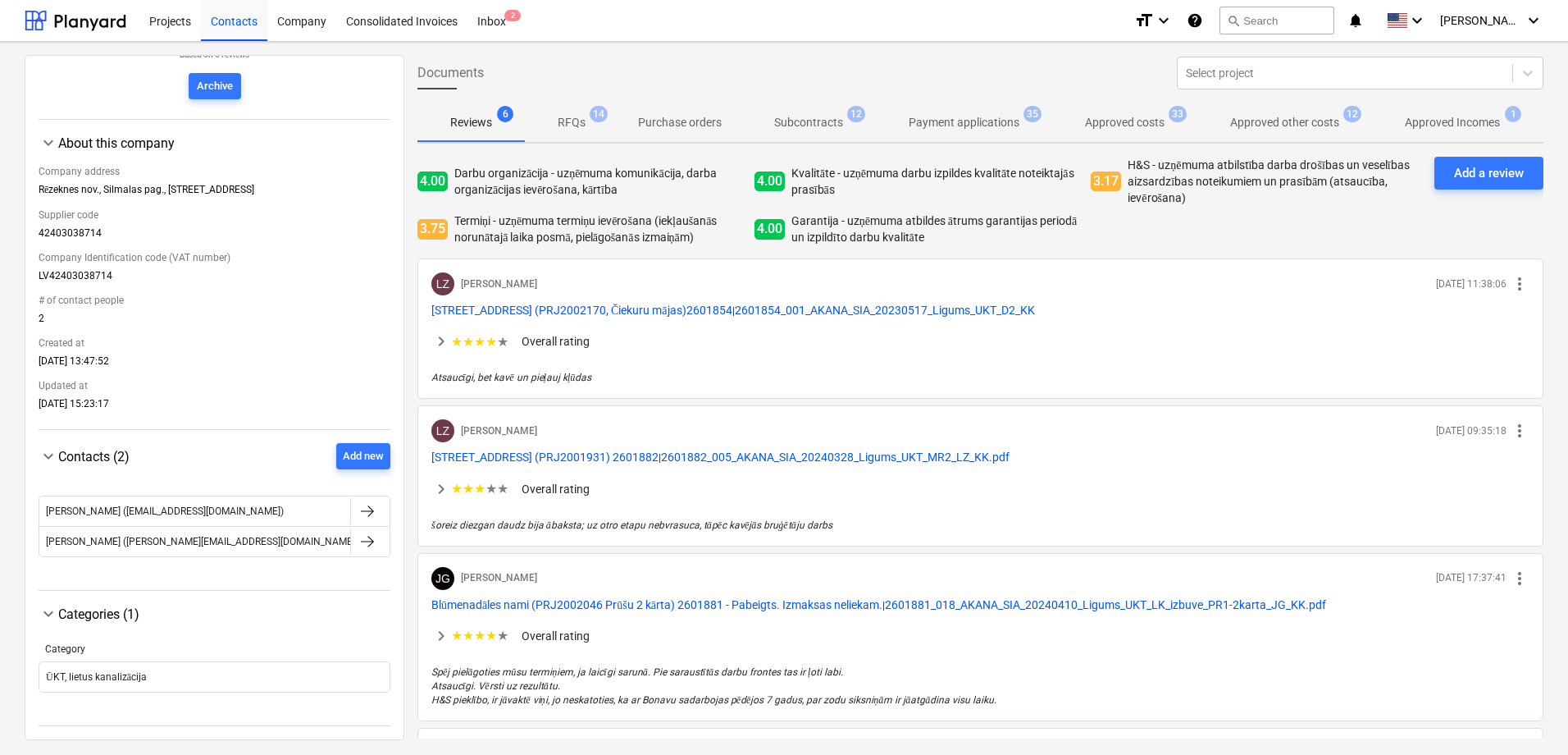
click at [302, 588] on div "keyboard_arrow_down Contacts (2) Add new [PERSON_NAME] ([EMAIL_ADDRESS][DOMAIN_…" at bounding box center [214, 510] width 352 height 161
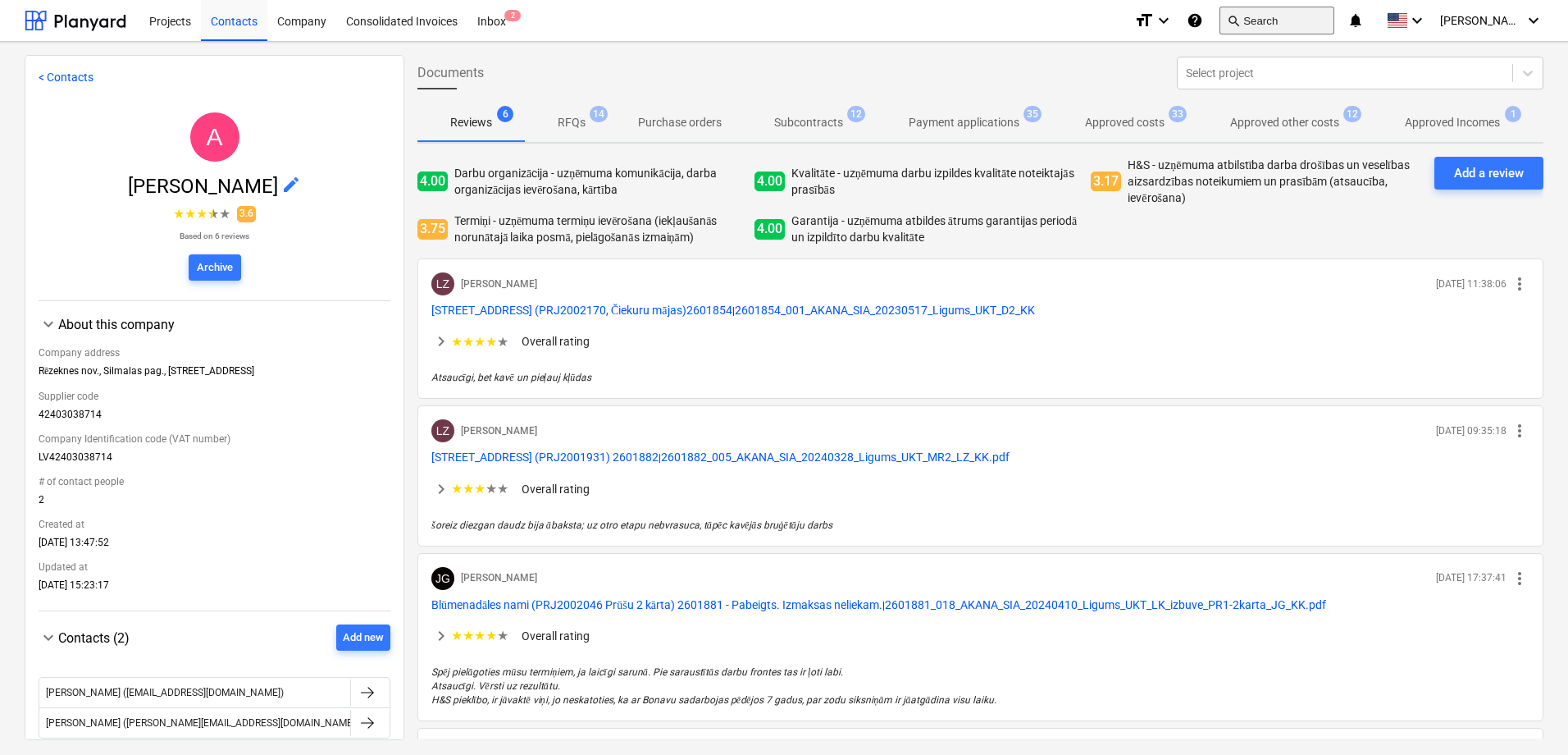
click at [1328, 31] on button "search Search" at bounding box center [1277, 20] width 115 height 28
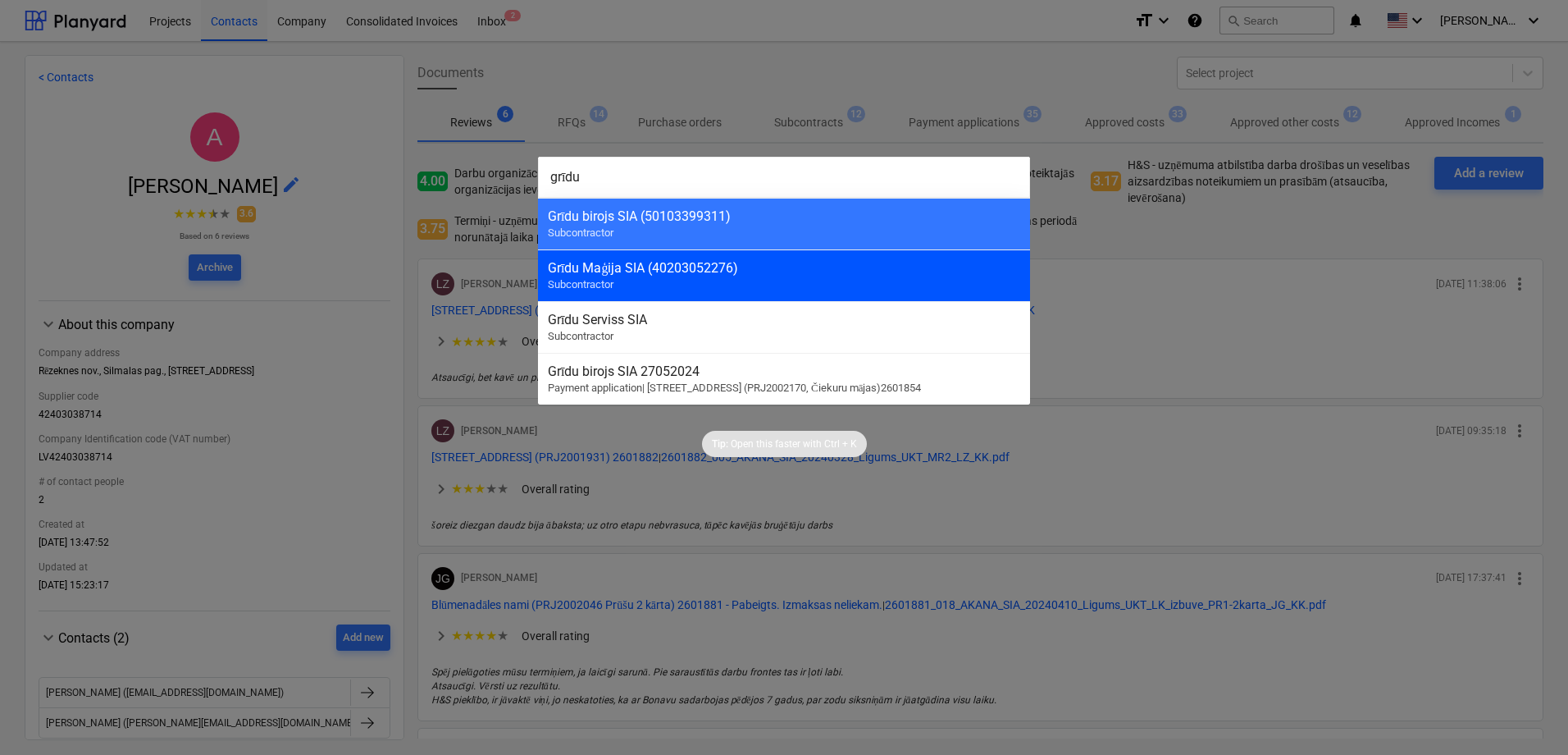
click at [697, 270] on div "Grīdu Maģija SIA (40203052276)" at bounding box center [784, 267] width 472 height 16
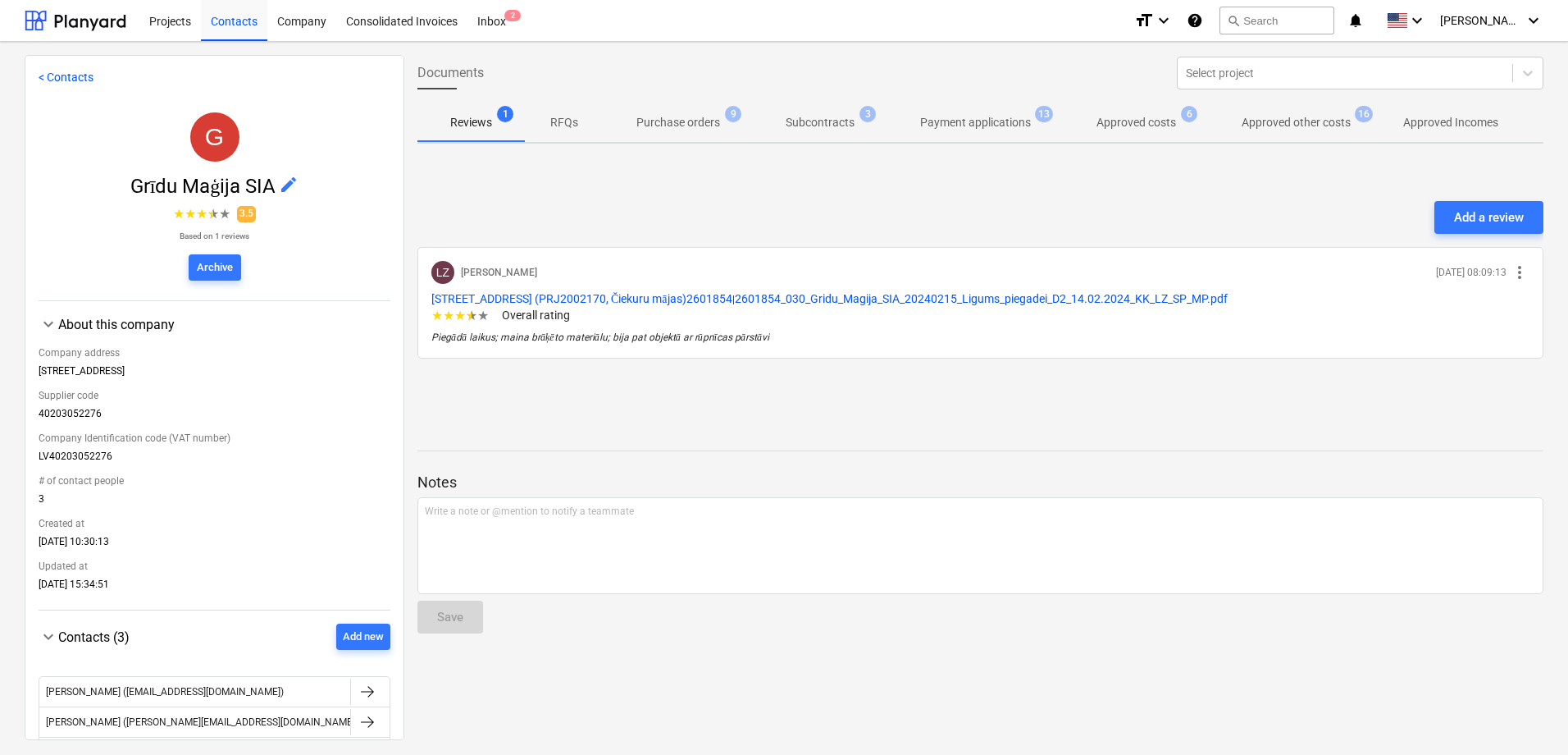
click at [1152, 130] on p "Approved costs" at bounding box center [1136, 122] width 79 height 17
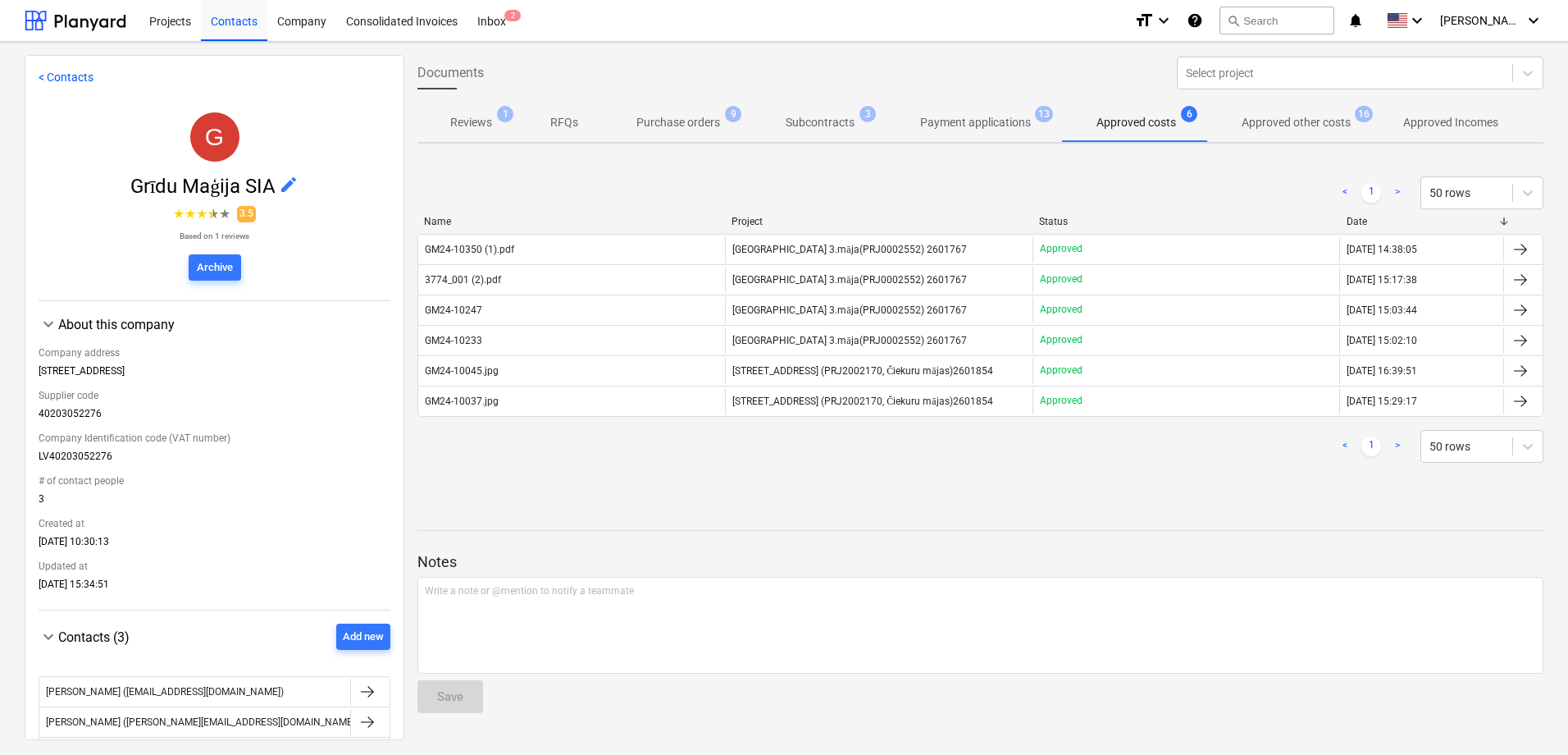
click at [803, 124] on p "Subcontracts" at bounding box center [820, 122] width 69 height 17
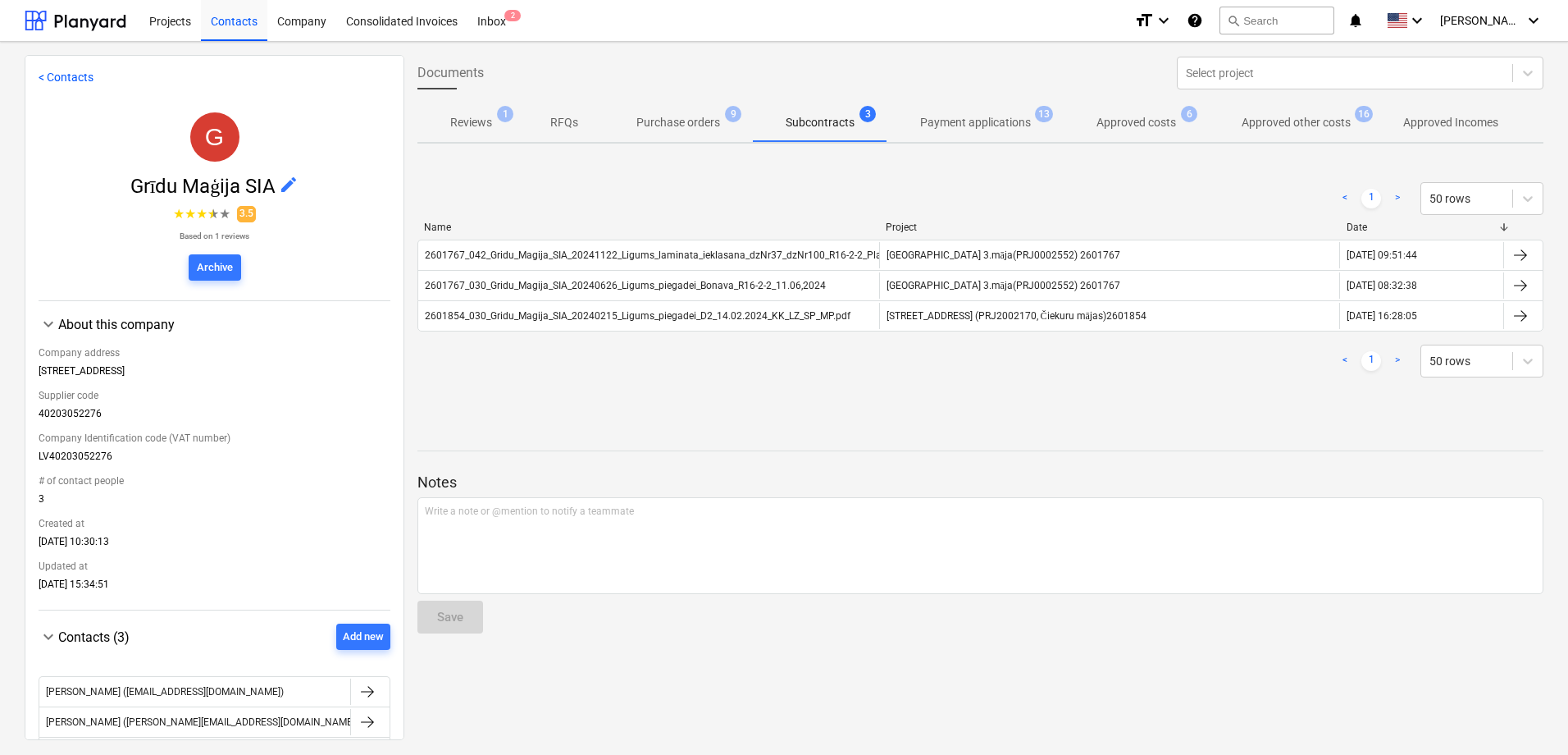
click at [685, 106] on button "Purchase orders 9" at bounding box center [678, 122] width 149 height 39
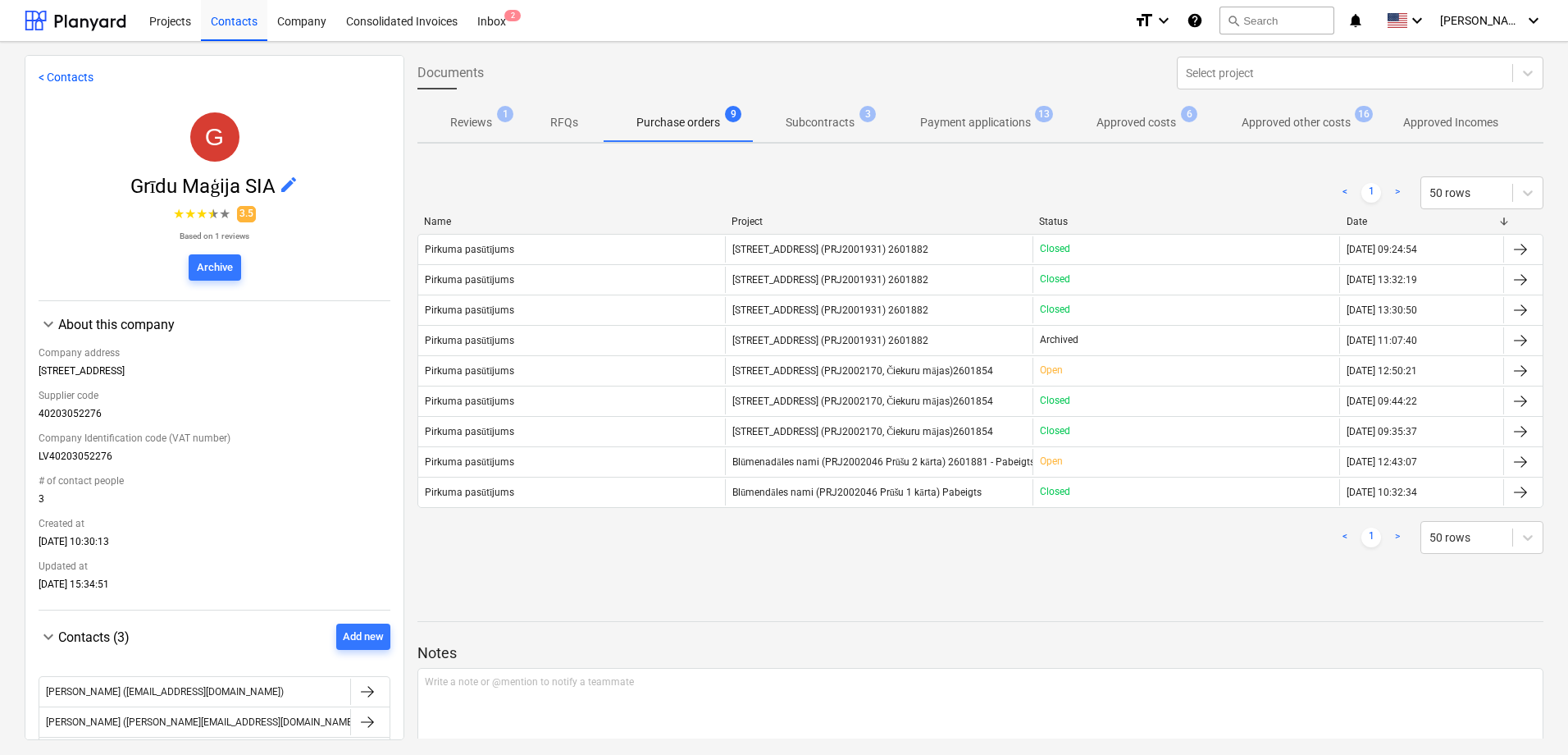
click at [1286, 125] on p "Approved other costs" at bounding box center [1296, 122] width 109 height 17
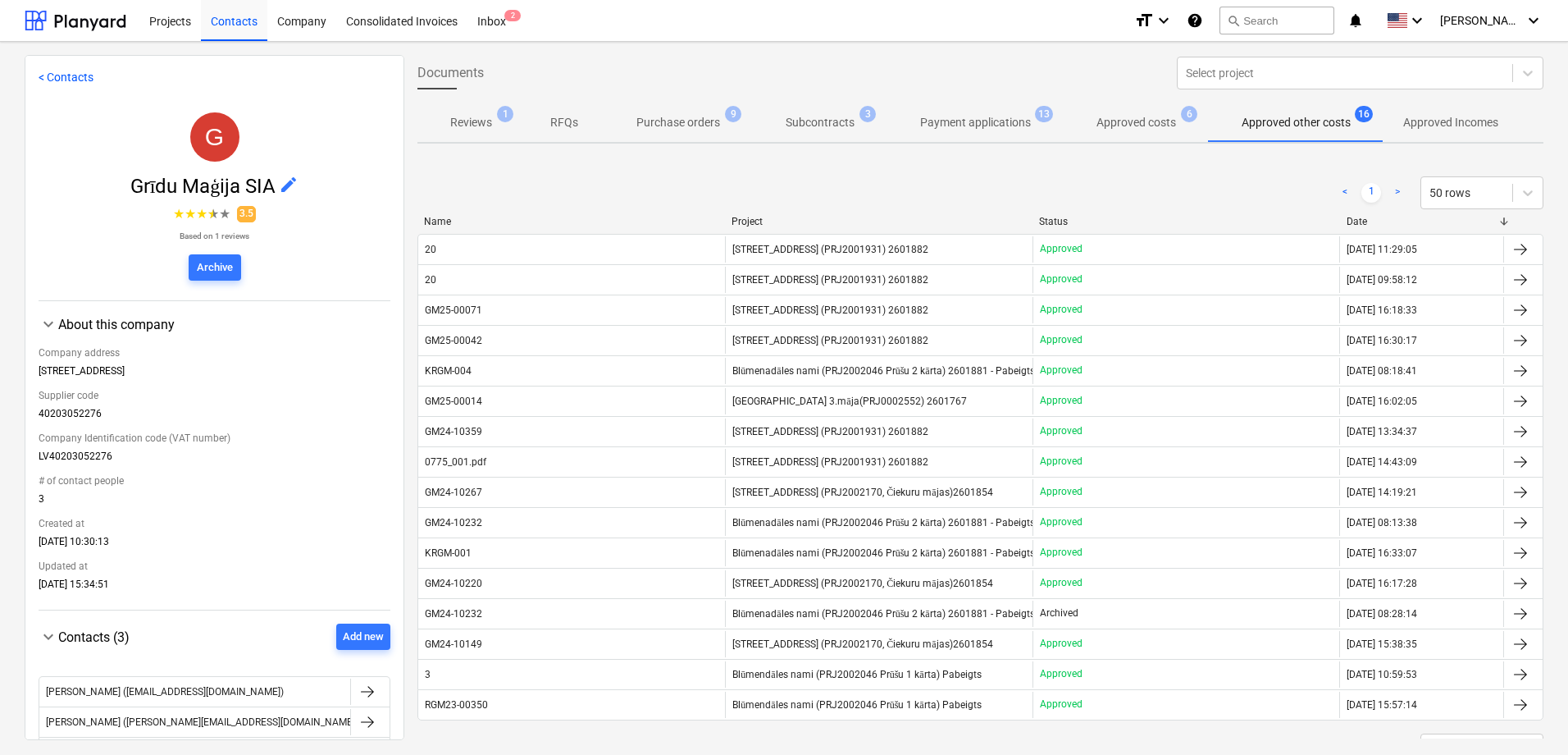
click at [485, 130] on p "Reviews" at bounding box center [471, 122] width 42 height 17
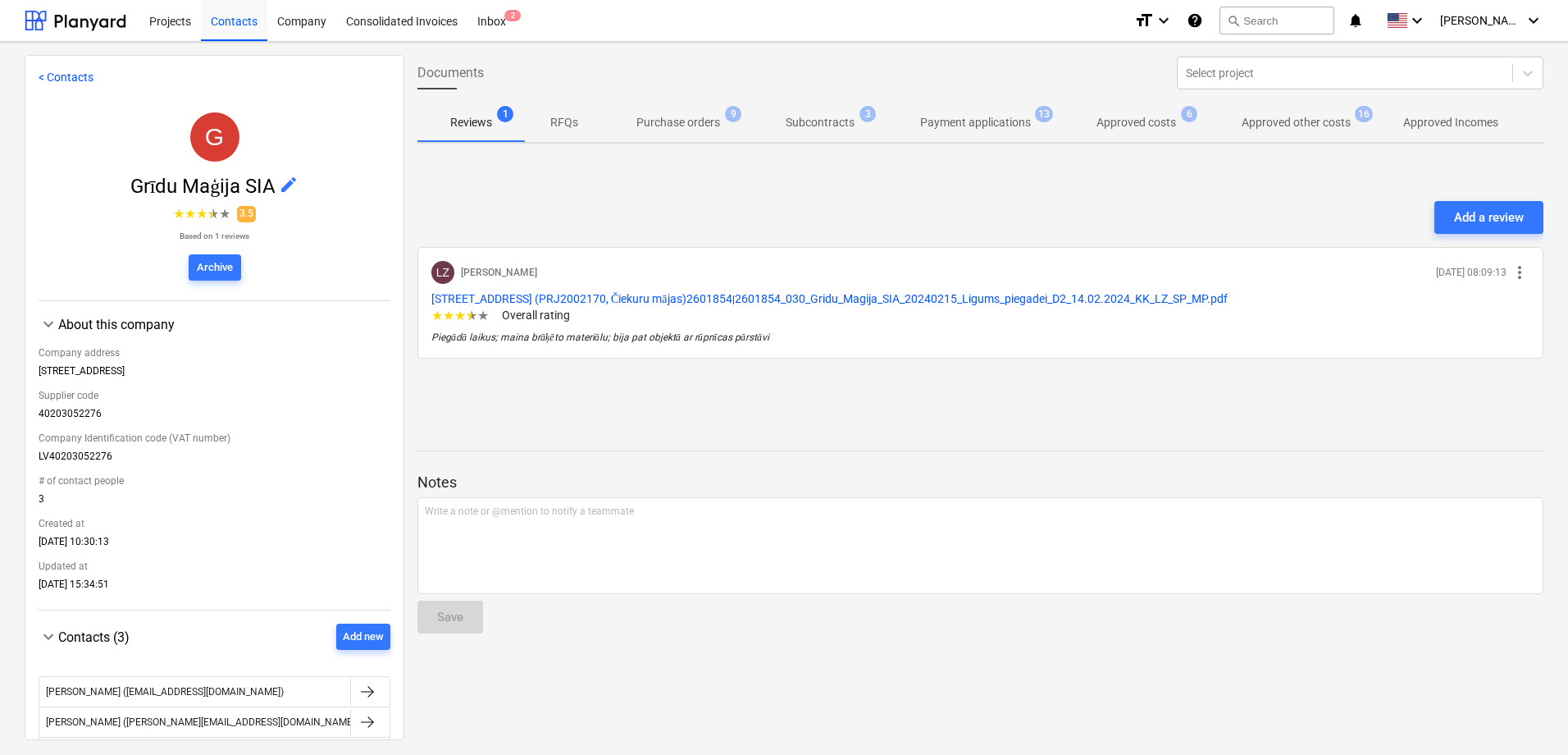
scroll to position [130, 0]
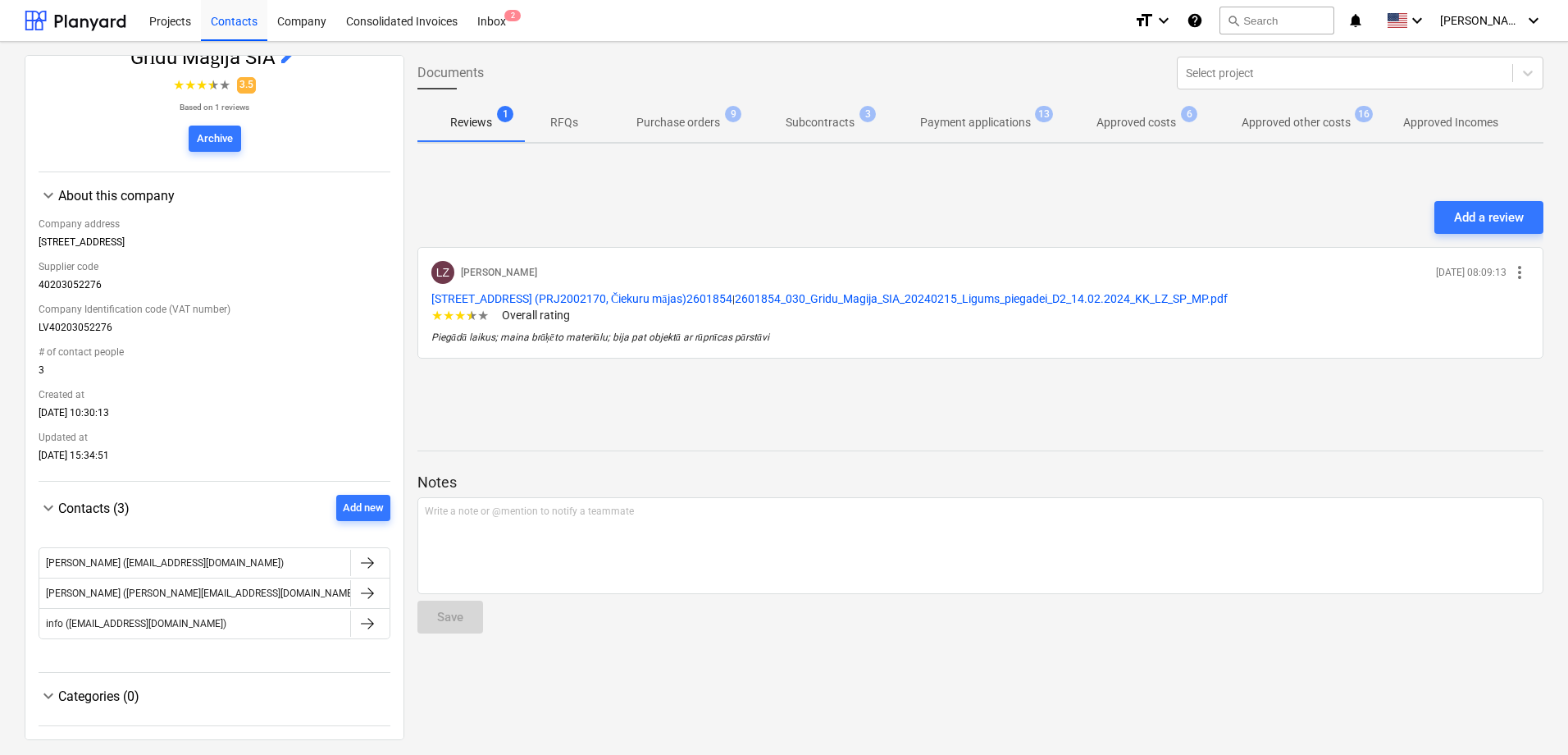
click at [105, 703] on div "Categories (0)" at bounding box center [224, 696] width 332 height 16
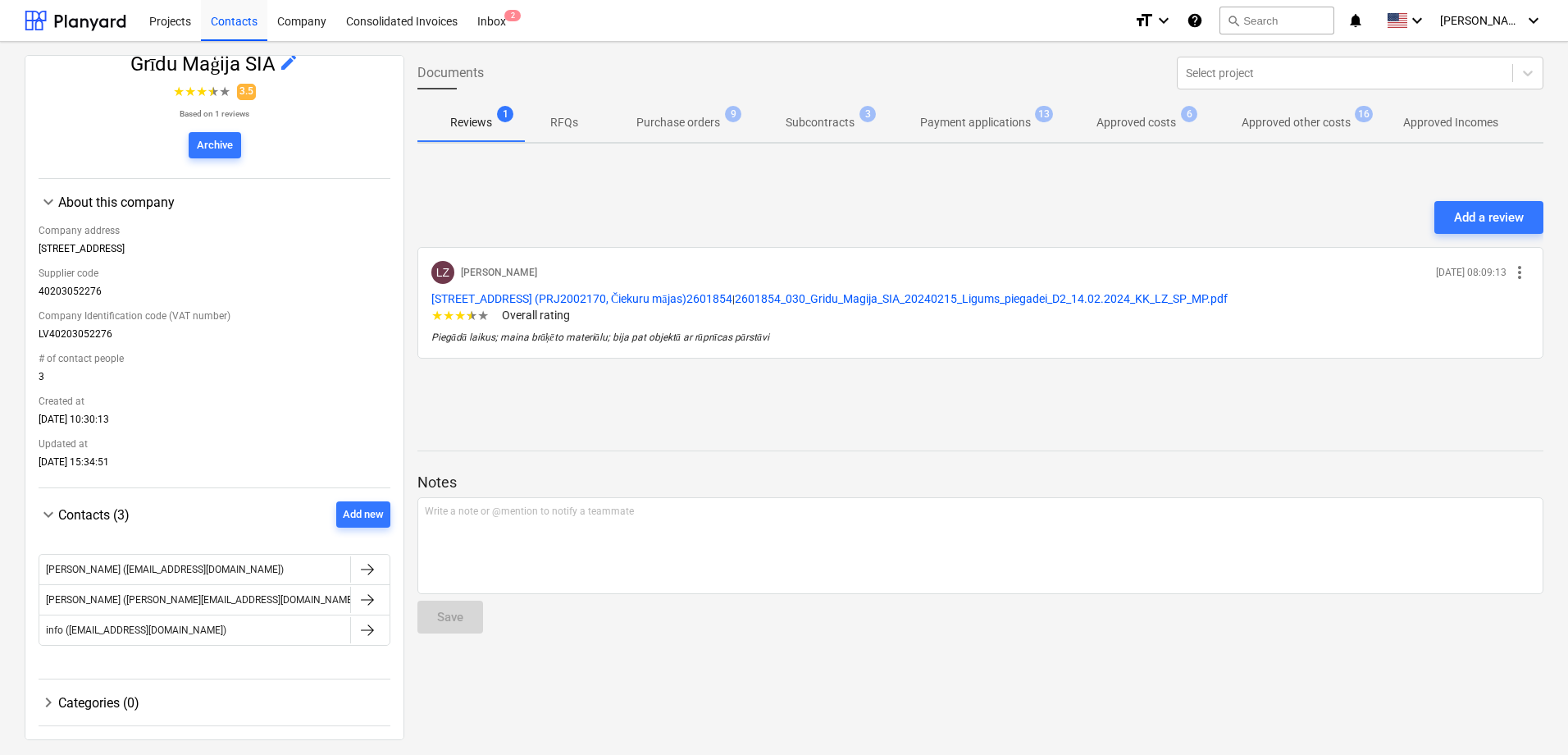
click at [105, 703] on div "Categories (0)" at bounding box center [224, 702] width 332 height 16
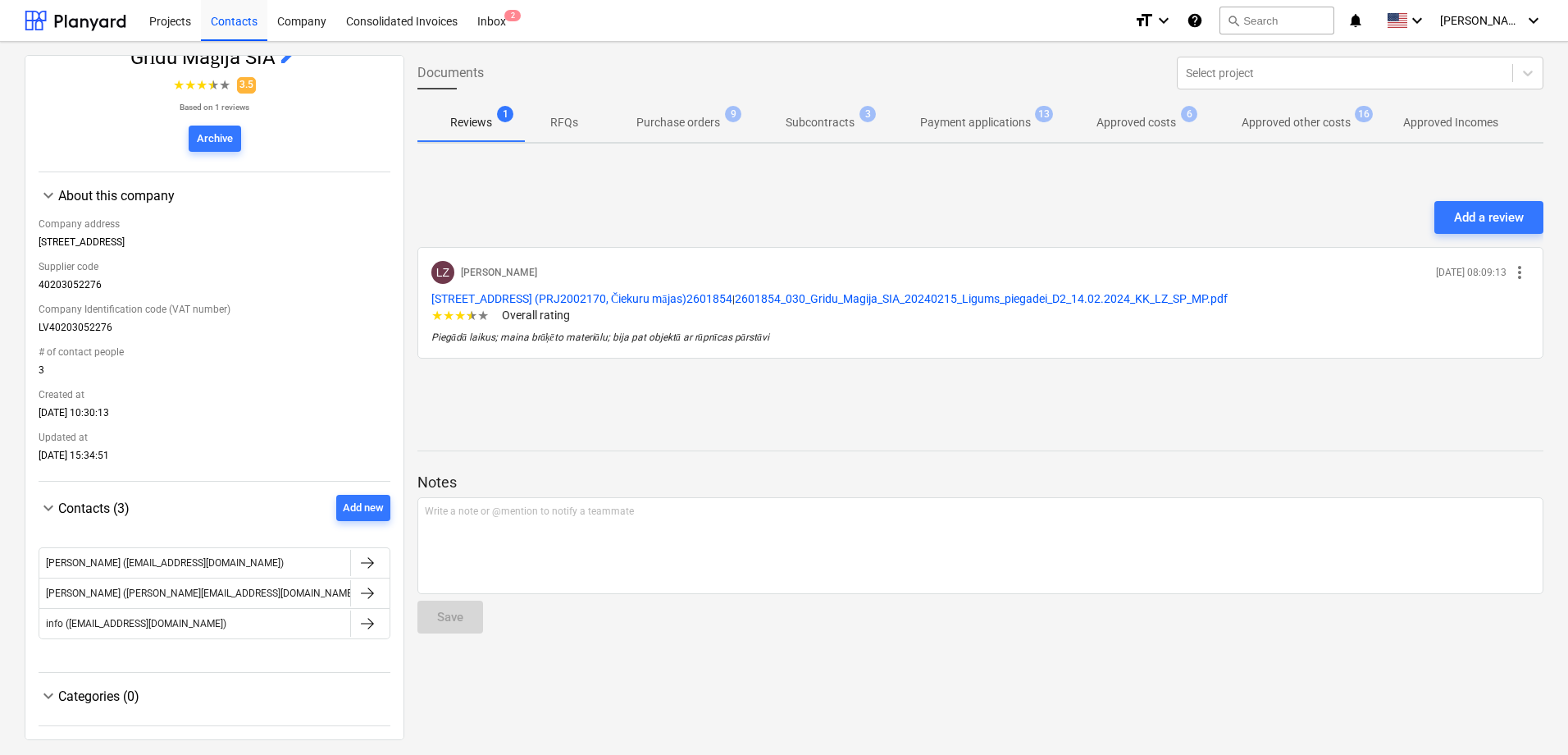
click at [90, 505] on span "Contacts (3)" at bounding box center [94, 507] width 71 height 16
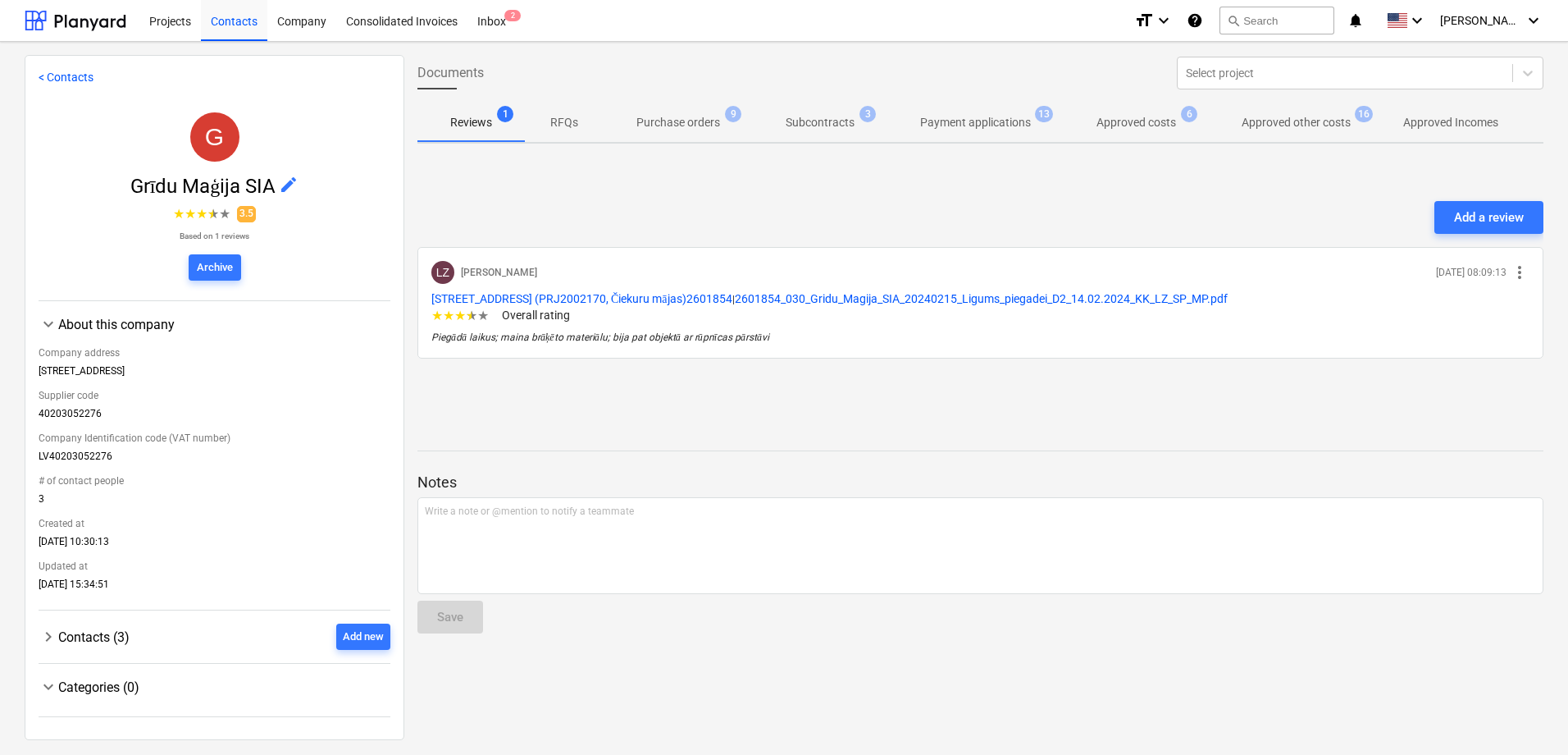
scroll to position [0, 0]
click at [71, 642] on span "Contacts (3)" at bounding box center [94, 636] width 71 height 16
click at [1427, 14] on icon "keyboard_arrow_down" at bounding box center [1417, 21] width 20 height 20
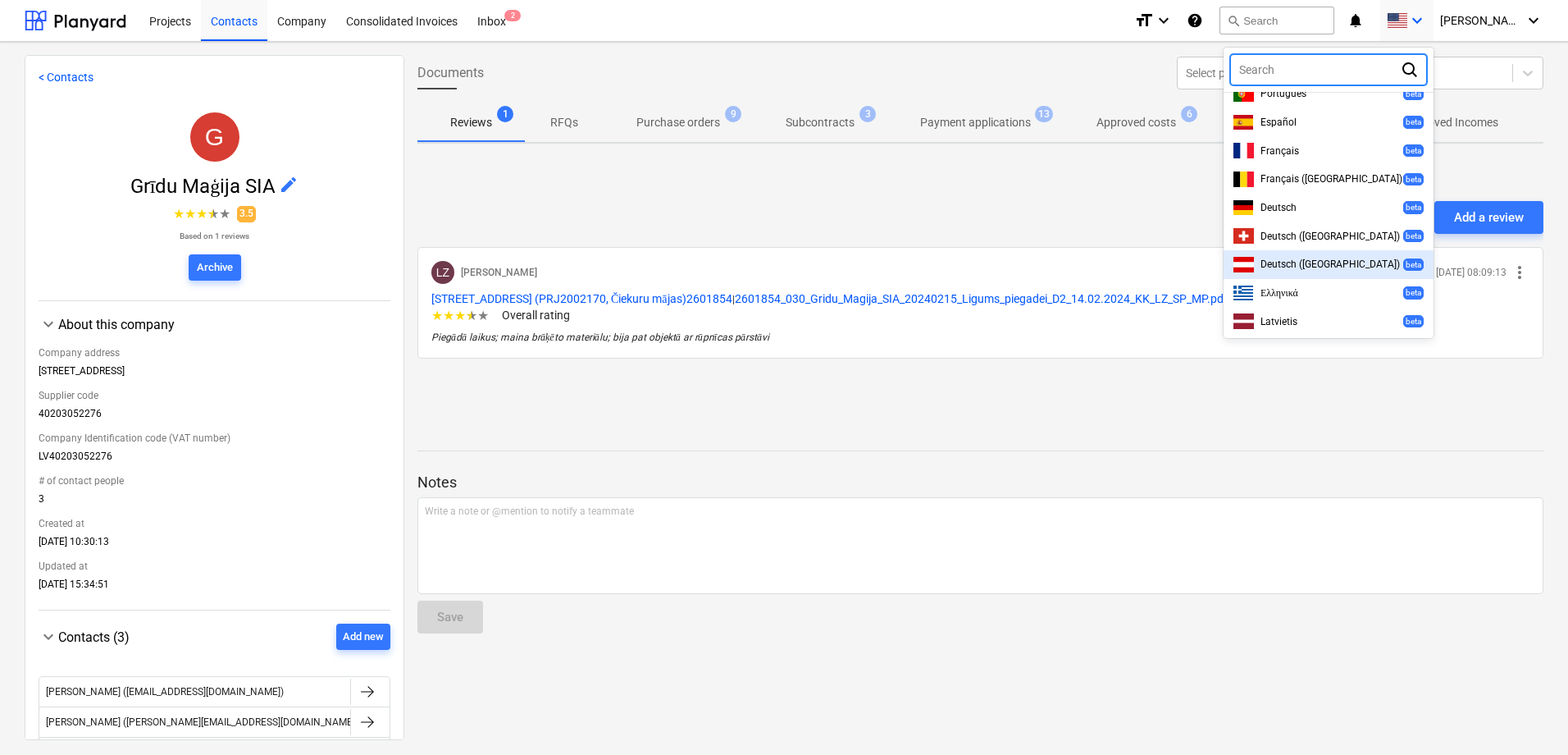
scroll to position [443, 0]
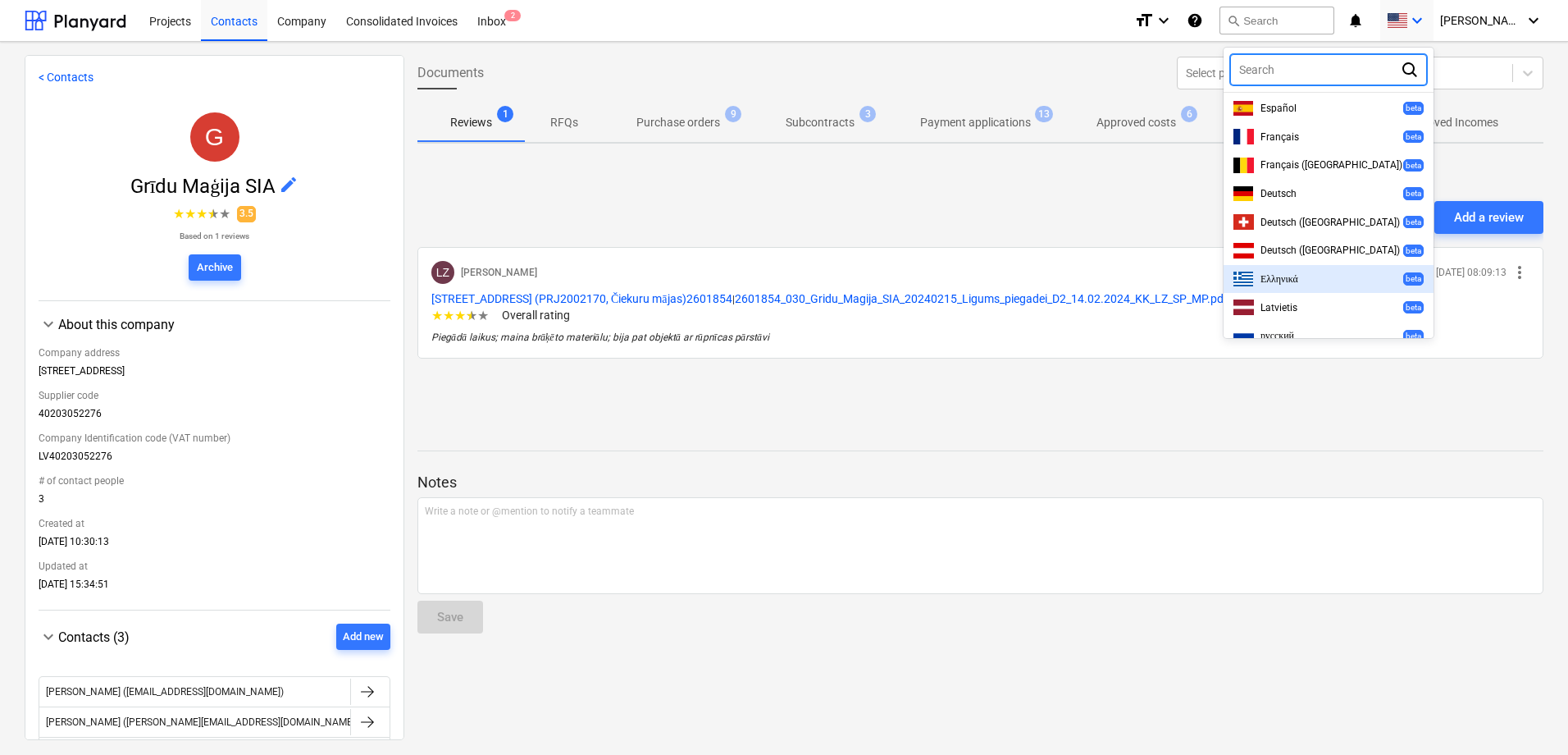
click at [1165, 197] on div at bounding box center [784, 378] width 1568 height 755
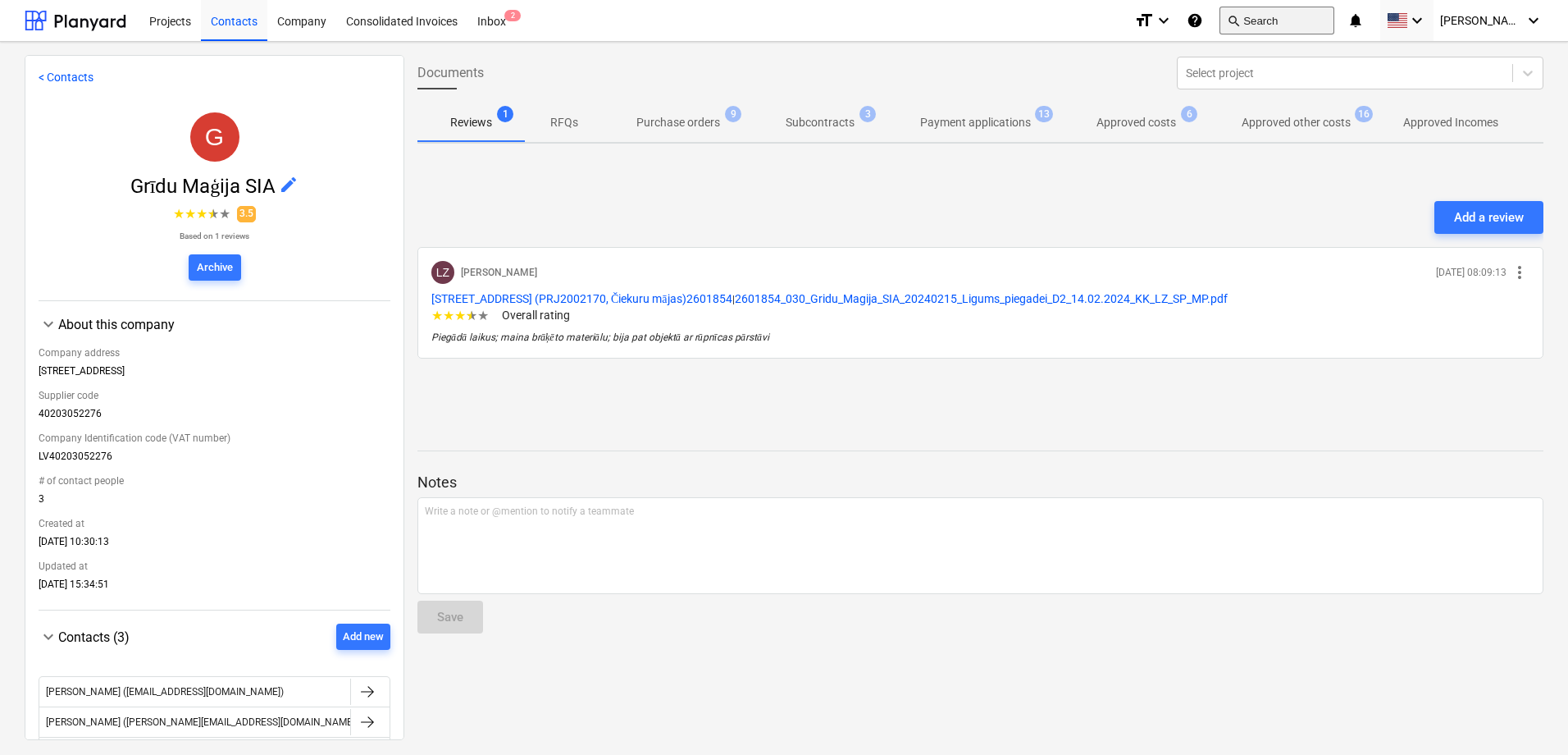
click at [1312, 27] on button "search Search" at bounding box center [1277, 20] width 115 height 28
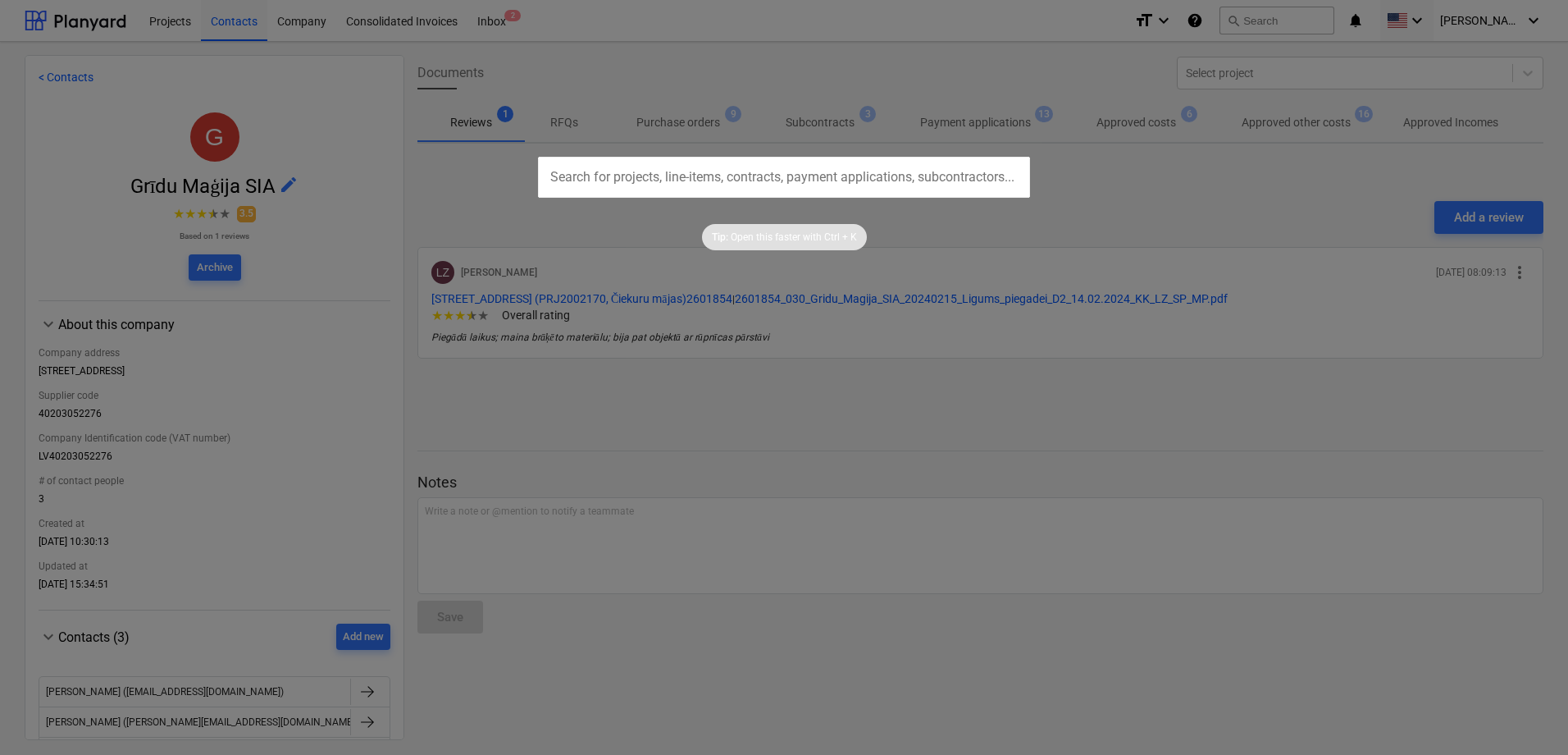
click at [744, 11] on div at bounding box center [784, 378] width 1568 height 755
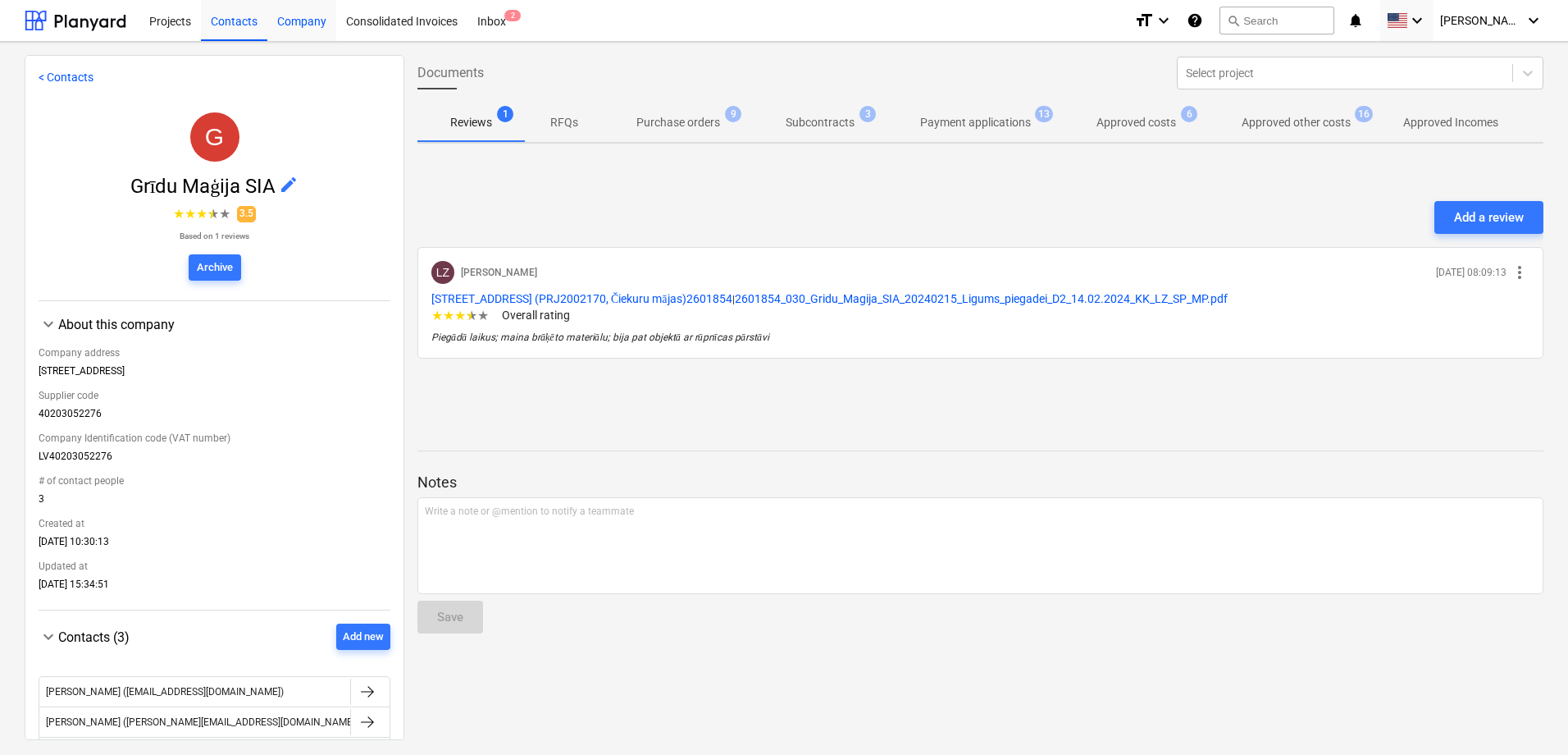
click at [304, 30] on div "Company" at bounding box center [302, 20] width 69 height 42
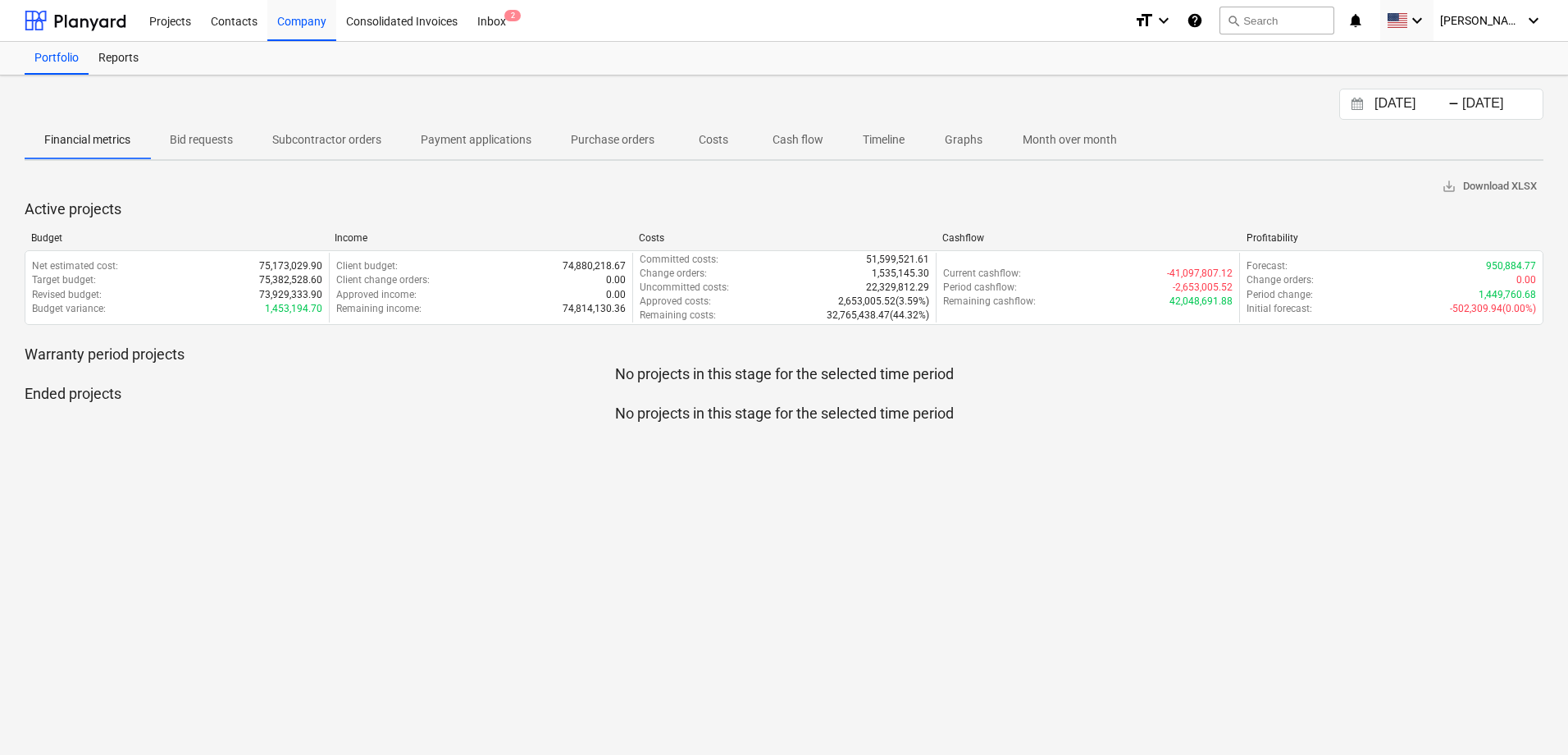
click at [348, 140] on p "Subcontractor orders" at bounding box center [326, 140] width 109 height 17
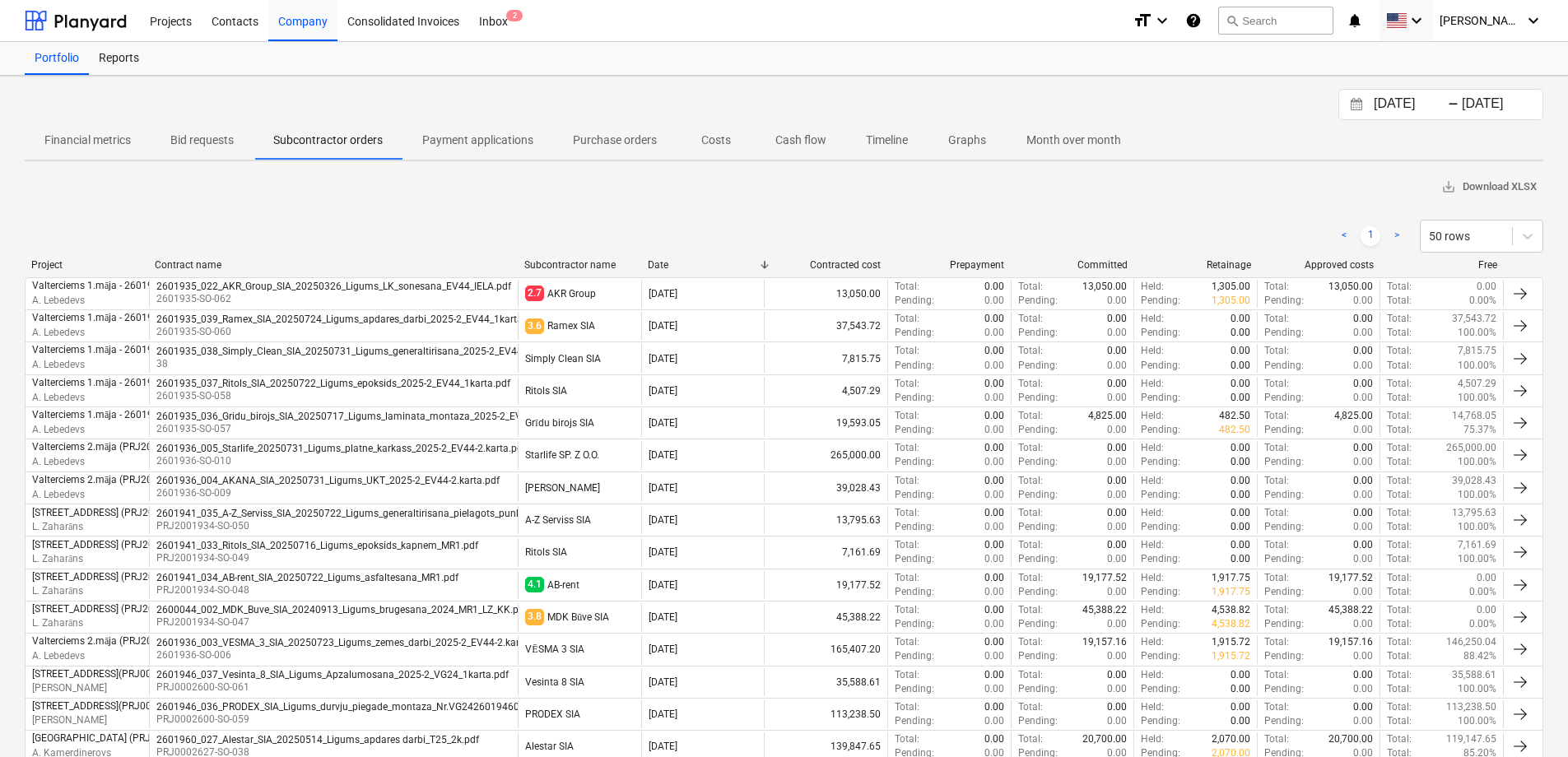
click at [587, 266] on div "Subcontractor name" at bounding box center [580, 265] width 110 height 12
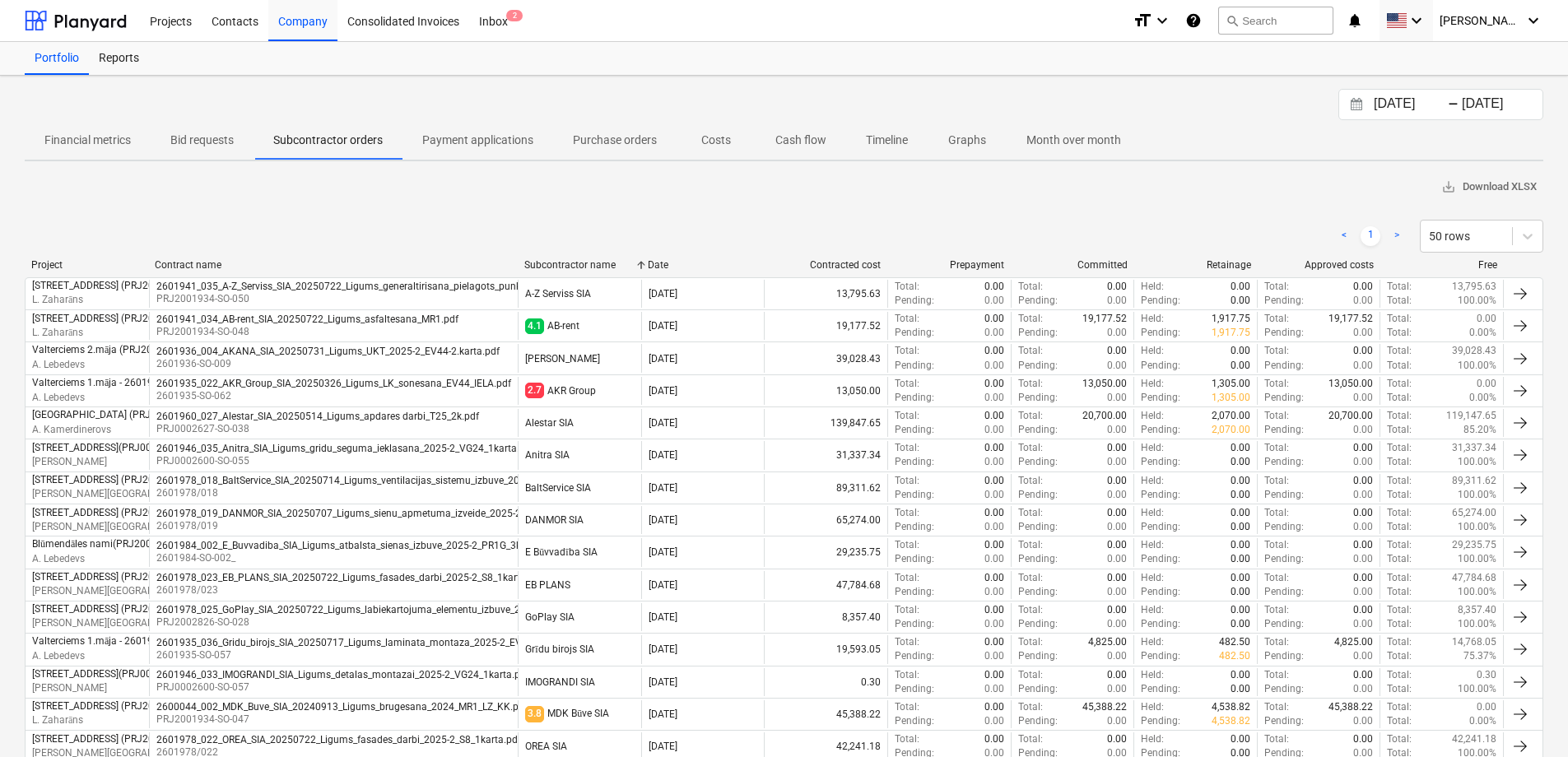
click at [587, 266] on div "Subcontractor name" at bounding box center [580, 265] width 110 height 12
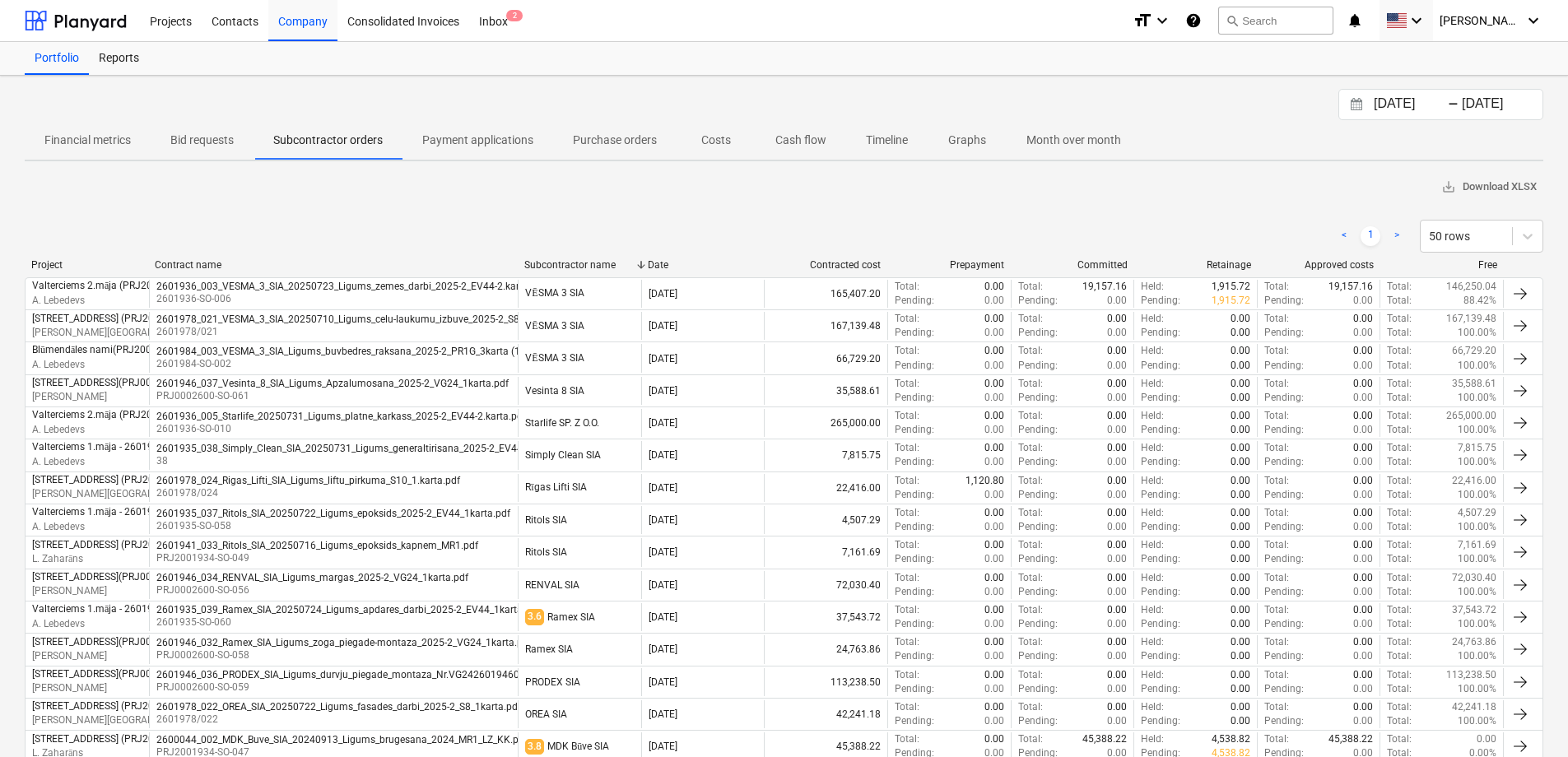
click at [614, 262] on div "Subcontractor name" at bounding box center [580, 265] width 110 height 12
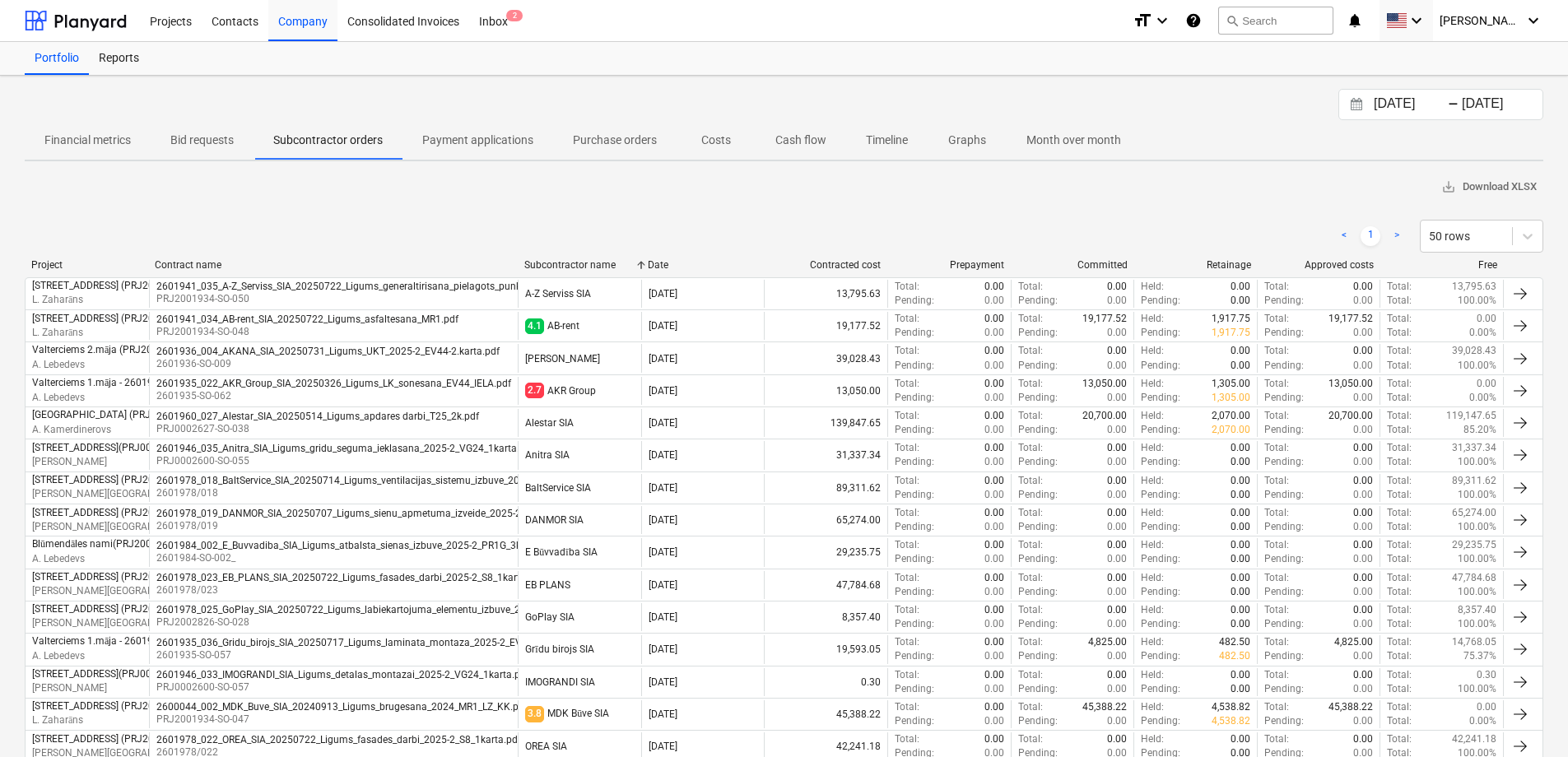
click at [1396, 106] on input "[DATE]" at bounding box center [1412, 104] width 84 height 23
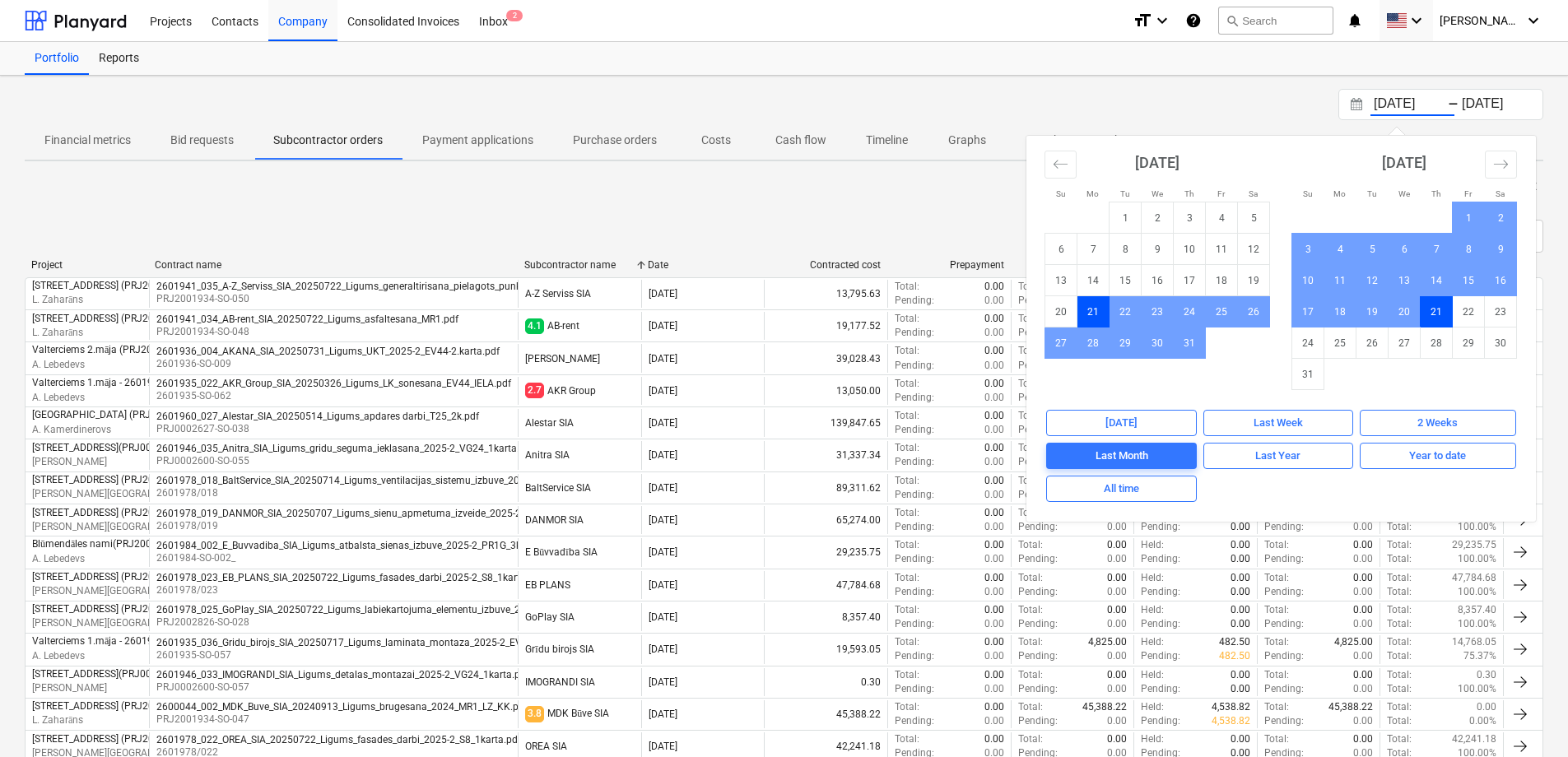
click at [1295, 121] on div "Financial metrics Bid requests Subcontractor orders Payment applications Purcha…" at bounding box center [784, 139] width 1518 height 39
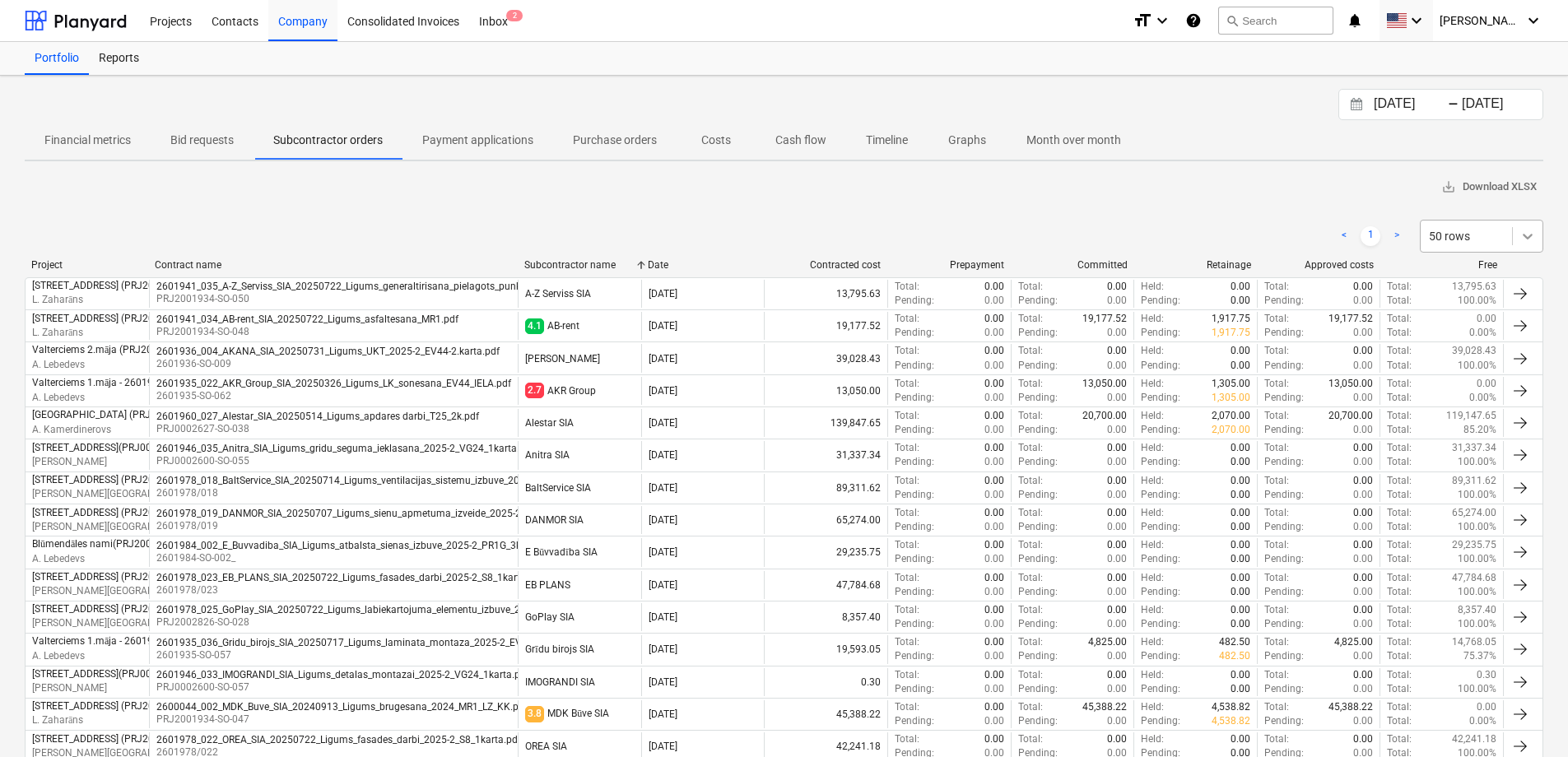
click at [1520, 234] on icon at bounding box center [1528, 236] width 17 height 16
click at [491, 137] on p "Payment applications" at bounding box center [477, 140] width 111 height 17
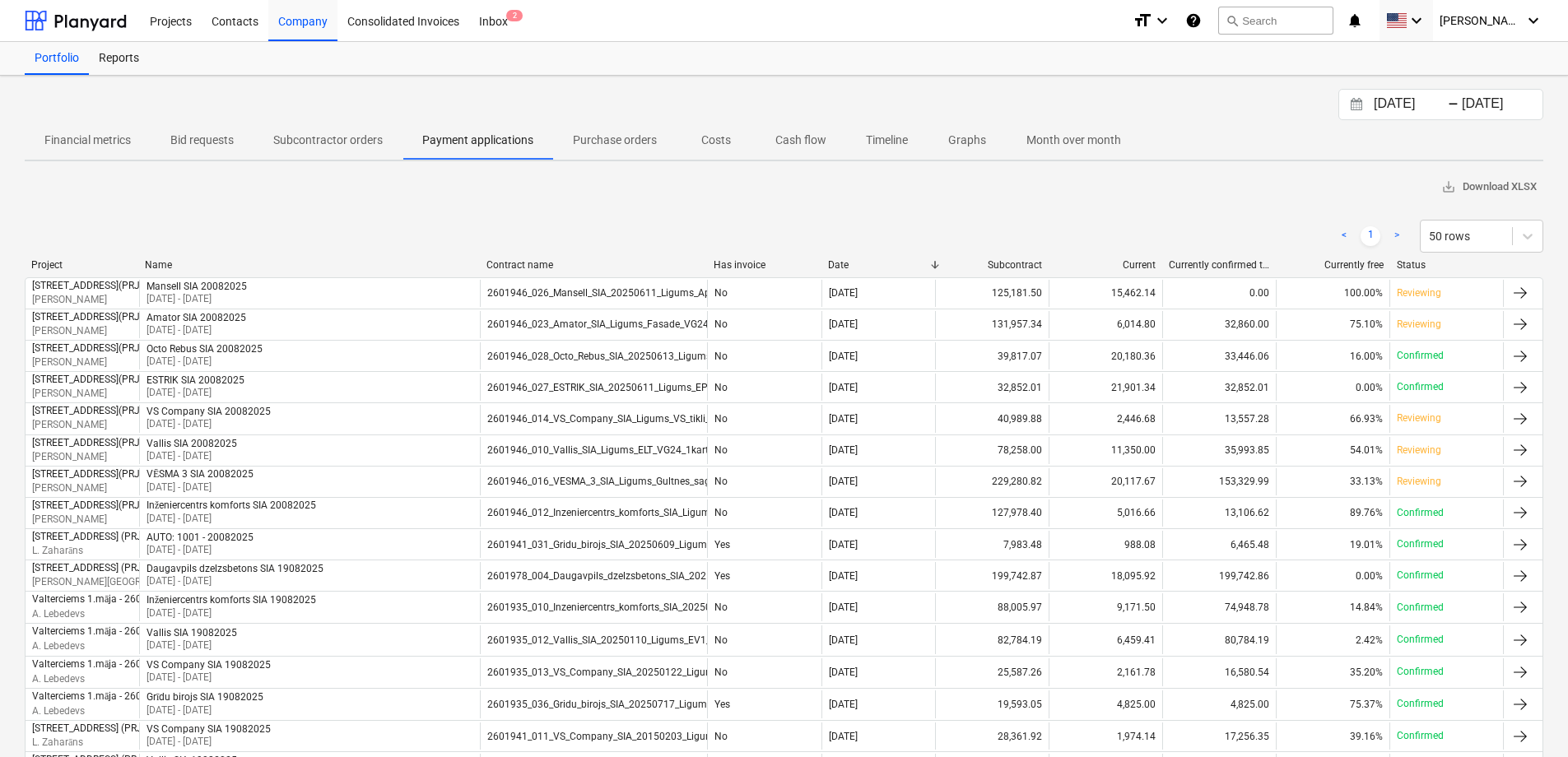
click at [628, 148] on p "Purchase orders" at bounding box center [615, 140] width 84 height 17
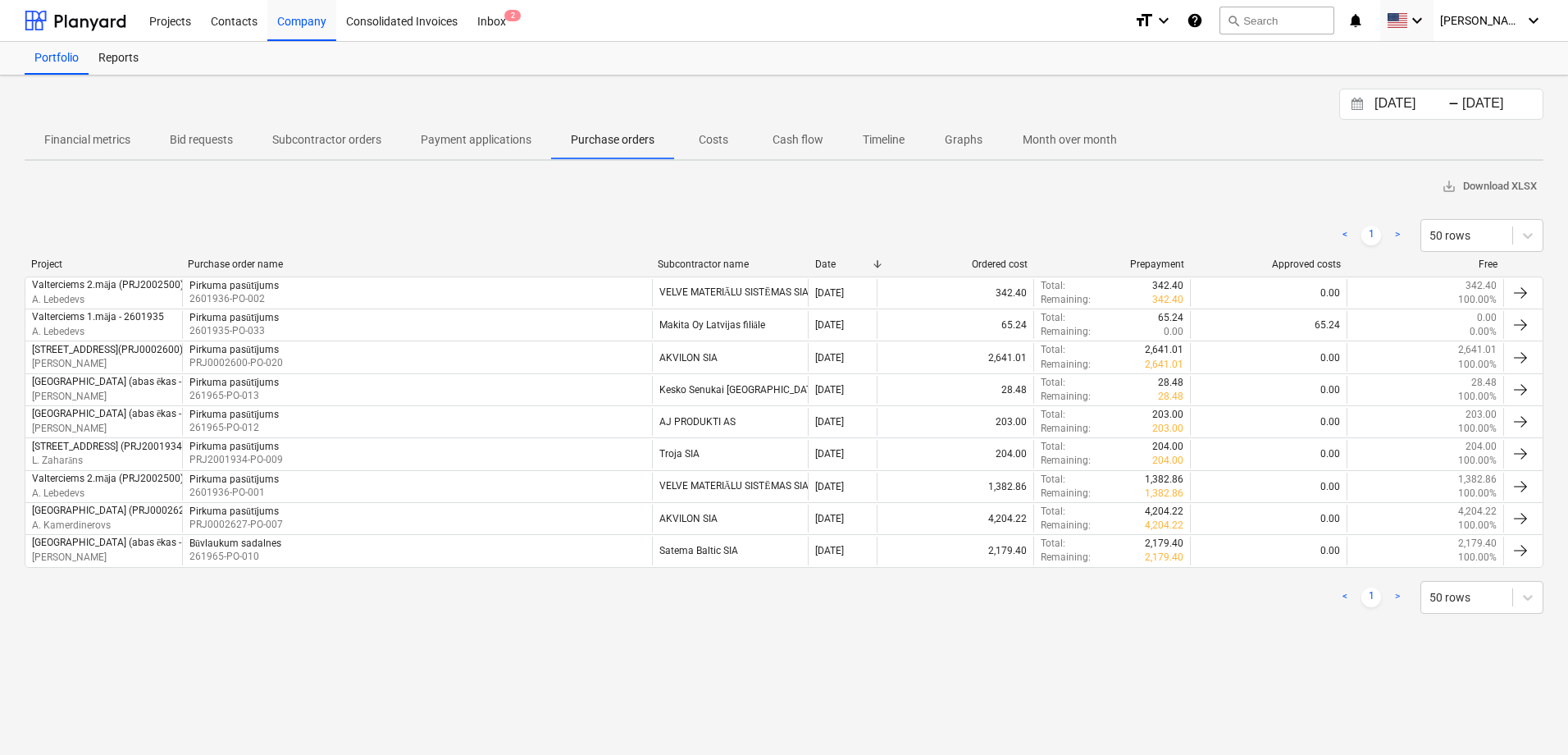
click at [715, 139] on p "Costs" at bounding box center [713, 140] width 39 height 17
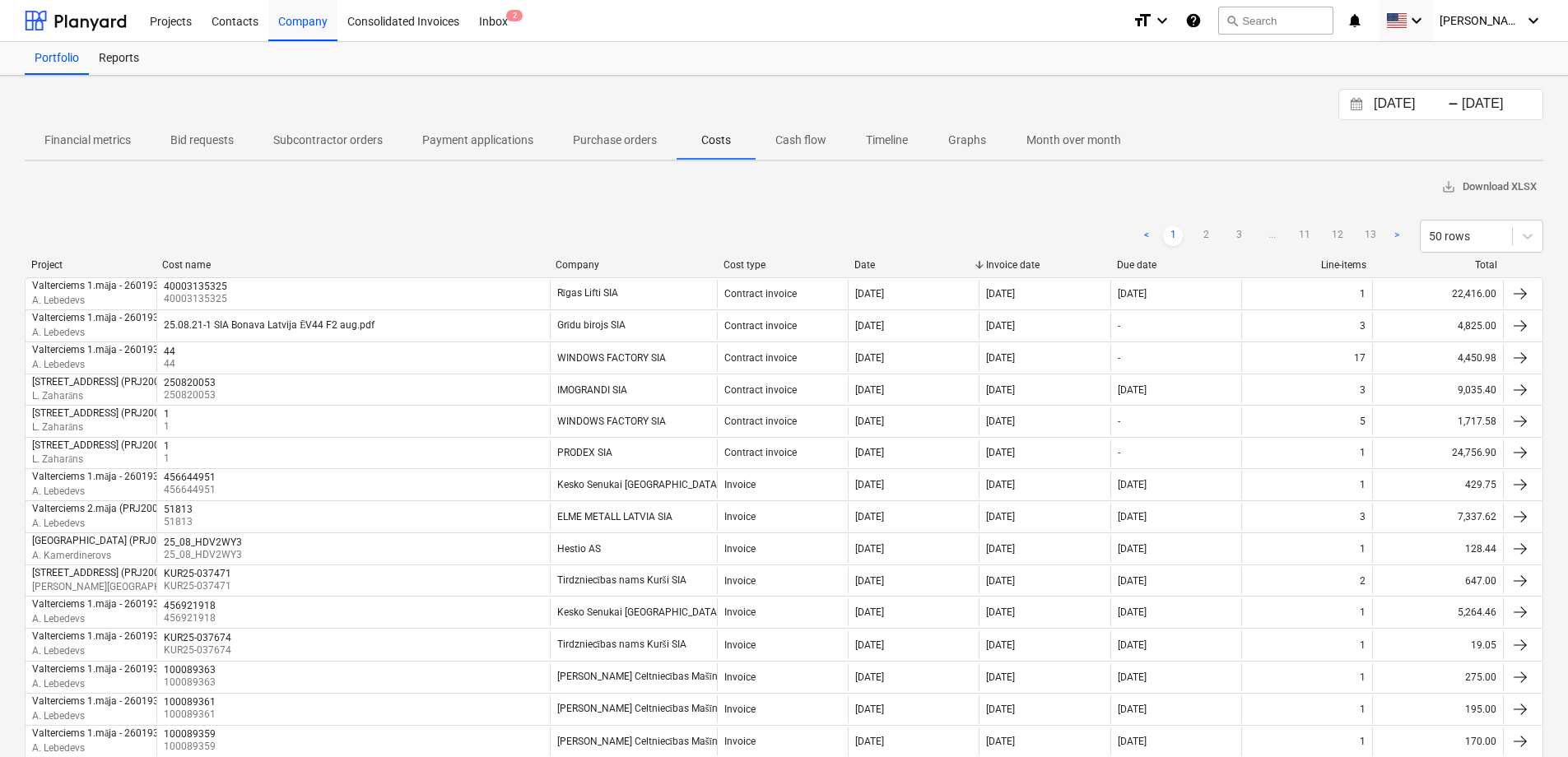
click at [807, 148] on p "Cash flow" at bounding box center [801, 140] width 51 height 17
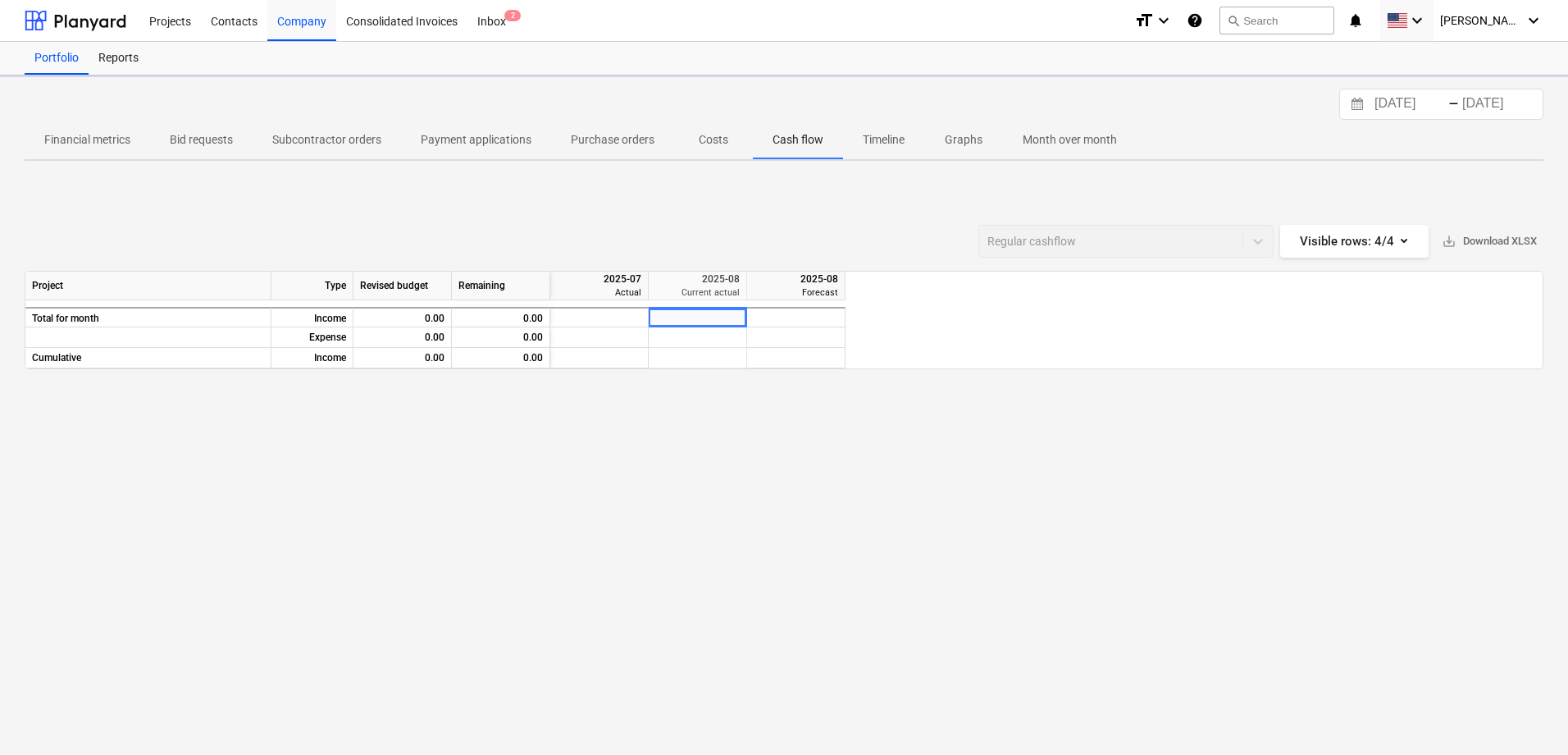
click at [875, 152] on span "Timeline" at bounding box center [884, 140] width 81 height 27
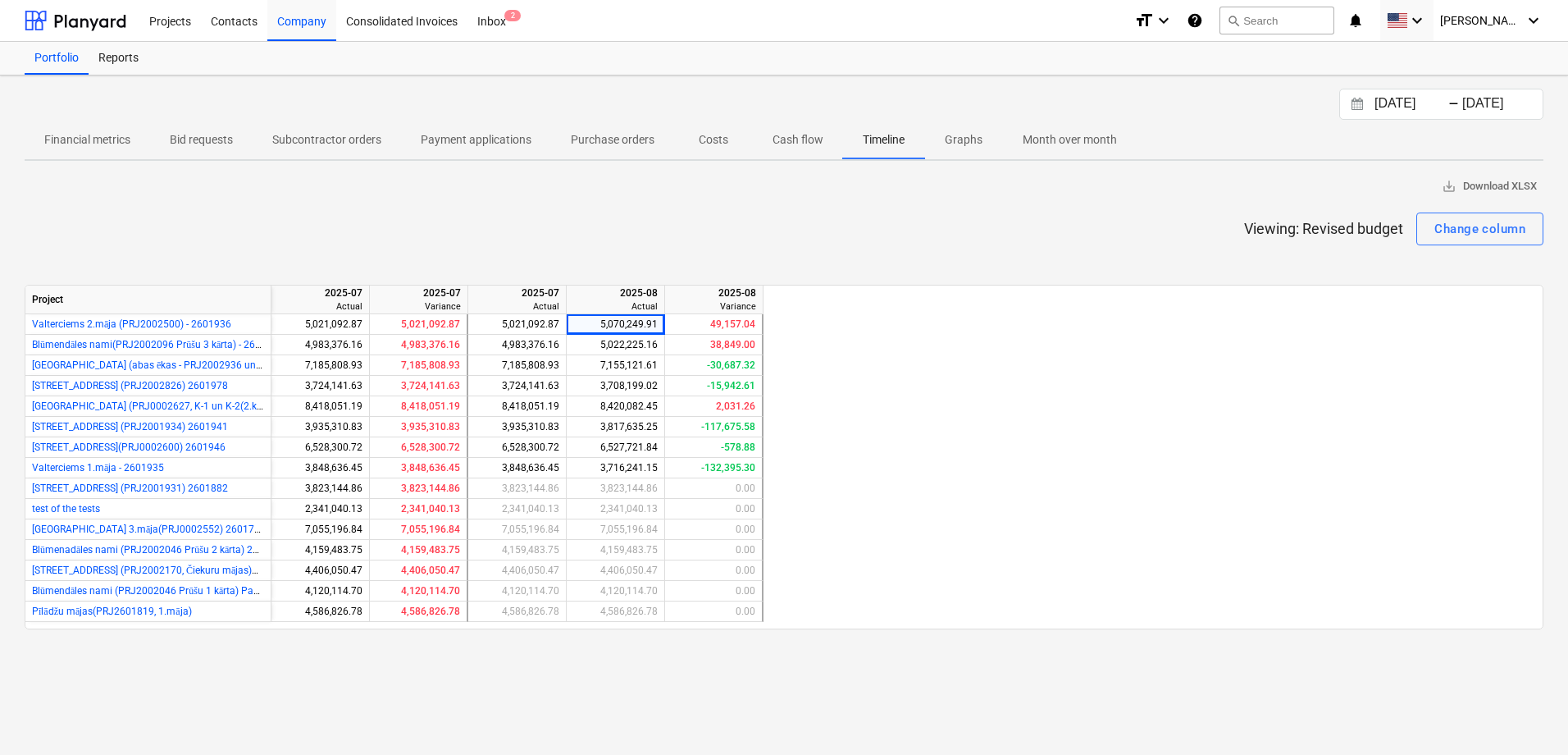
click at [1064, 141] on p "Month over month" at bounding box center [1069, 140] width 94 height 17
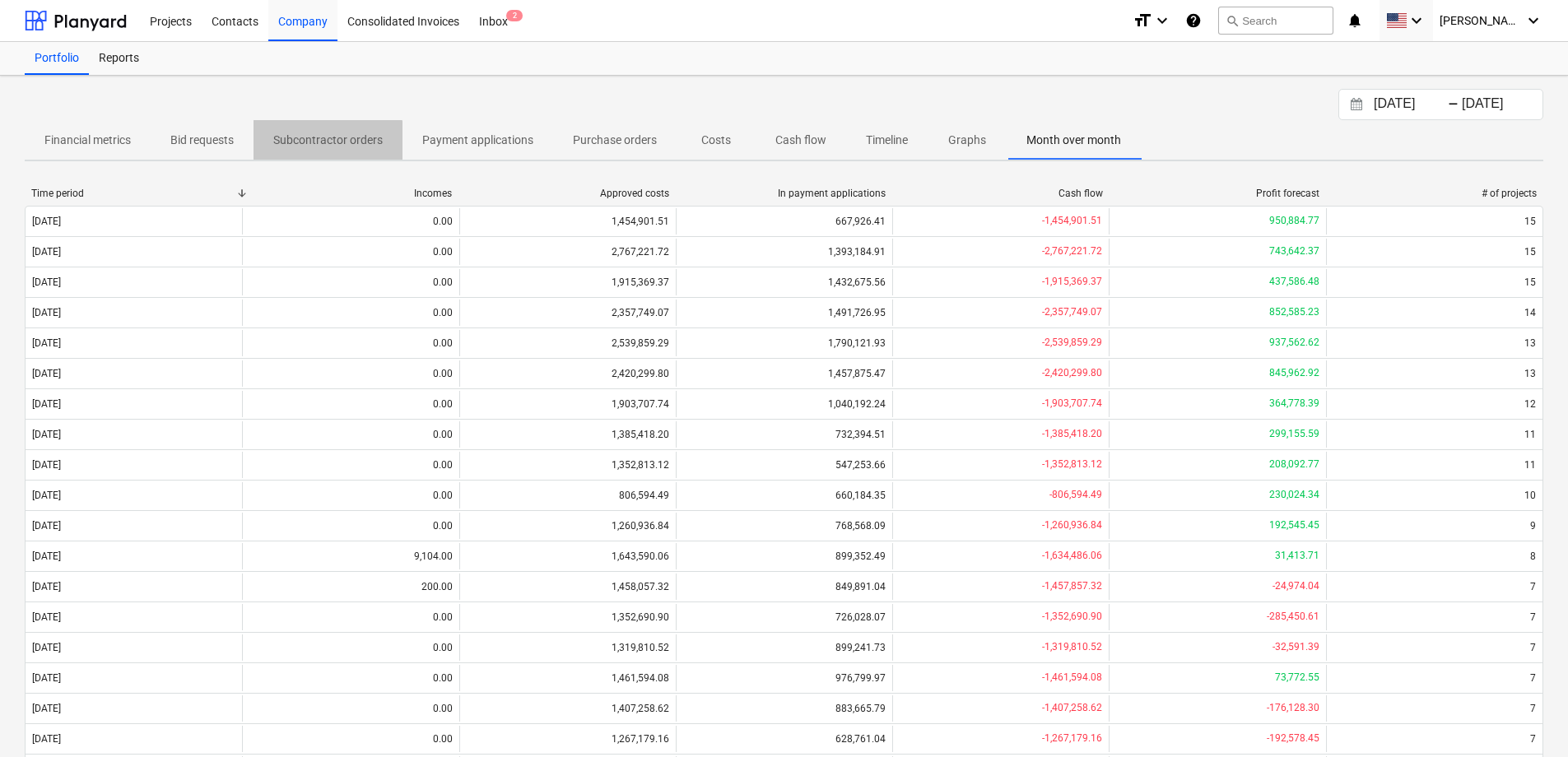
click at [304, 144] on p "Subcontractor orders" at bounding box center [327, 140] width 109 height 17
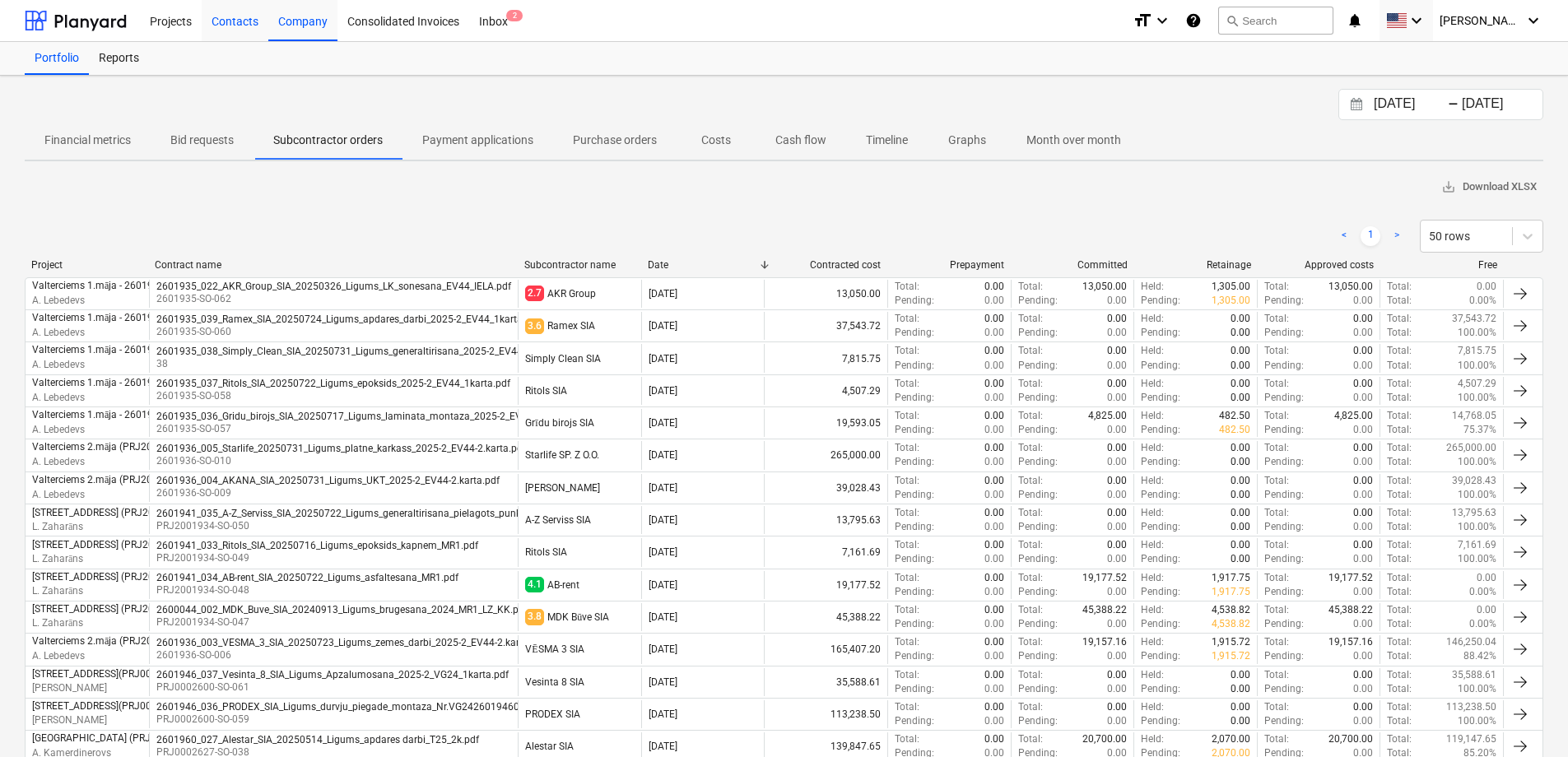
click at [220, 25] on div "Contacts" at bounding box center [235, 20] width 67 height 42
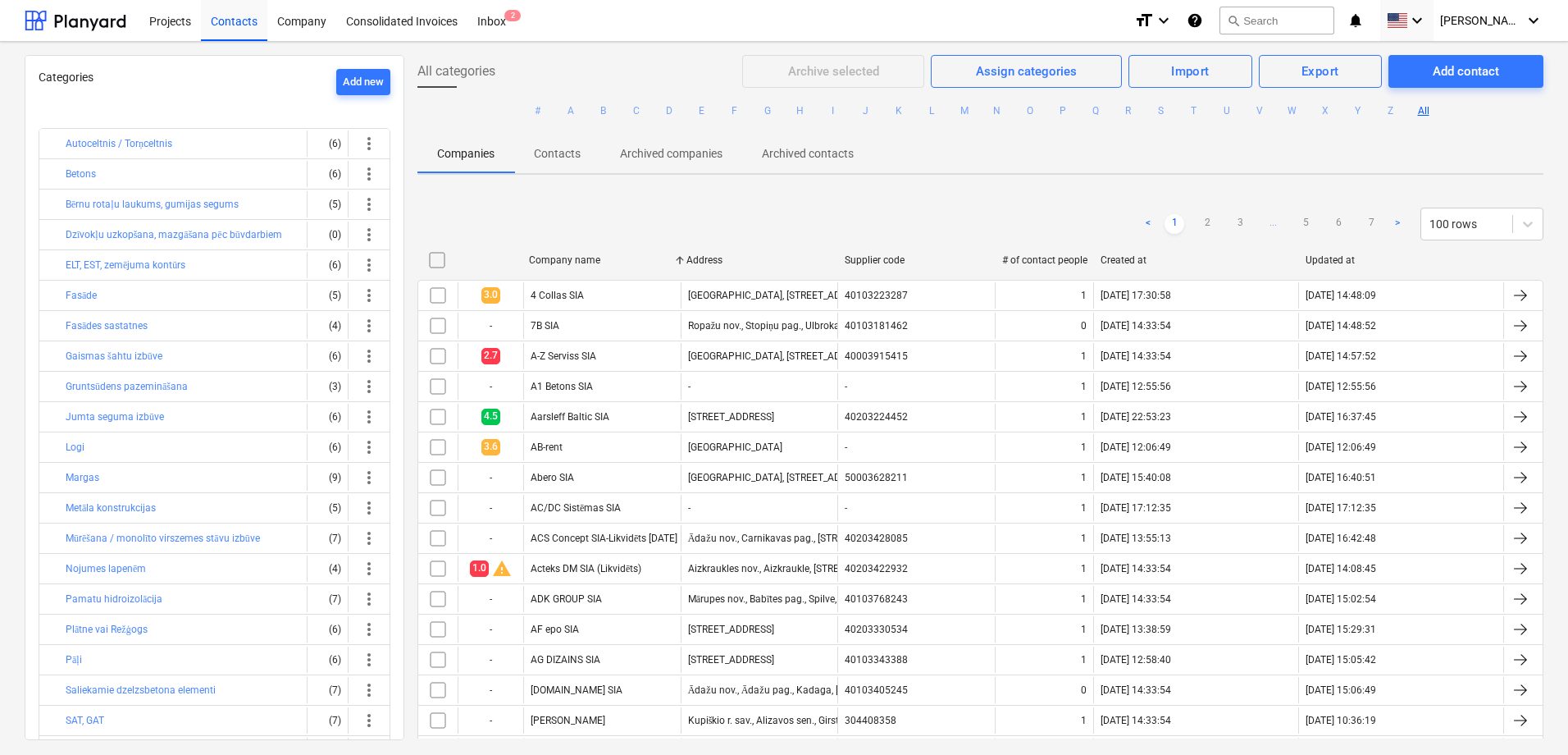
click at [492, 268] on div at bounding box center [490, 260] width 66 height 27
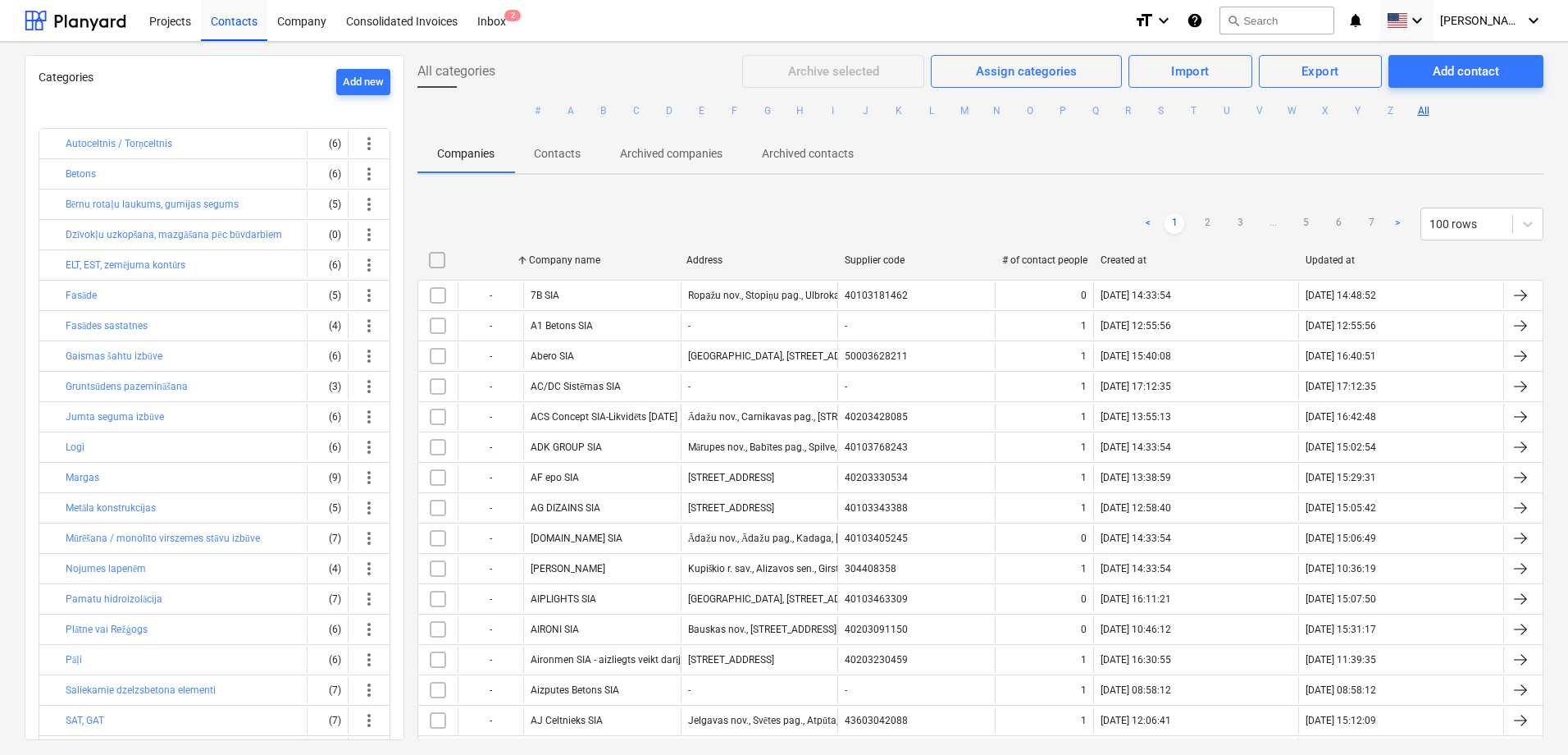
click at [492, 268] on div at bounding box center [490, 260] width 66 height 27
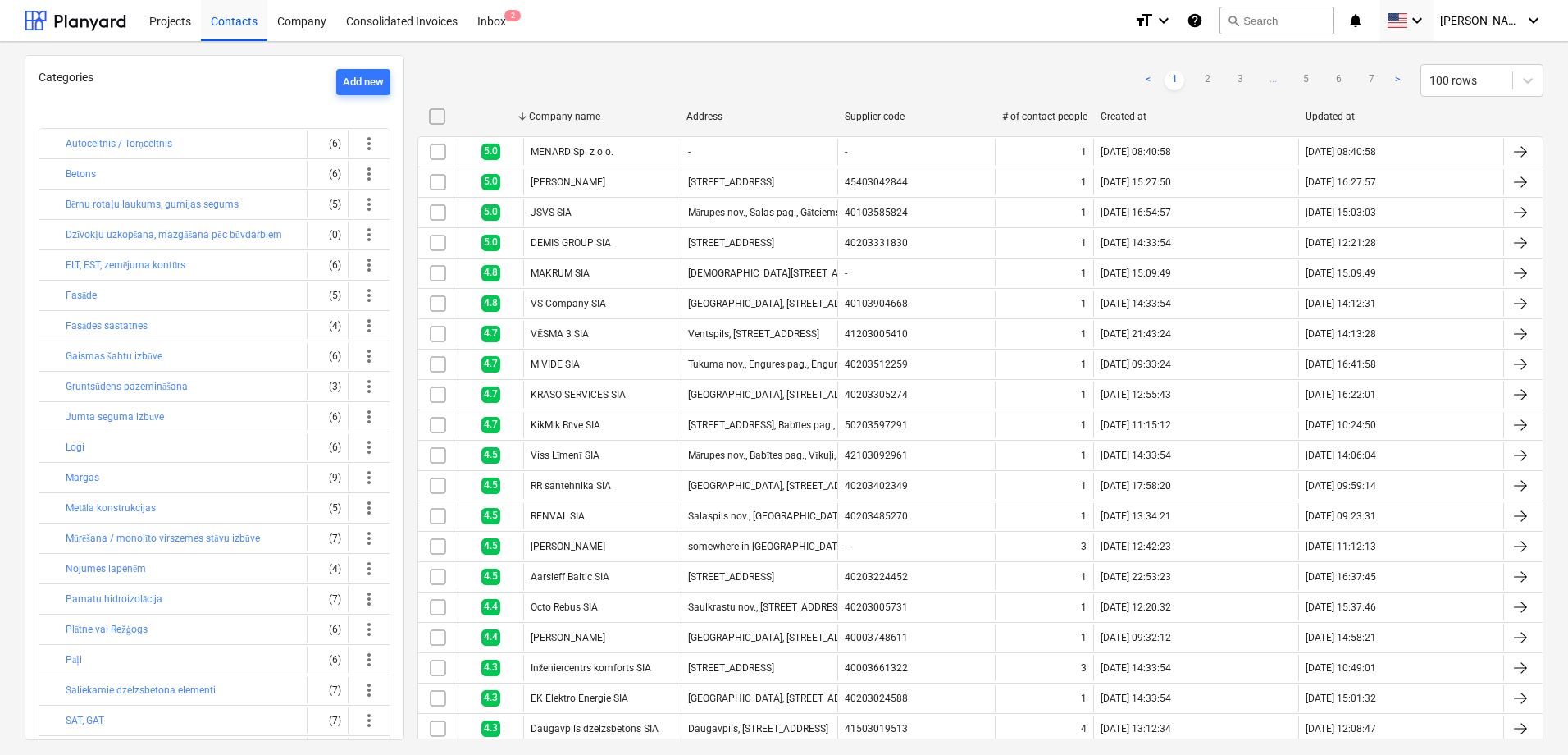
scroll to position [131, 0]
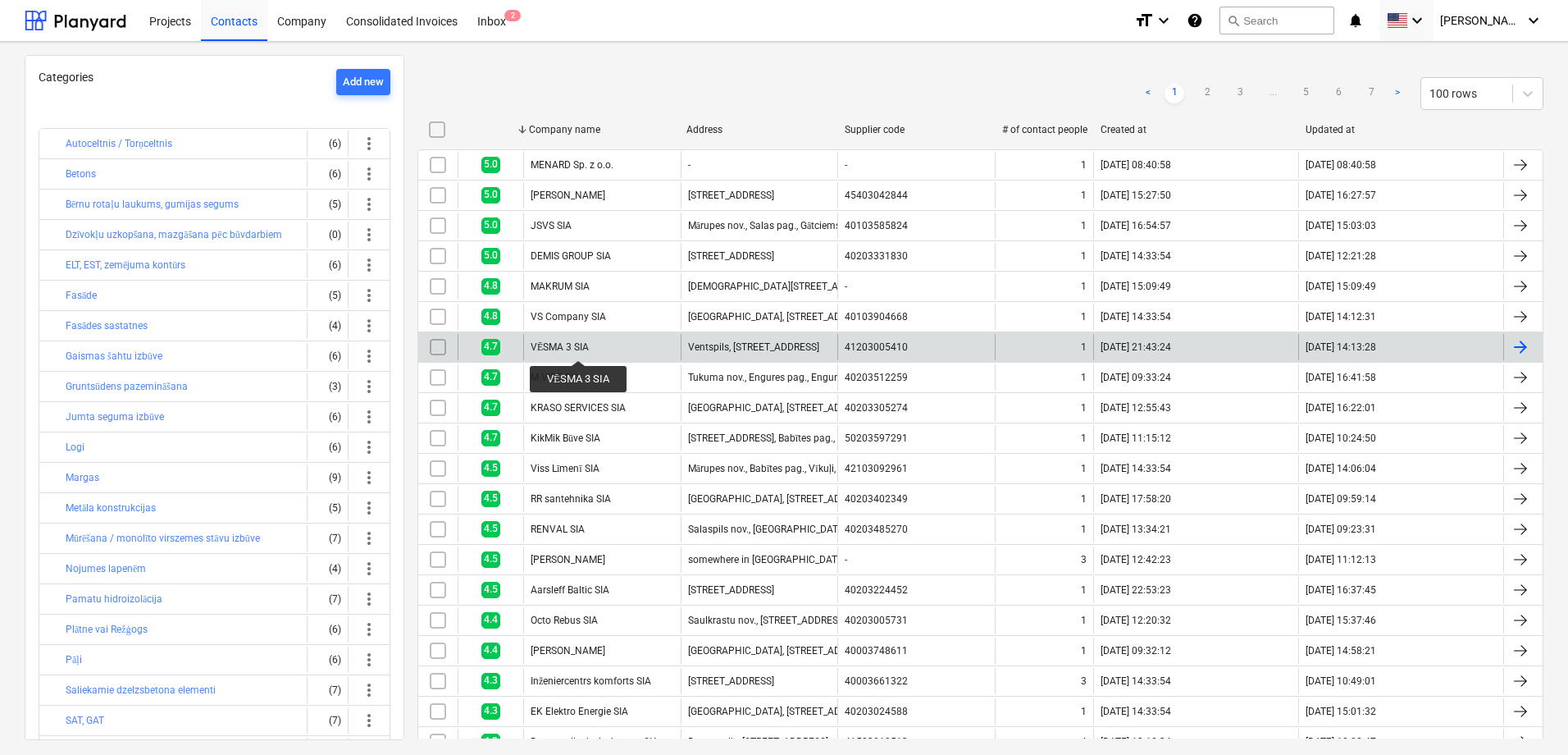
click at [578, 346] on div "VĒSMA 3 SIA" at bounding box center [560, 346] width 58 height 12
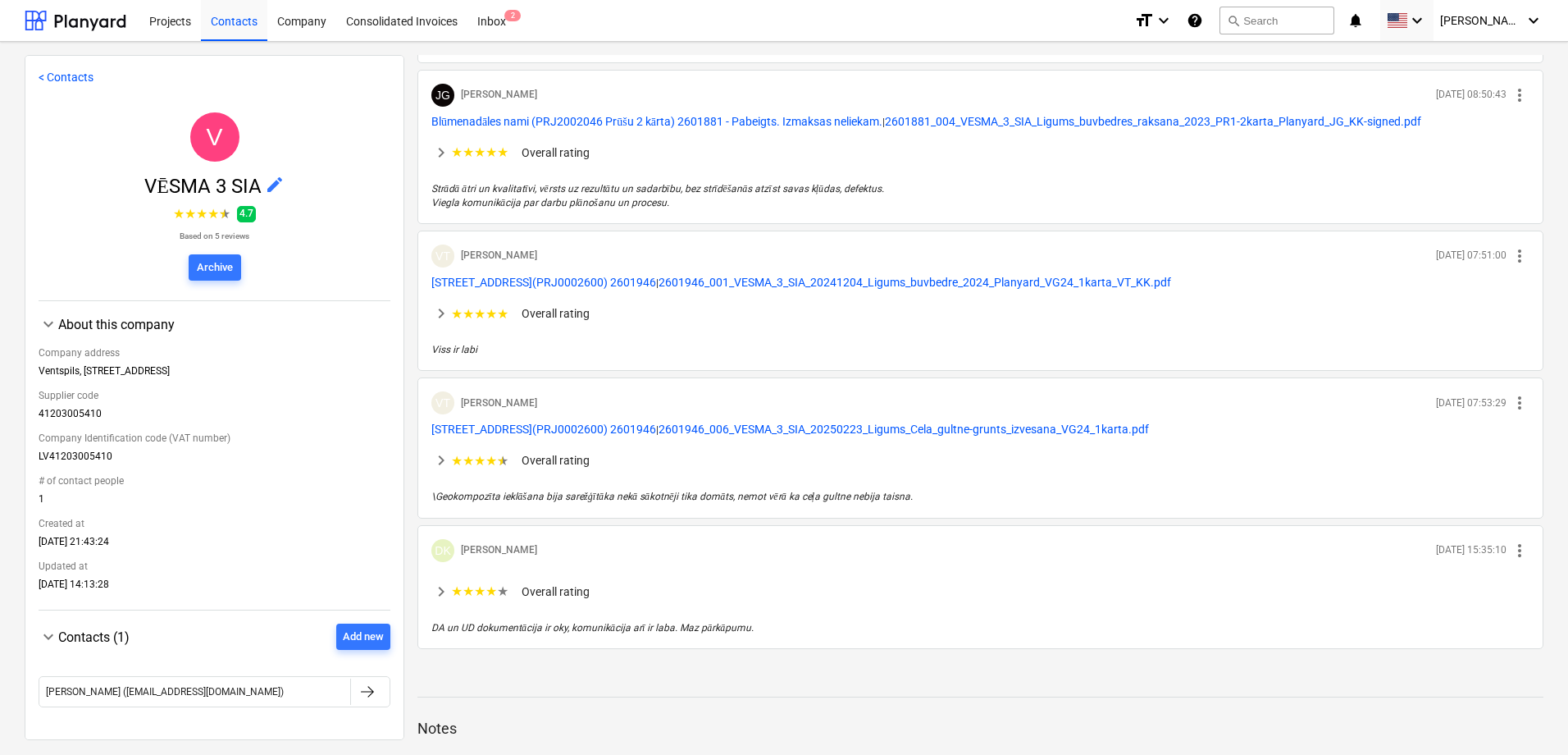
scroll to position [504, 0]
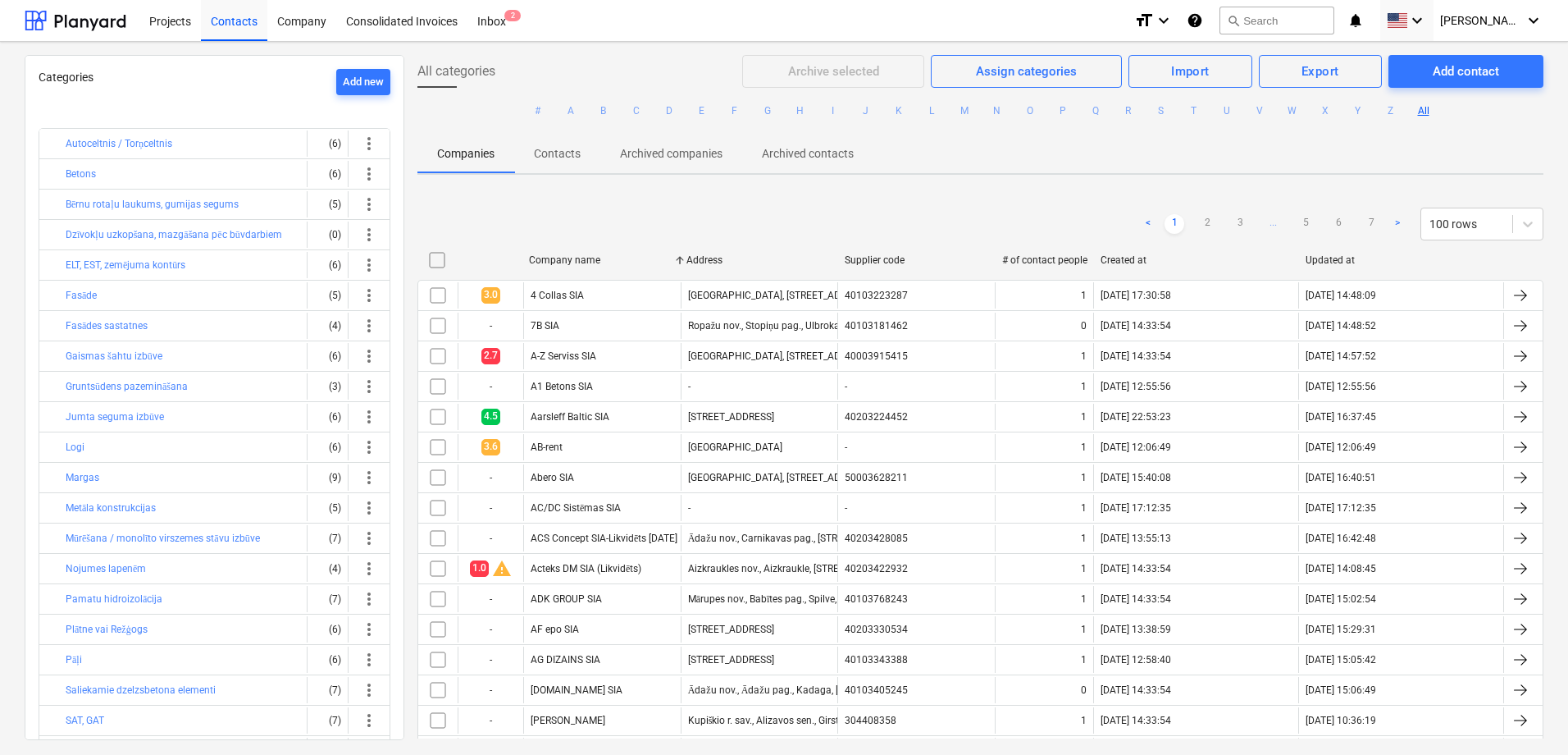
click at [497, 261] on div at bounding box center [490, 260] width 66 height 27
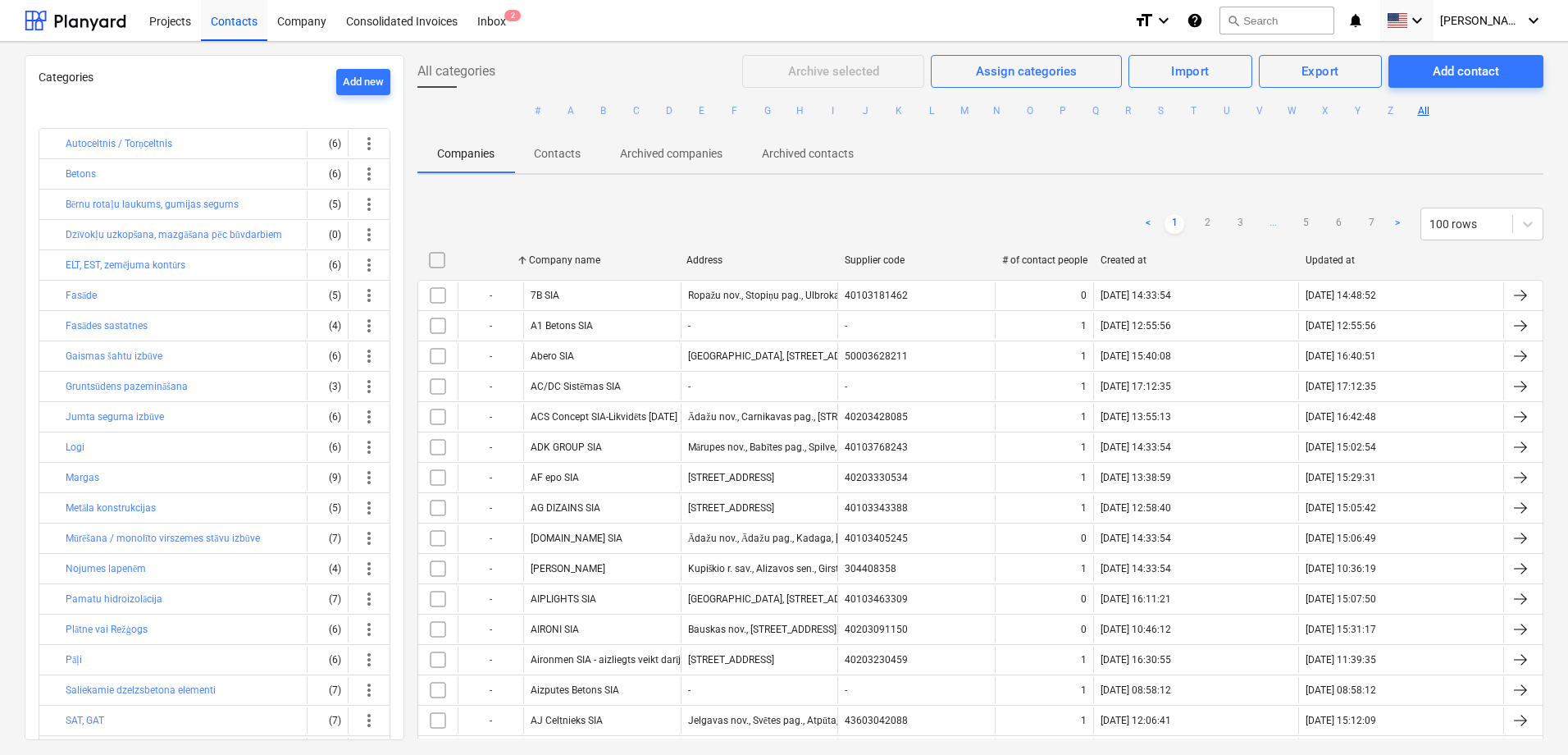
click at [492, 261] on div at bounding box center [490, 260] width 66 height 27
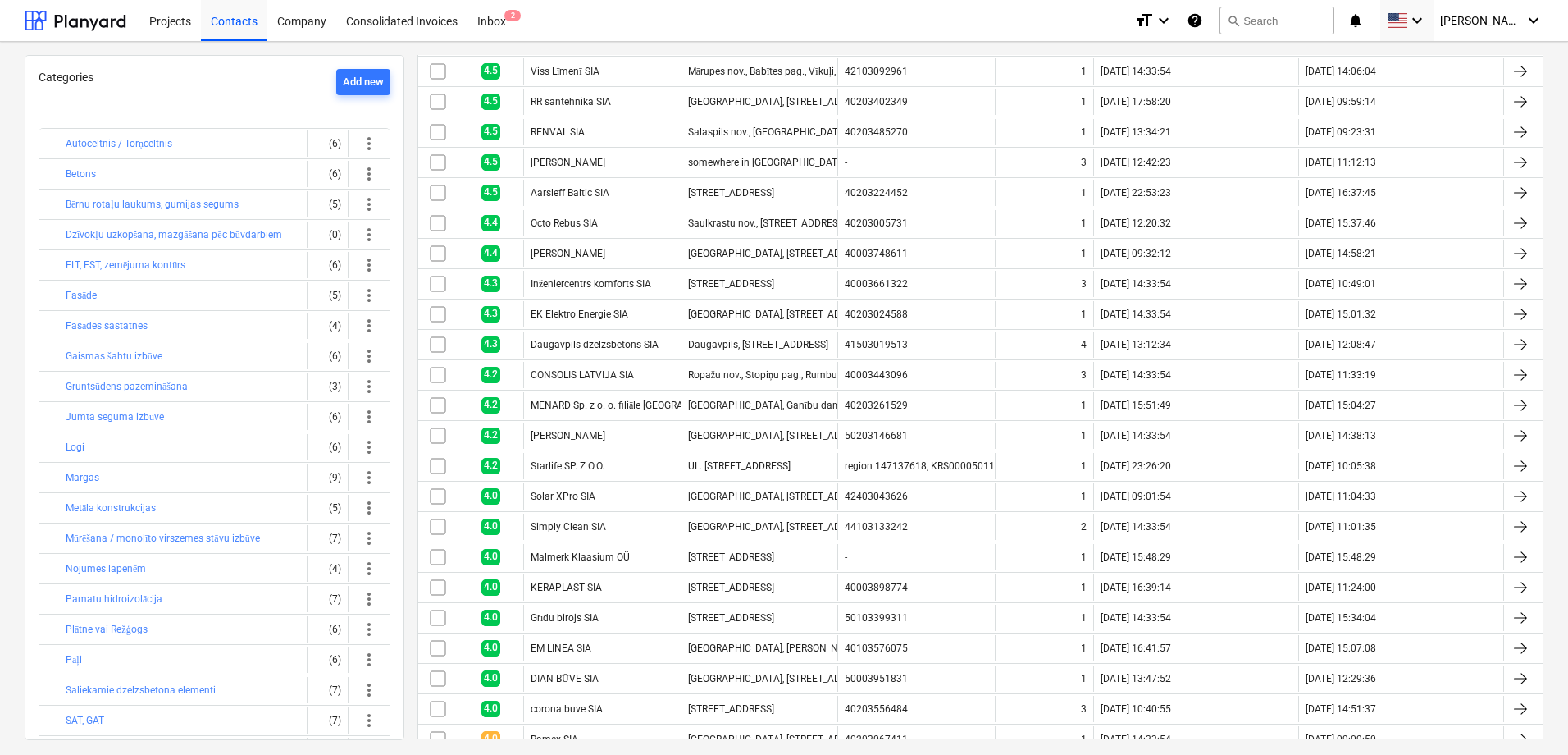
scroll to position [528, 0]
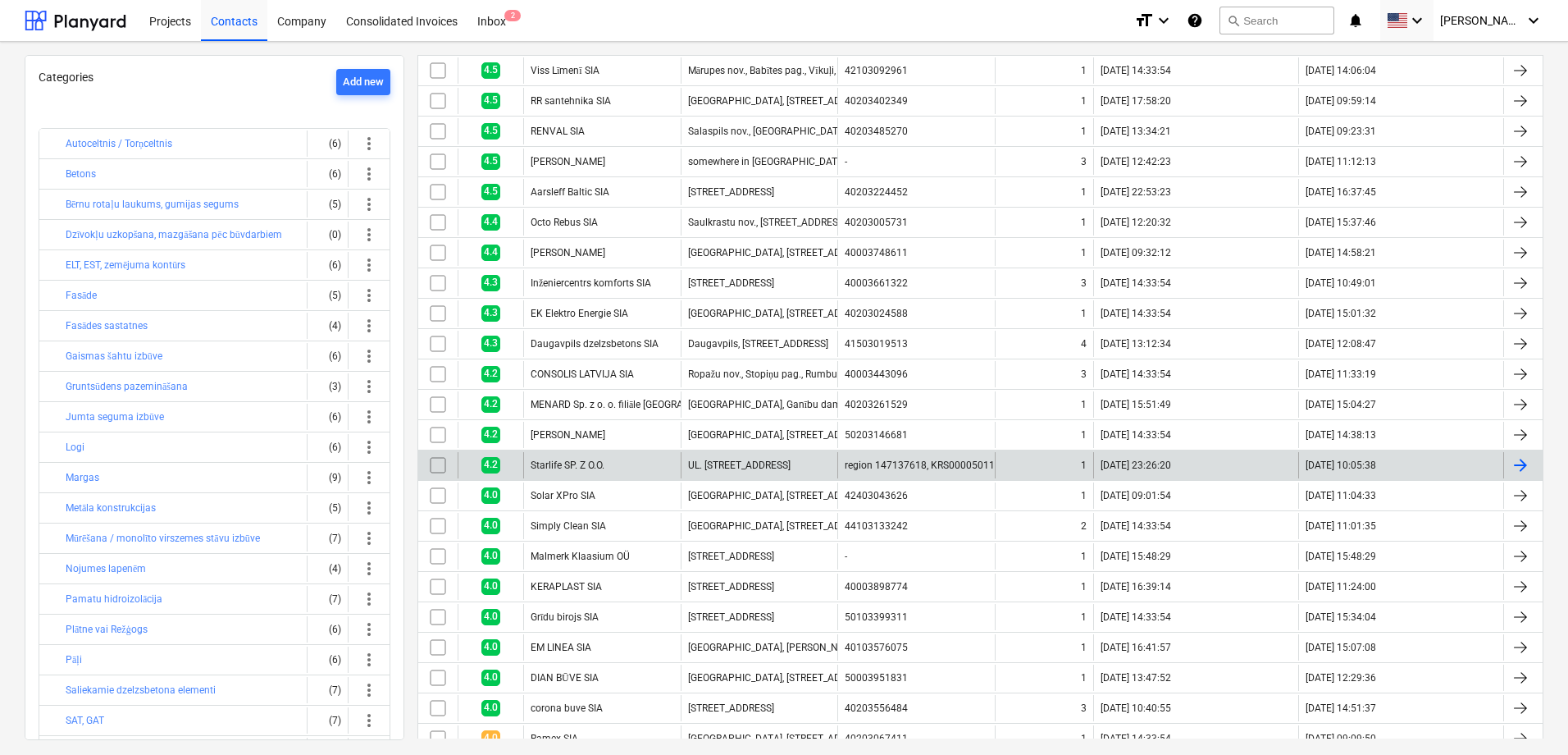
click at [588, 471] on div "Starlife SP. Z O.O." at bounding box center [602, 465] width 157 height 27
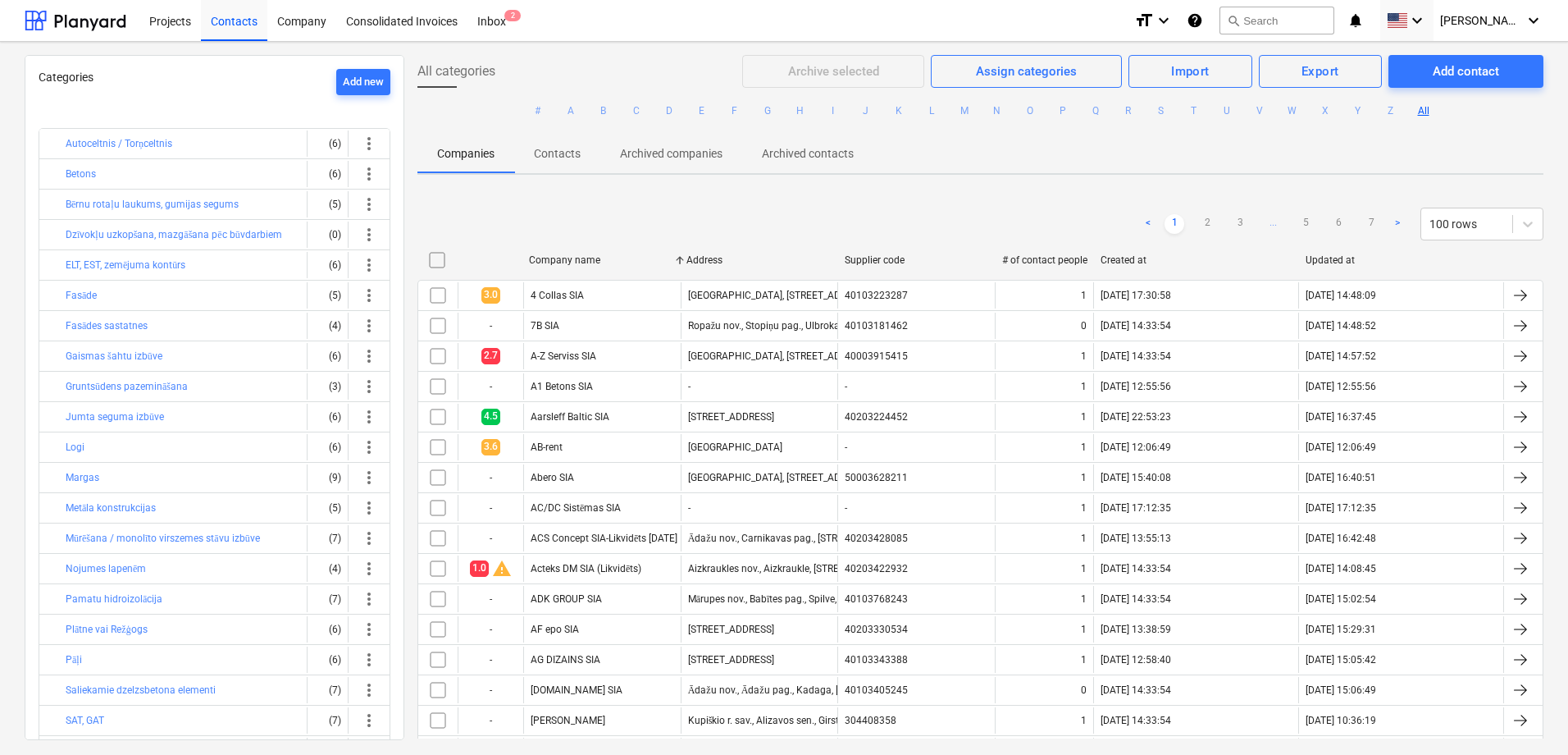
click at [500, 267] on div at bounding box center [490, 260] width 66 height 27
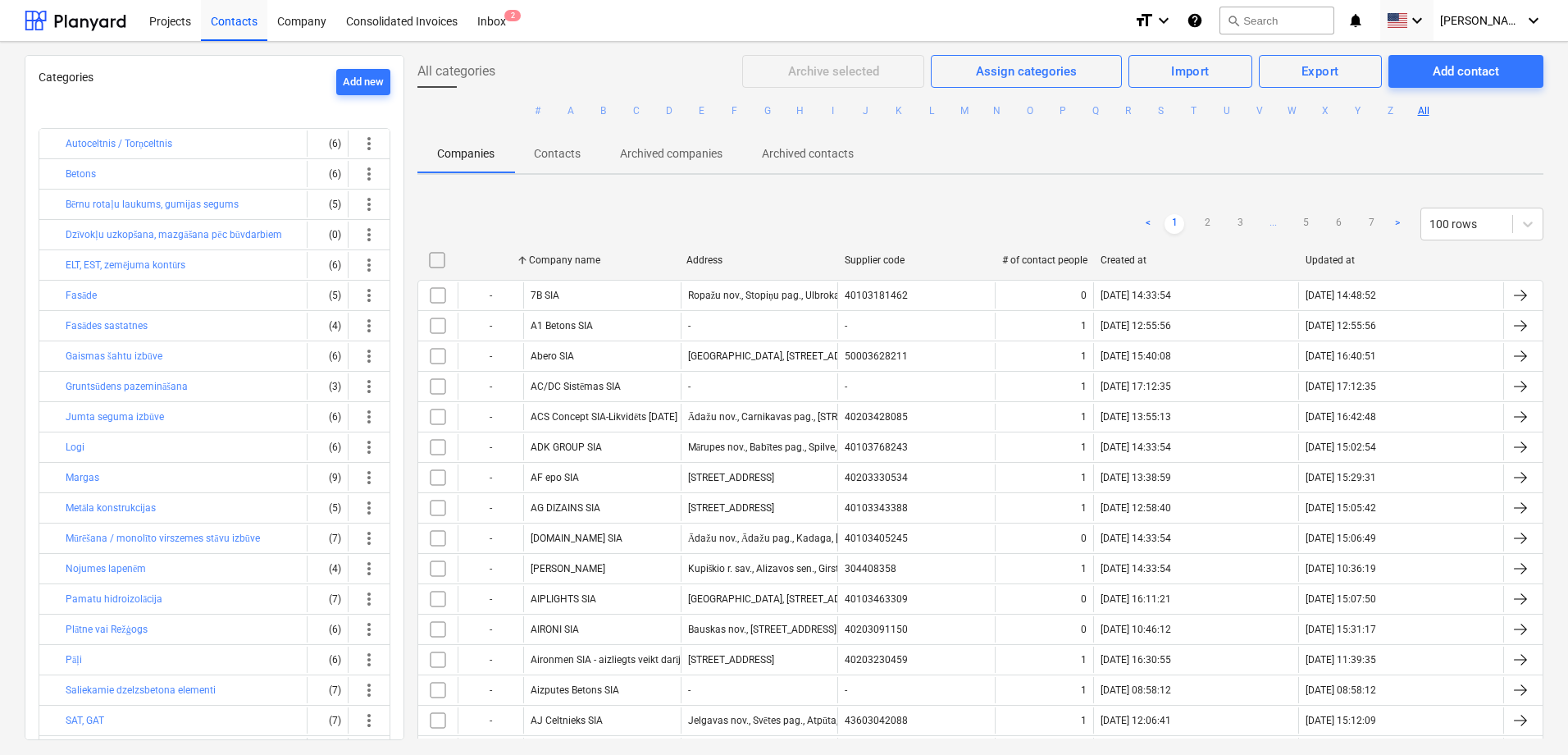
click at [500, 267] on div at bounding box center [490, 260] width 66 height 27
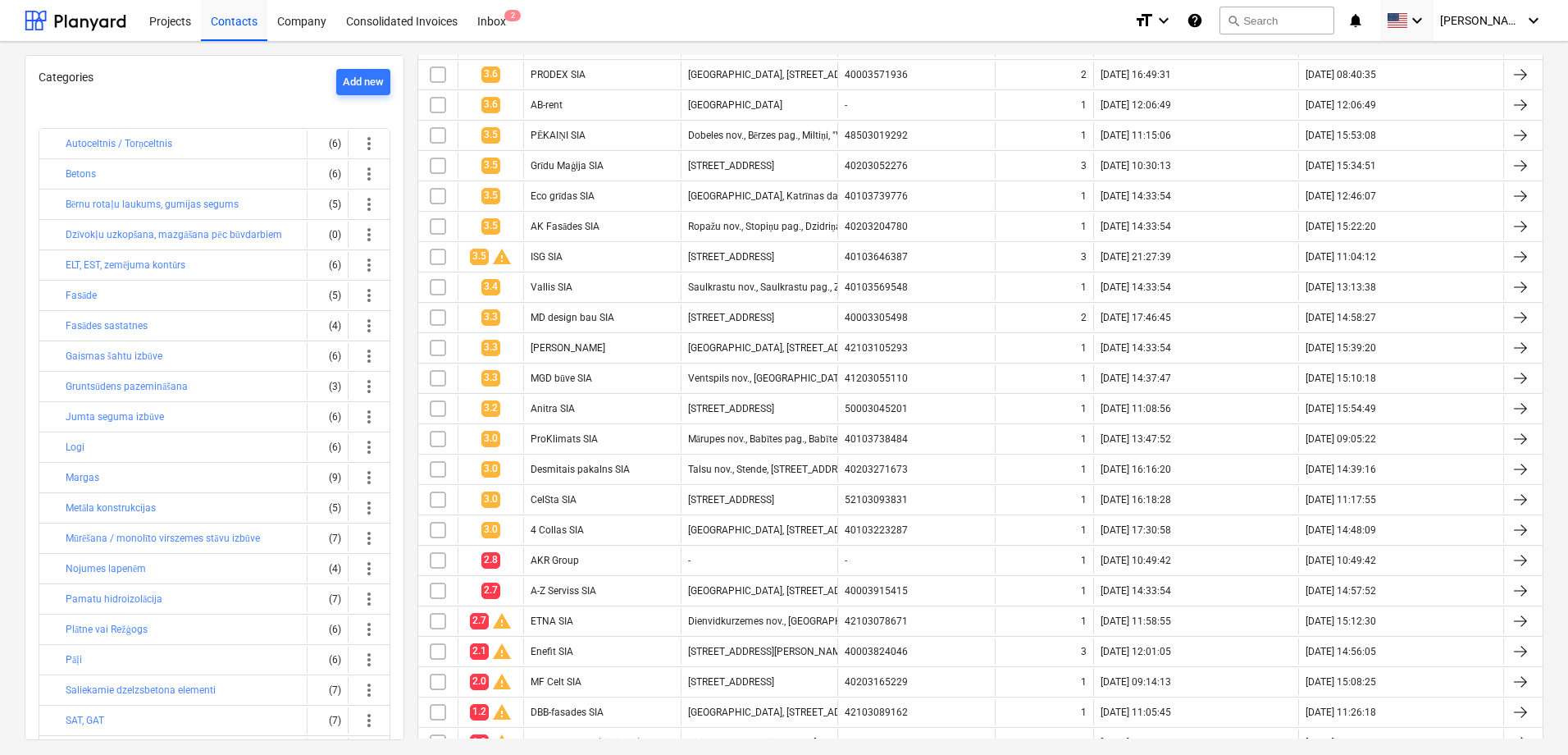
scroll to position [1760, 0]
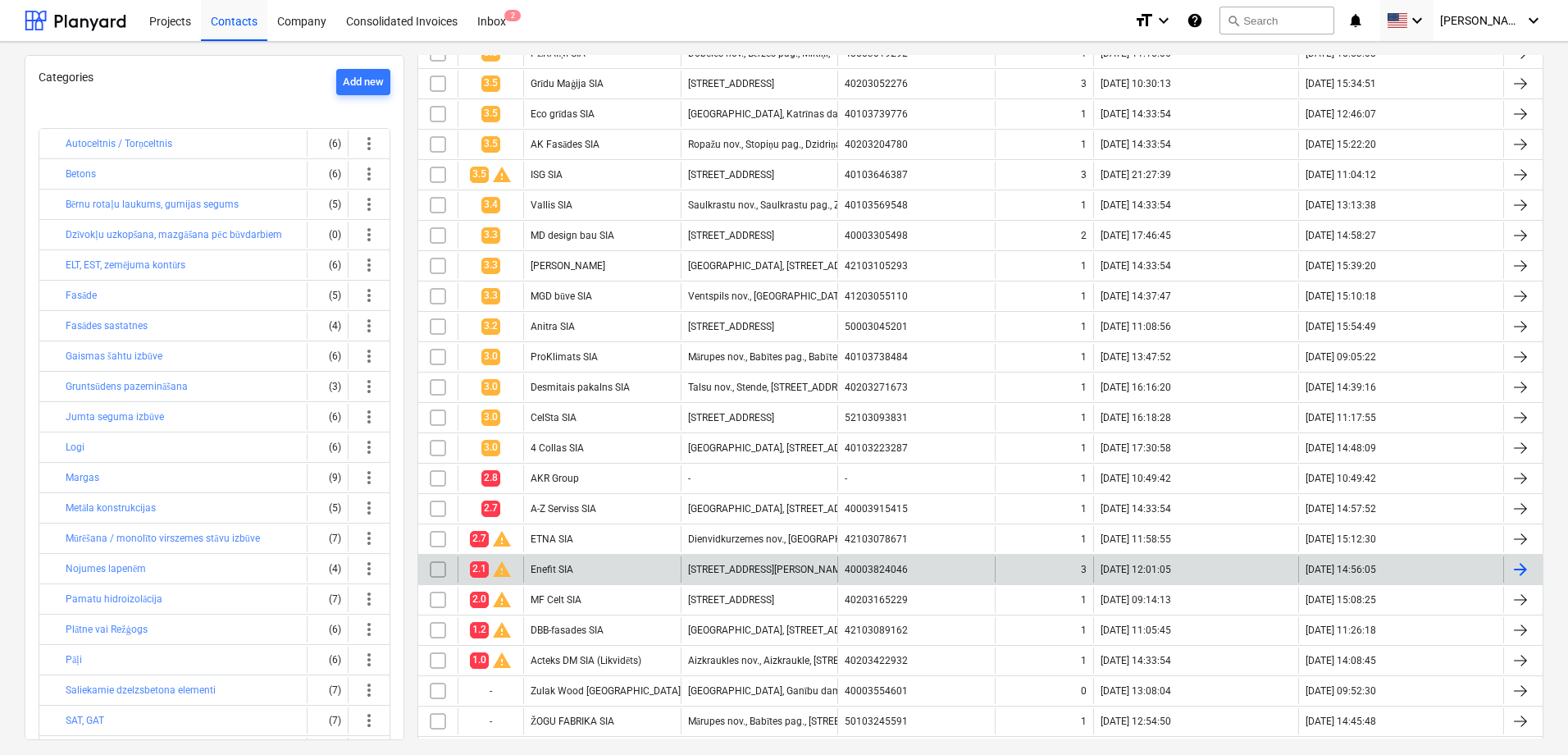
click at [517, 572] on div "2.1 warning" at bounding box center [491, 569] width 66 height 27
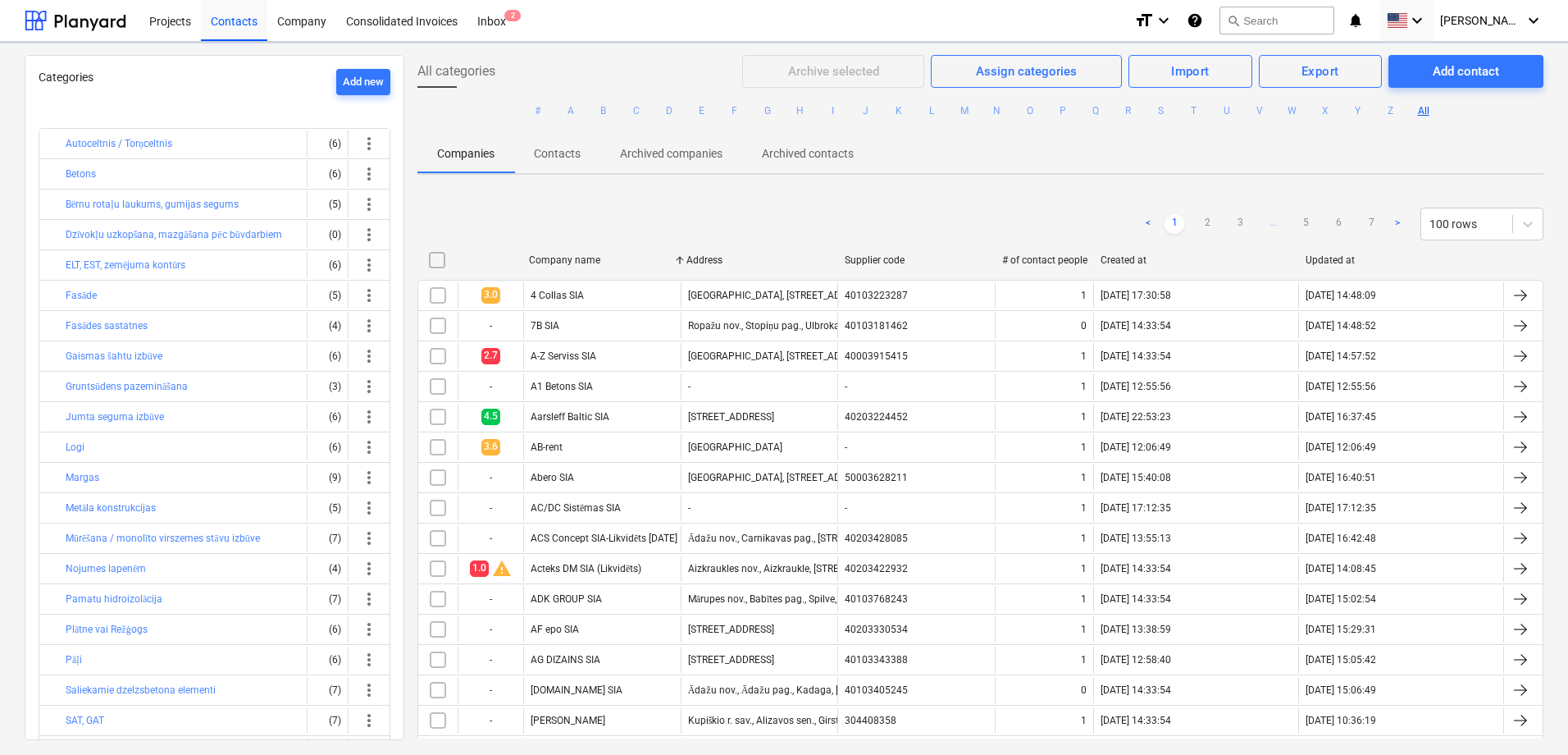
drag, startPoint x: 220, startPoint y: 5, endPoint x: 503, endPoint y: 264, distance: 383.6
click at [503, 264] on div at bounding box center [490, 260] width 66 height 27
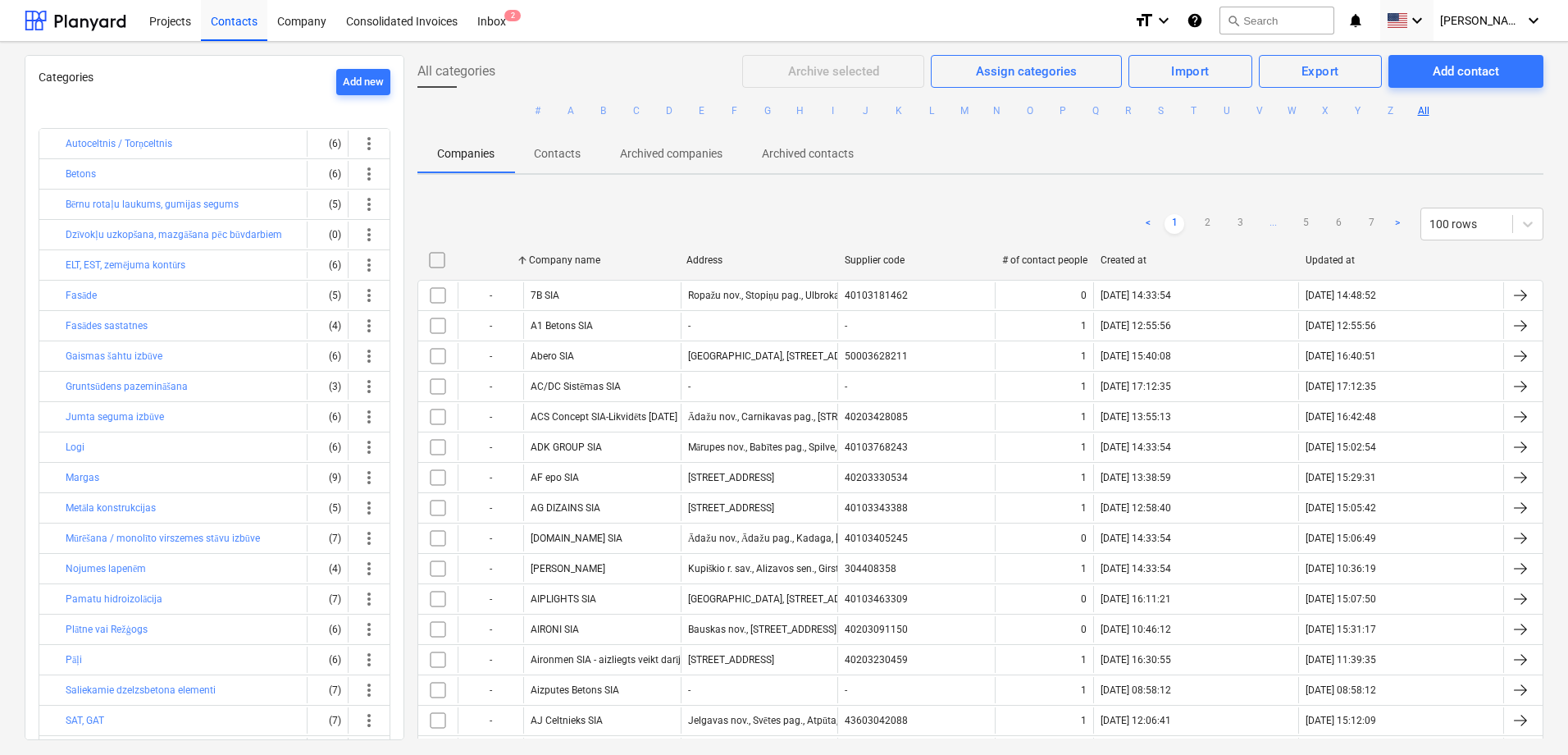
click at [503, 264] on div at bounding box center [490, 260] width 66 height 27
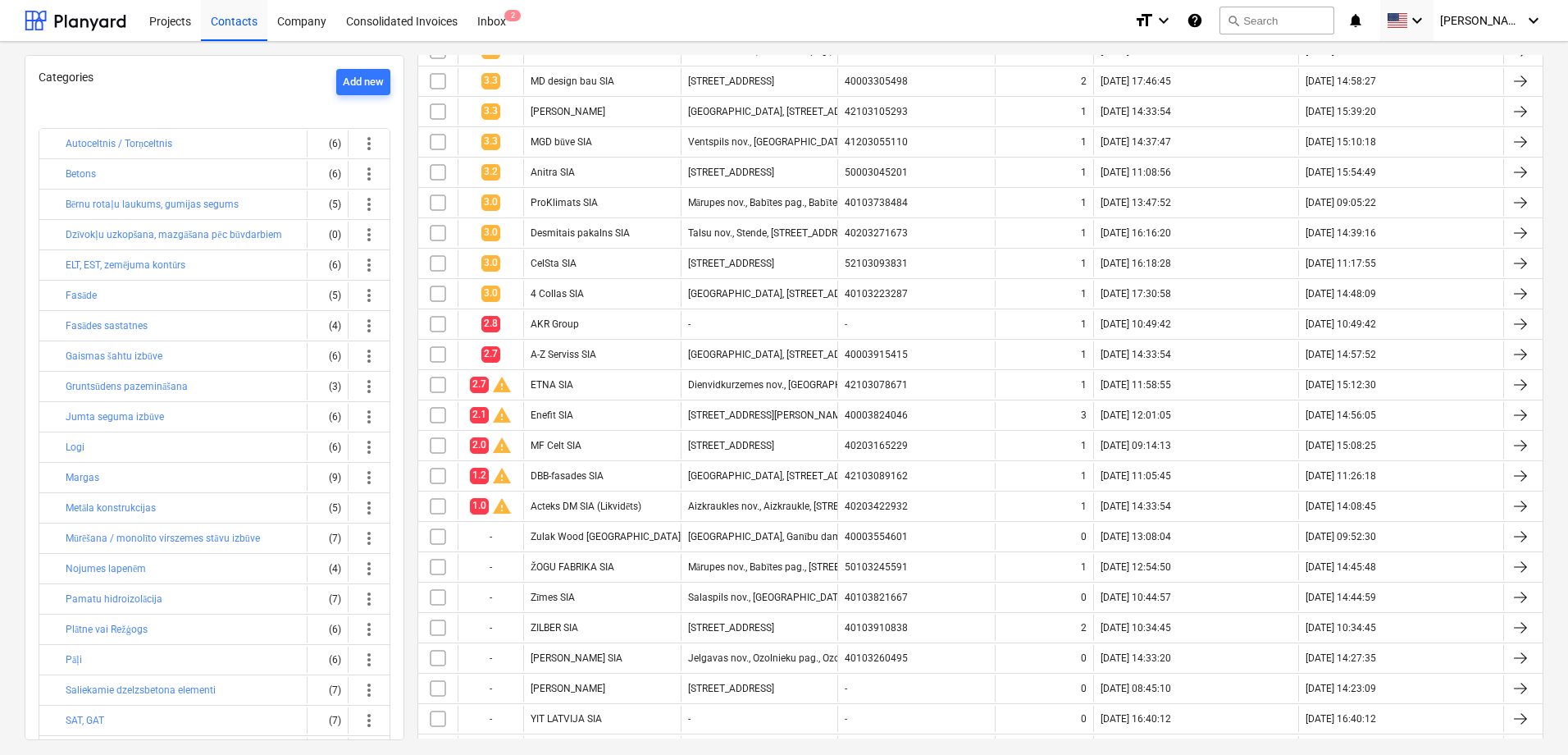
scroll to position [1920, 0]
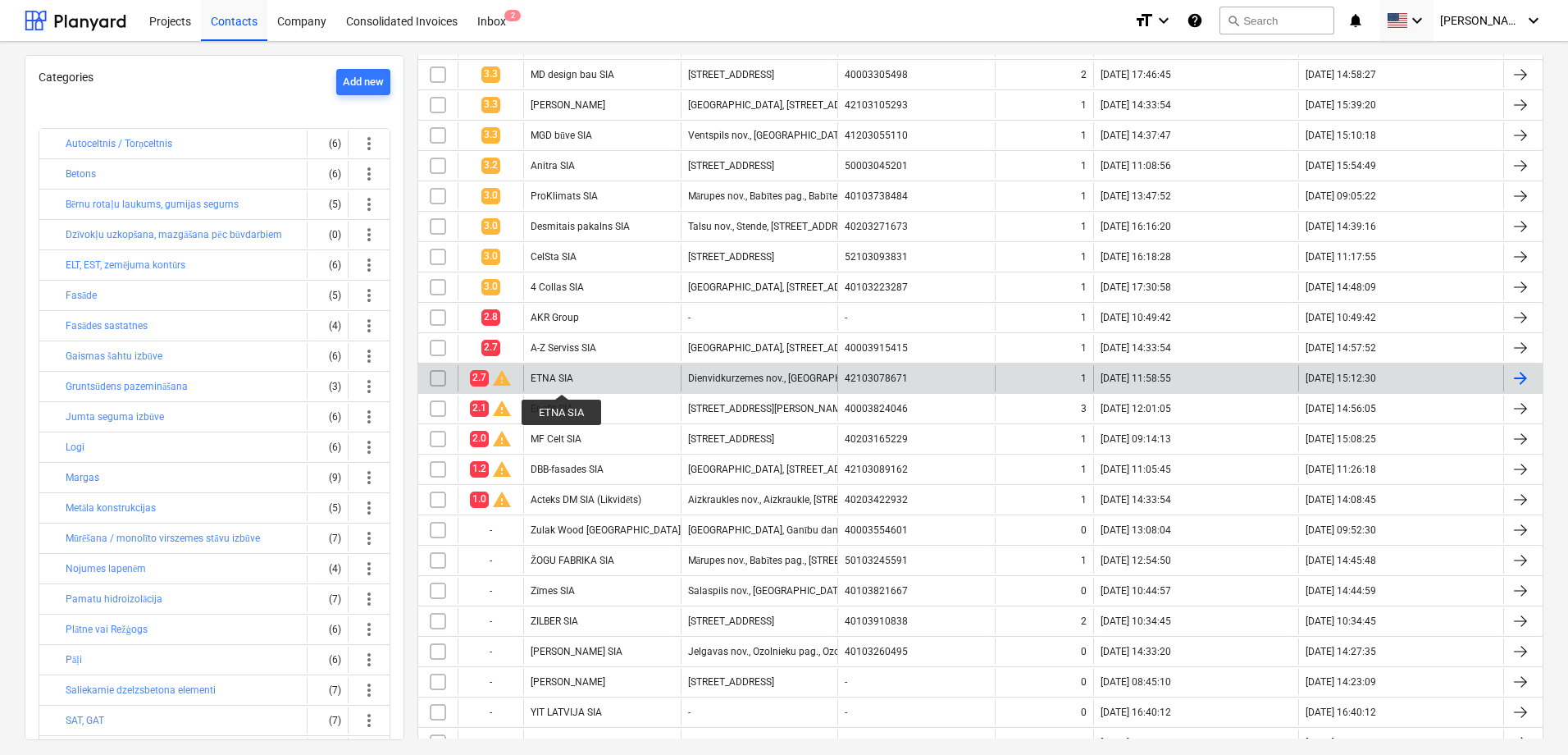
click at [562, 379] on div "ETNA SIA" at bounding box center [552, 378] width 43 height 12
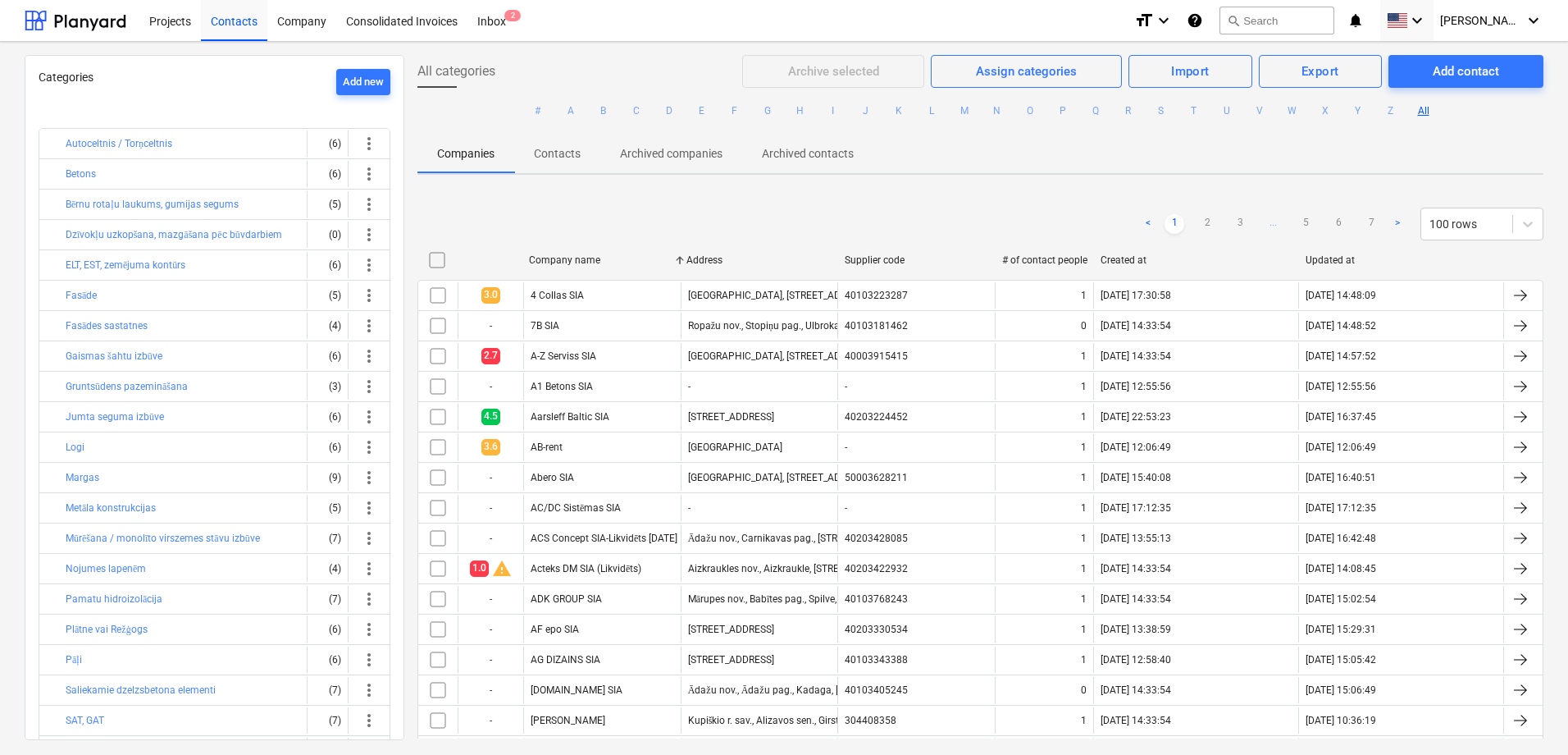
click at [500, 265] on div at bounding box center [490, 260] width 66 height 27
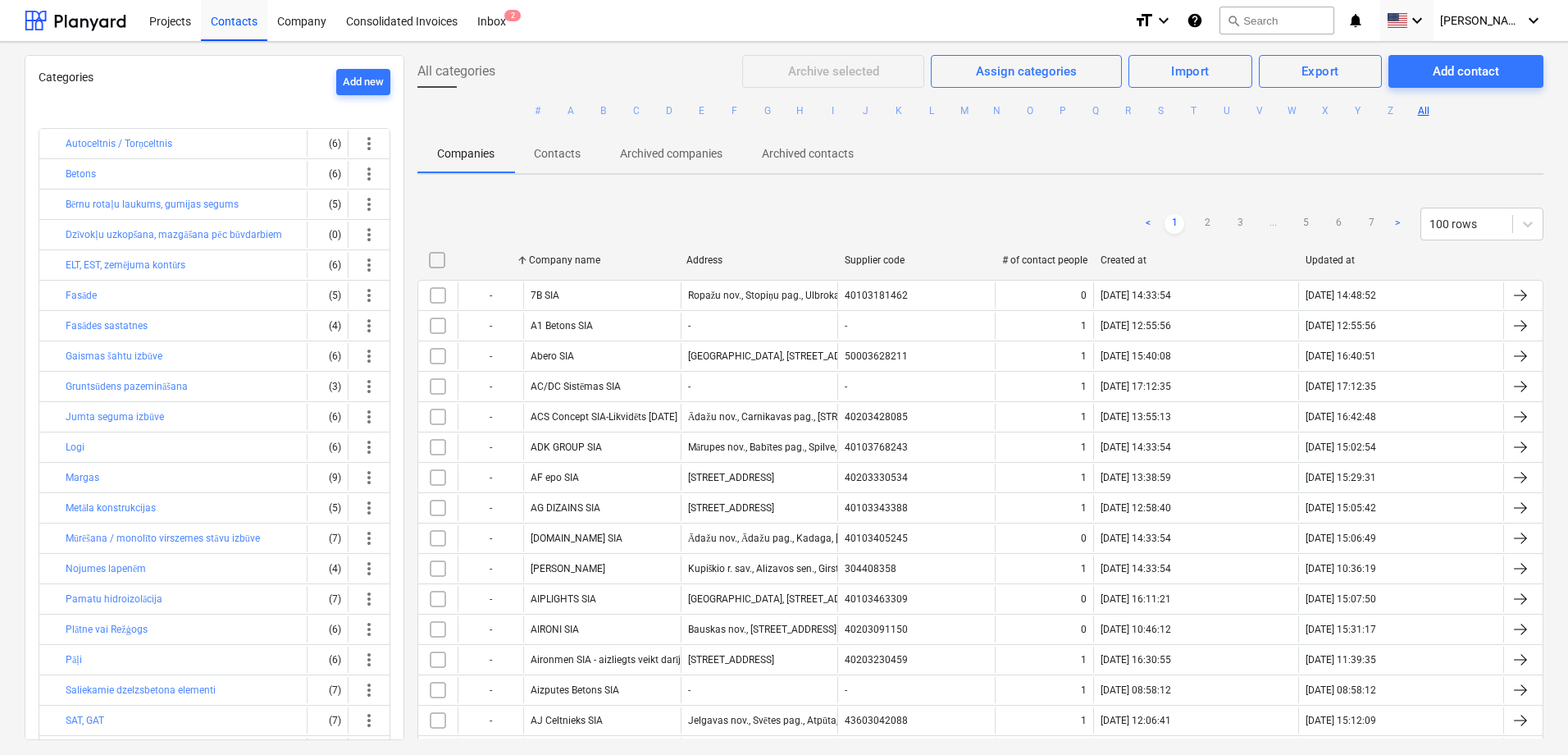
click at [500, 265] on div at bounding box center [490, 260] width 66 height 27
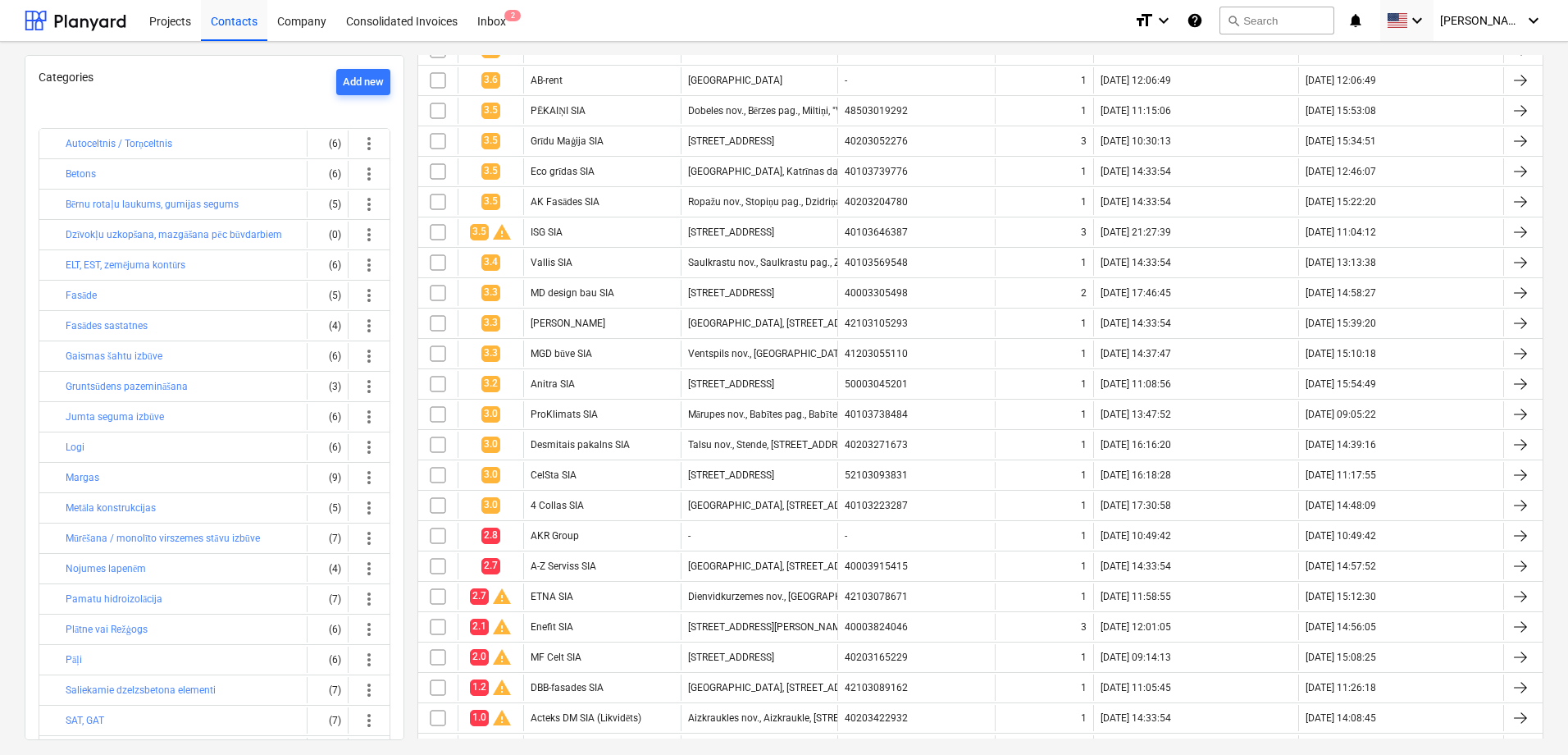
scroll to position [1703, 0]
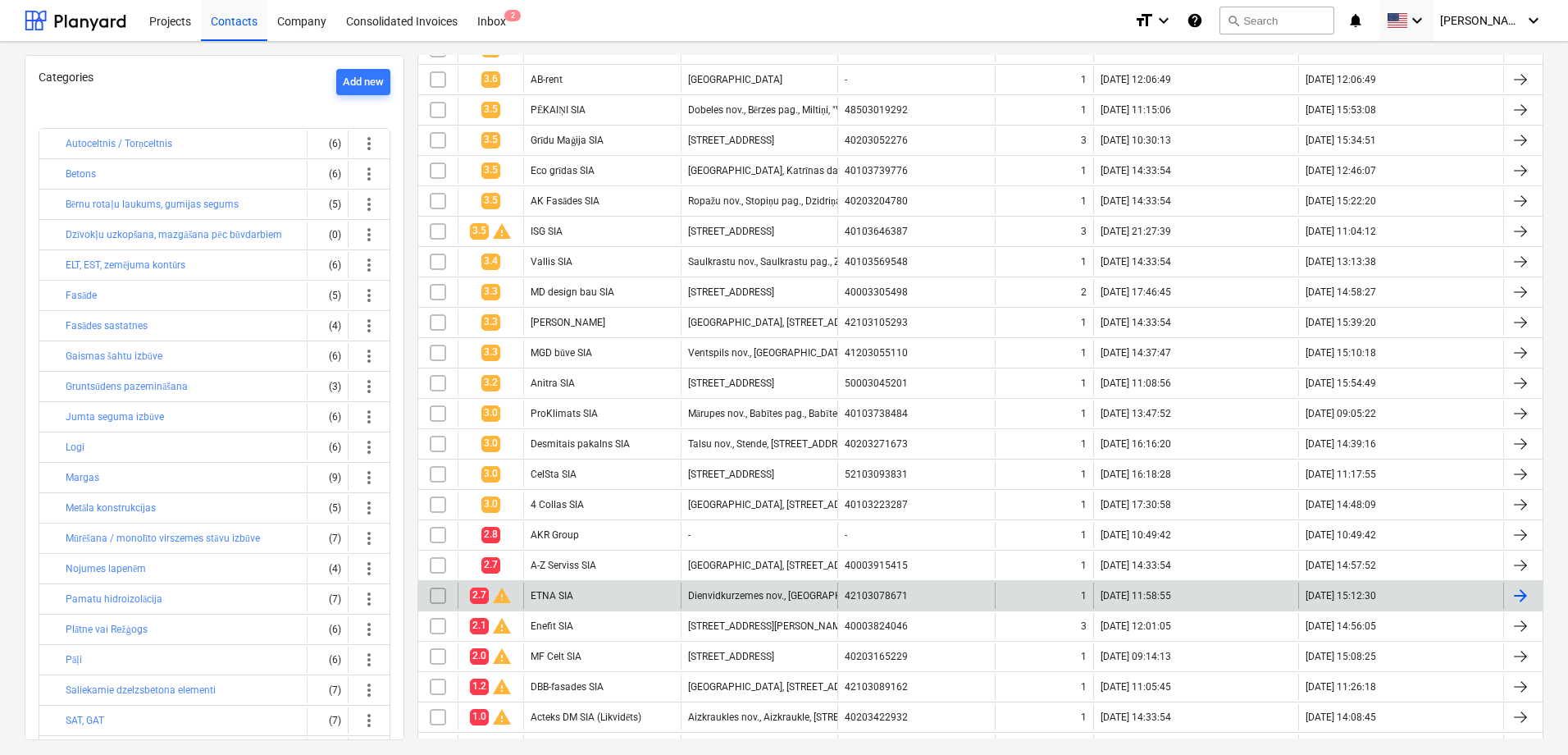
click at [633, 591] on div "ETNA SIA" at bounding box center [602, 595] width 157 height 27
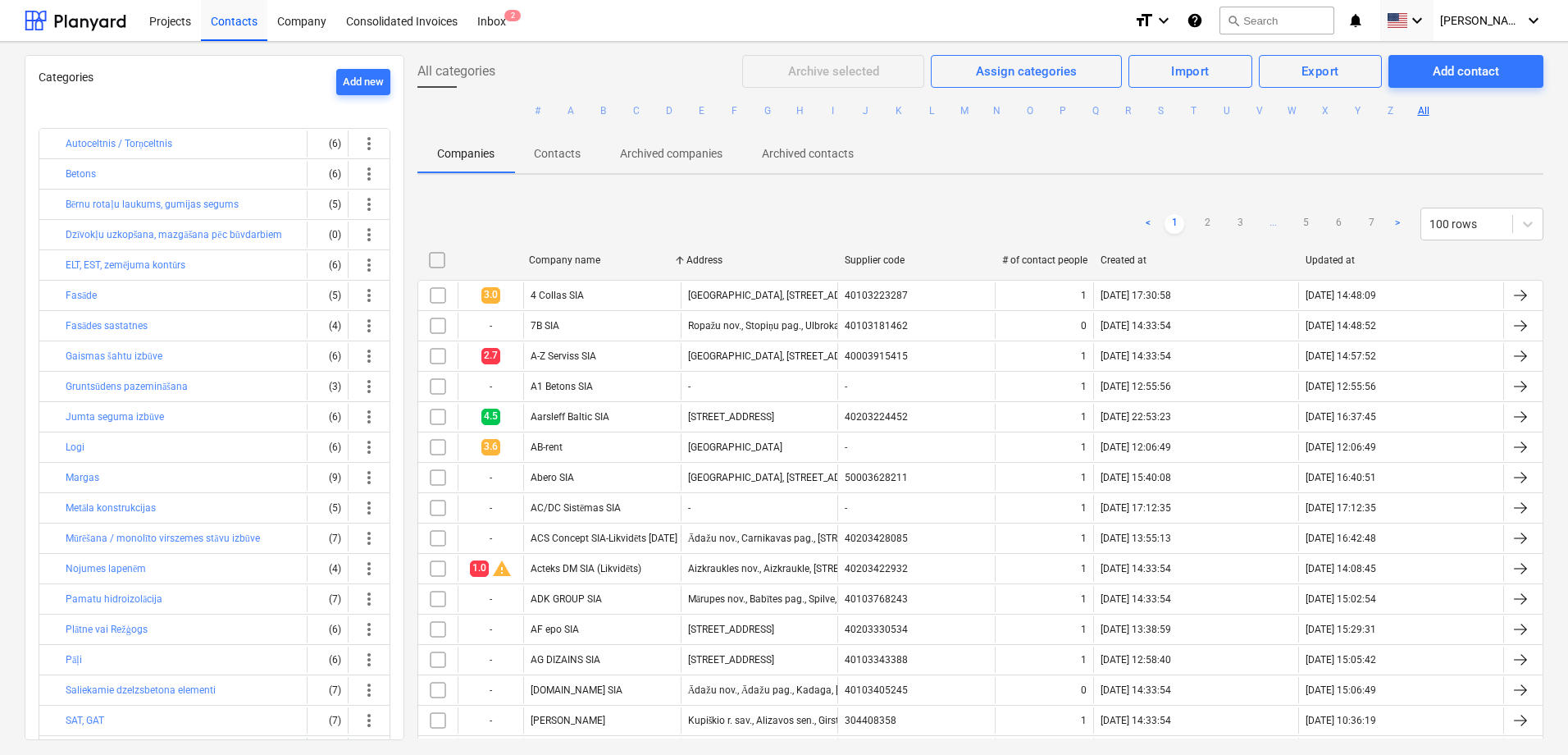
click at [491, 269] on div at bounding box center [490, 260] width 66 height 27
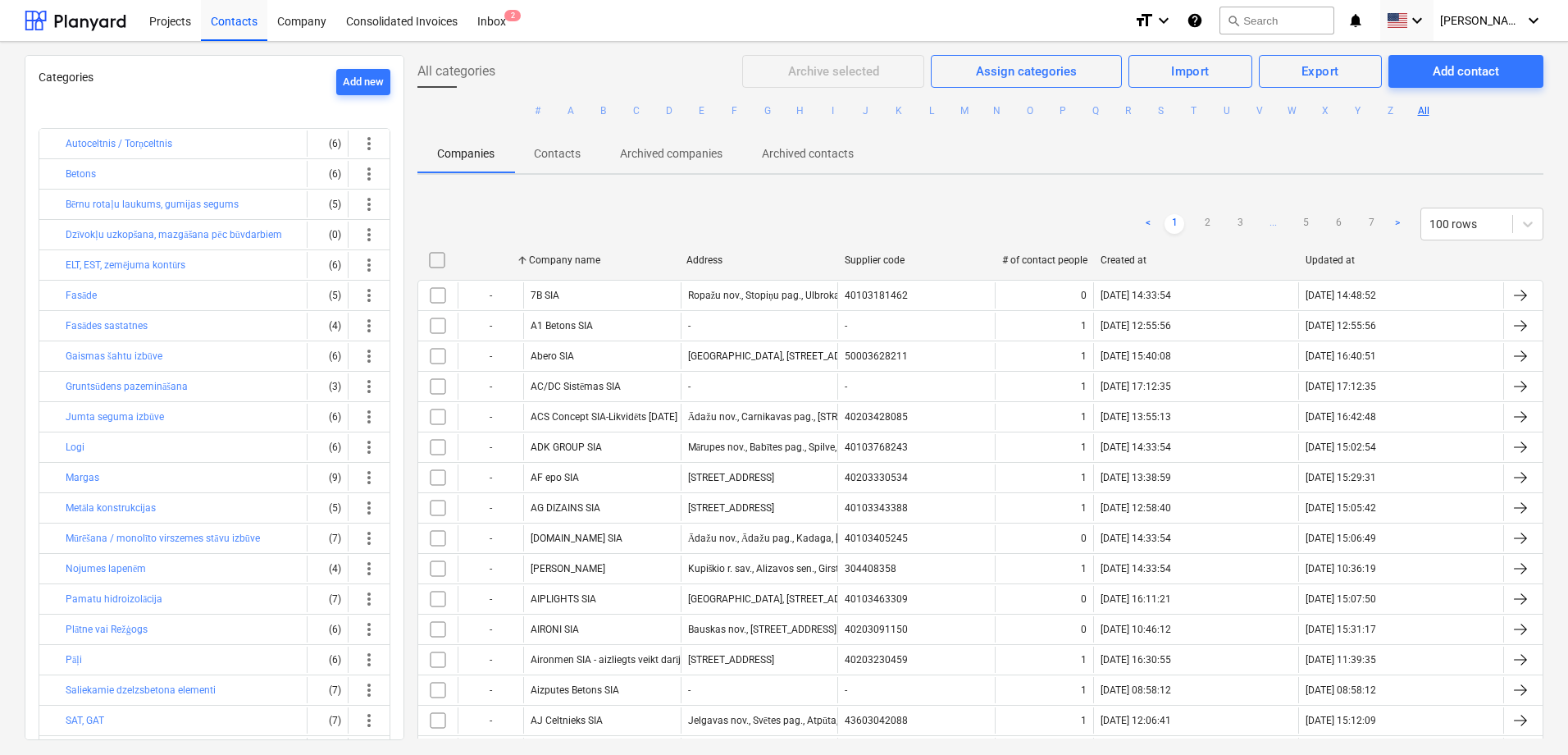
click at [491, 269] on div at bounding box center [490, 260] width 66 height 27
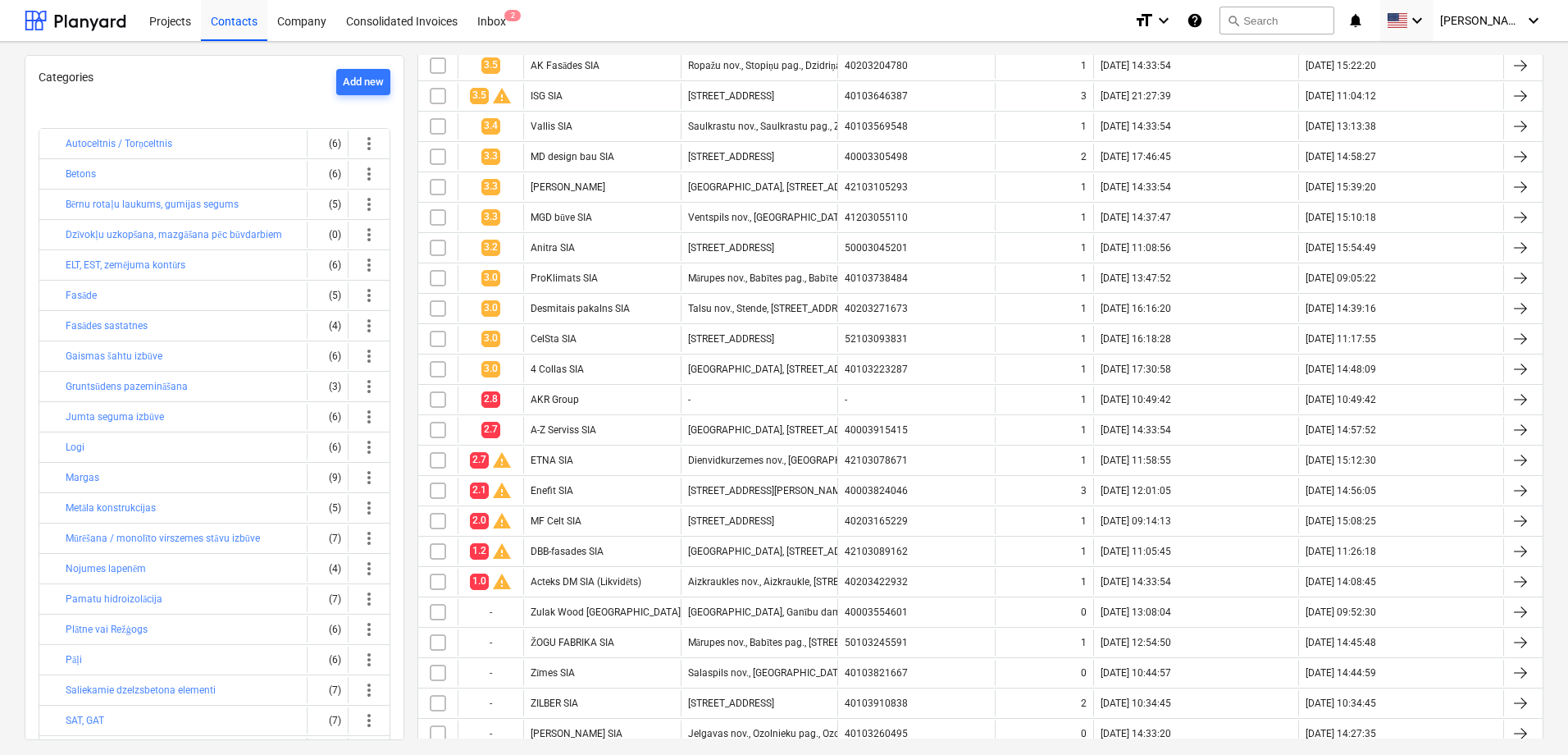
scroll to position [1839, 0]
